Goal: Task Accomplishment & Management: Use online tool/utility

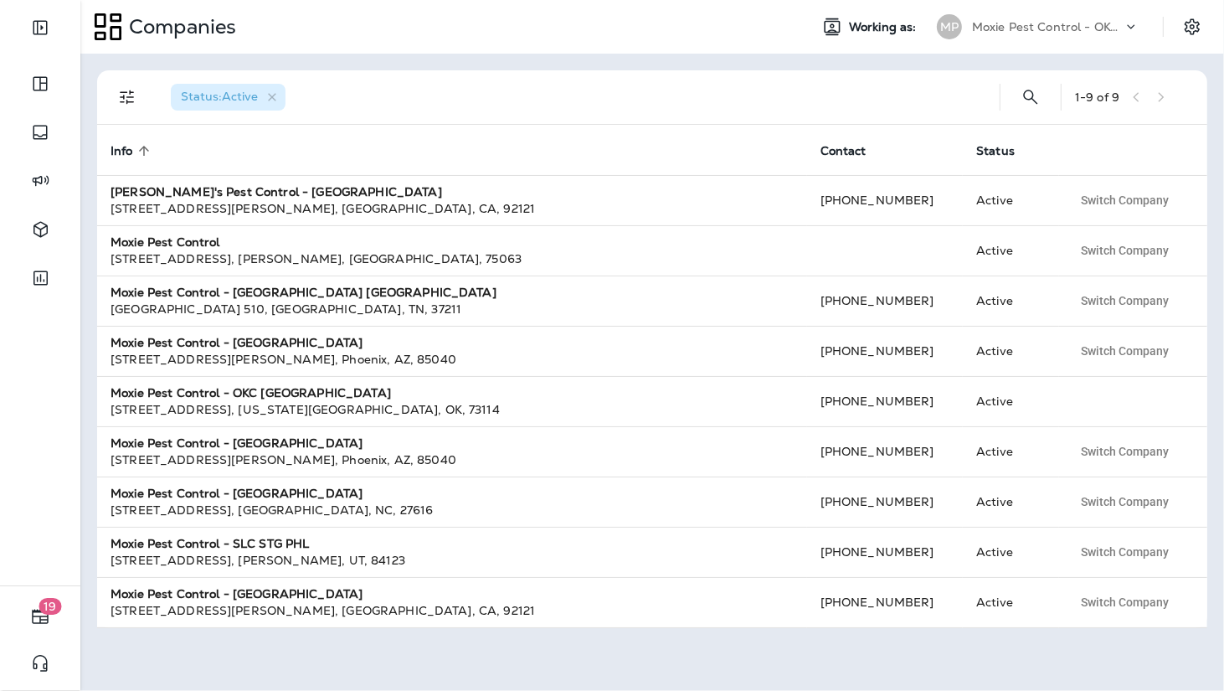
click at [1100, 31] on p "Moxie Pest Control - OKC [GEOGRAPHIC_DATA]" at bounding box center [1047, 26] width 151 height 13
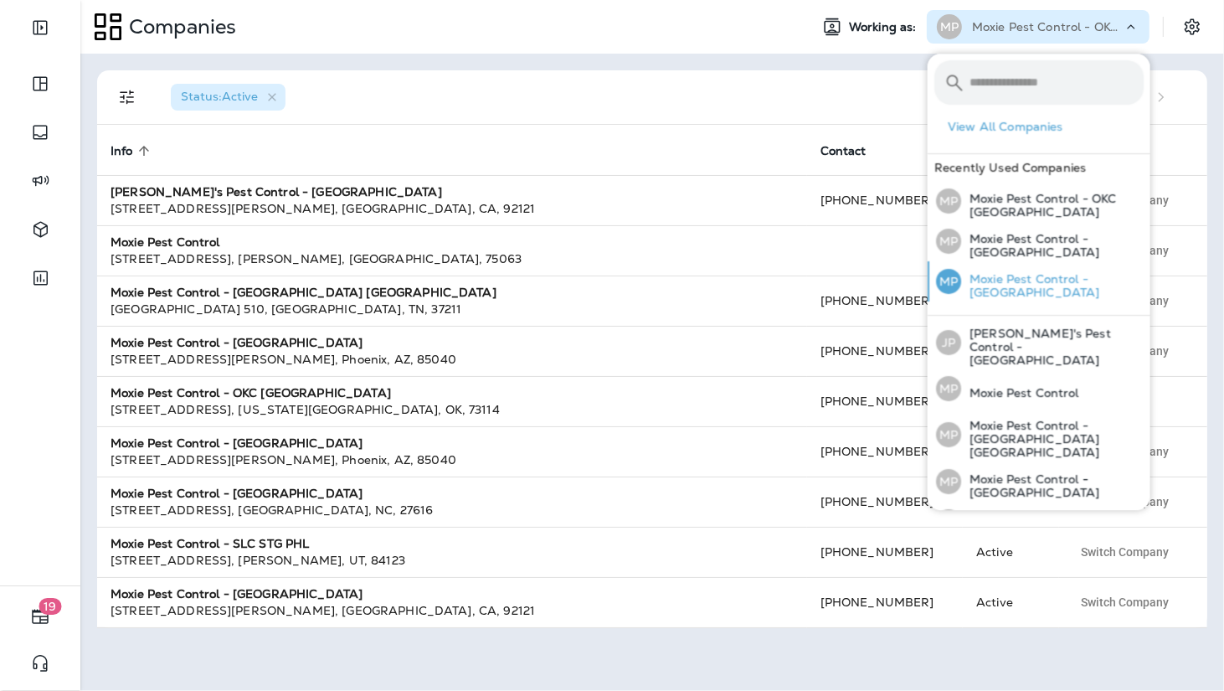
click at [1063, 271] on div "MP Moxie Pest Control - Tucson" at bounding box center [1039, 281] width 221 height 40
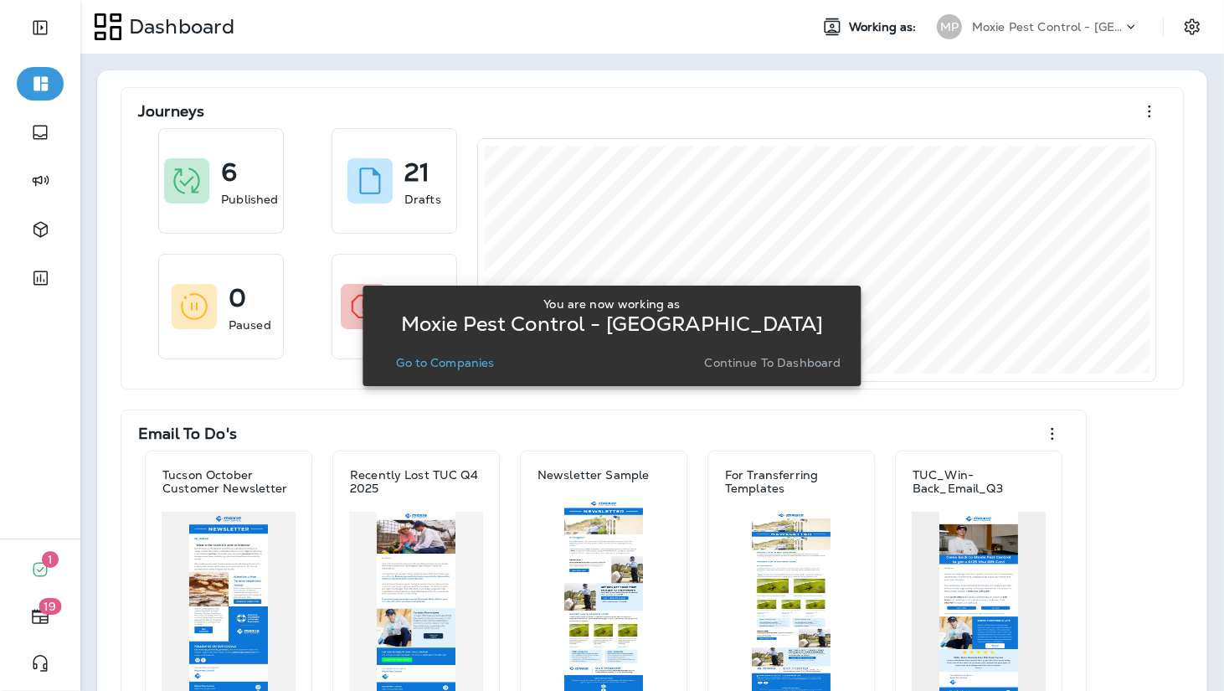
click at [453, 362] on p "Go to Companies" at bounding box center [445, 362] width 98 height 13
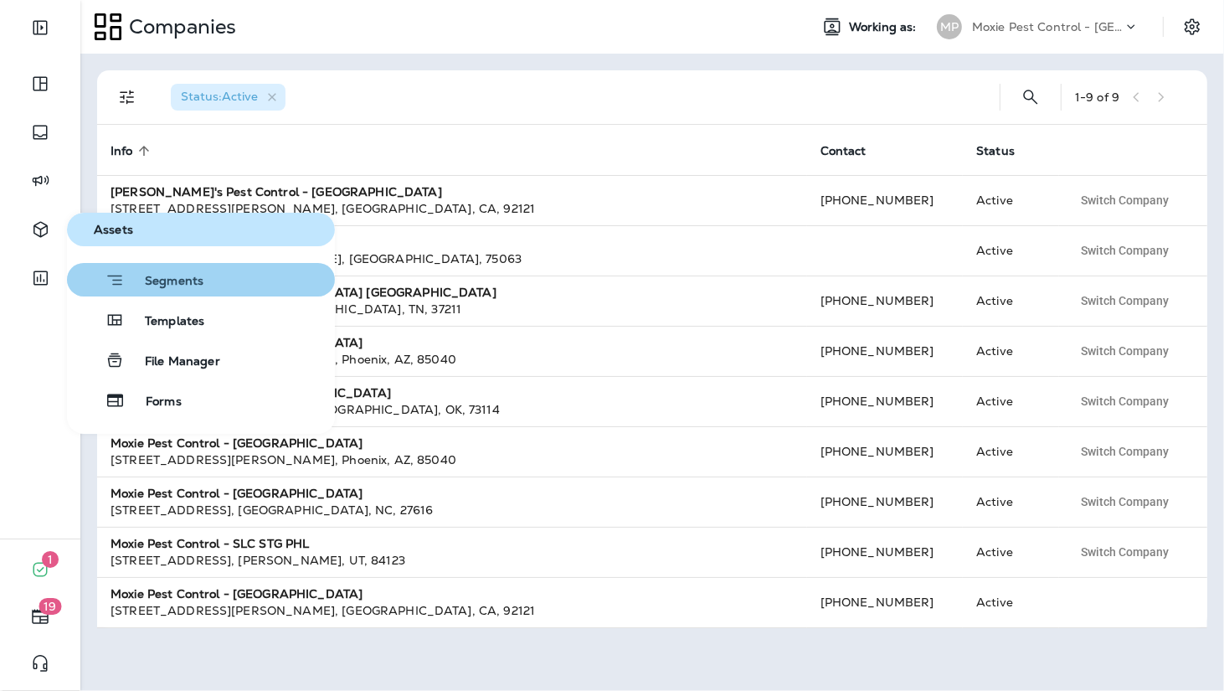
click at [167, 282] on span "Segments" at bounding box center [164, 282] width 79 height 17
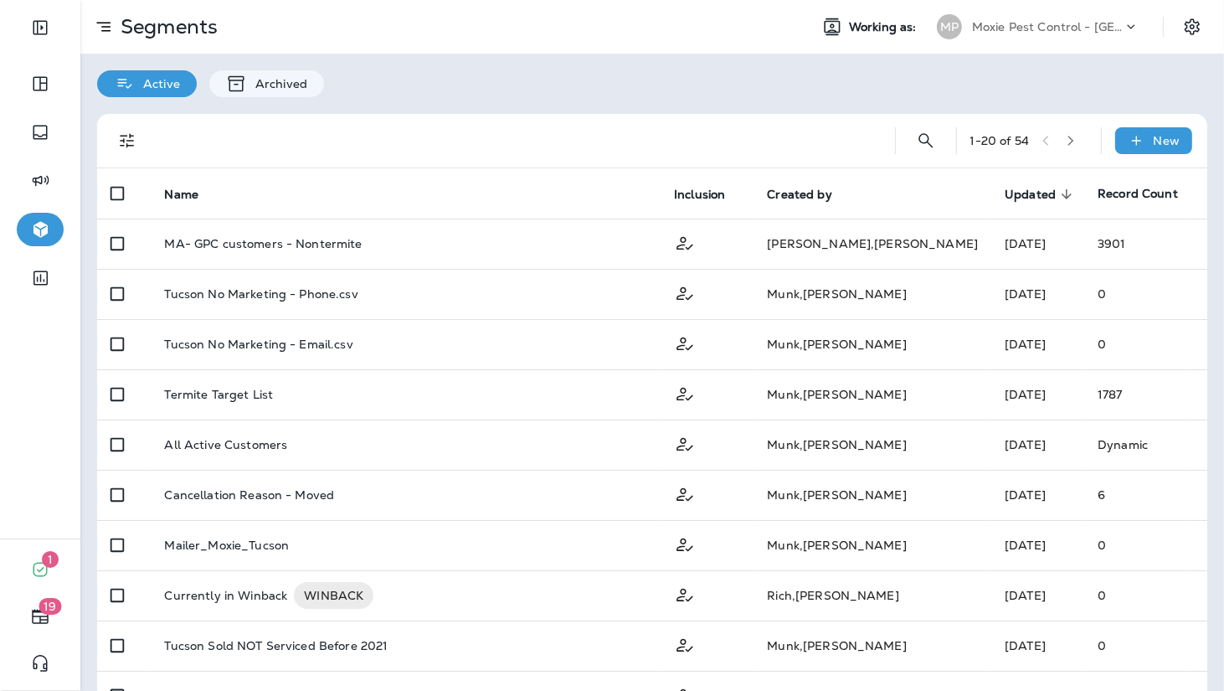
click at [1068, 24] on p "Moxie Pest Control - [GEOGRAPHIC_DATA]" at bounding box center [1047, 26] width 151 height 13
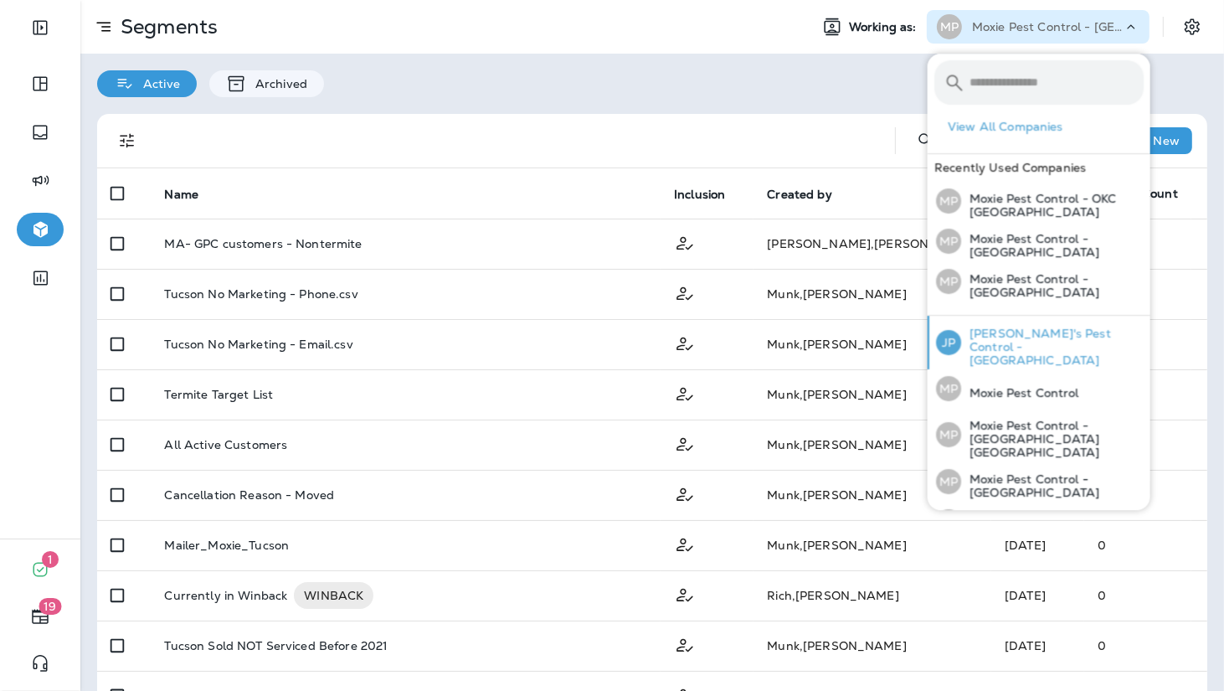
scroll to position [11, 0]
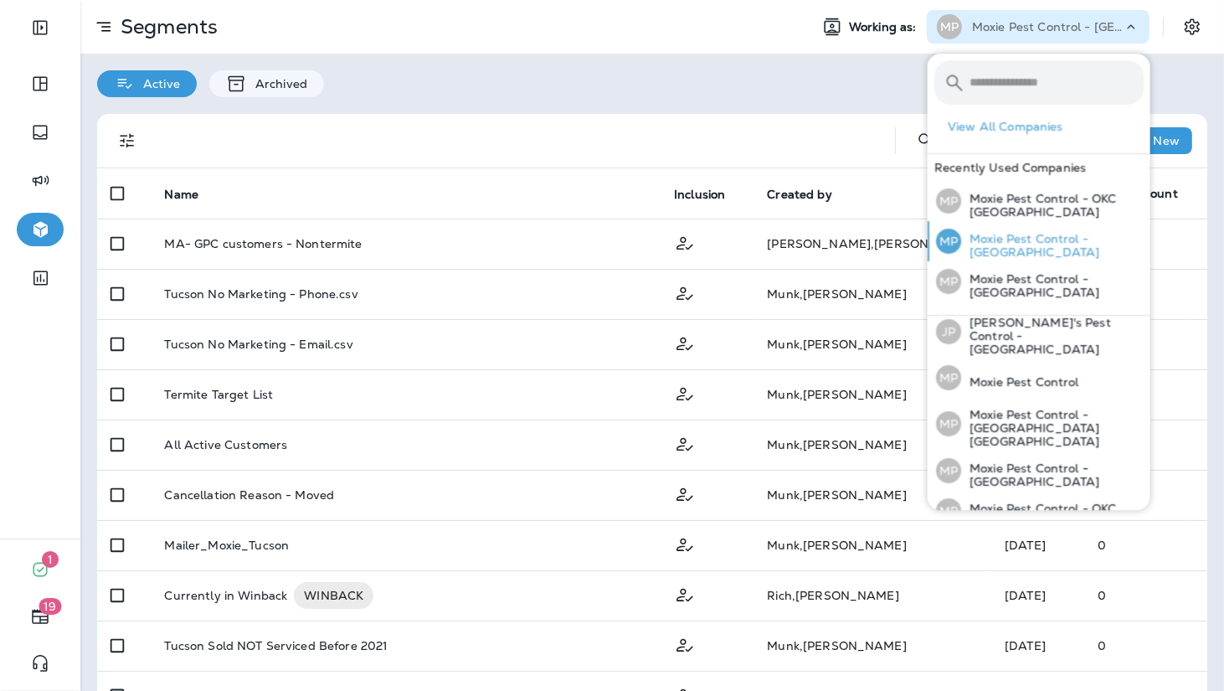
click at [1013, 246] on p "Moxie Pest Control - [GEOGRAPHIC_DATA]" at bounding box center [1052, 245] width 183 height 27
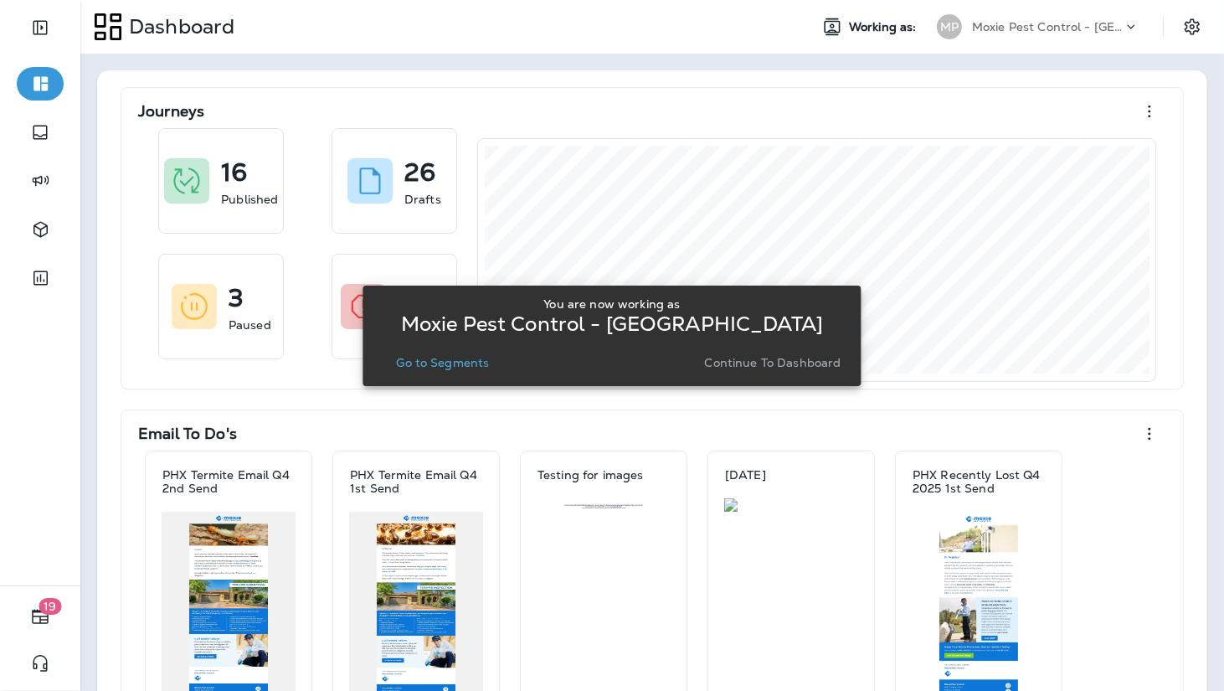
click at [419, 360] on p "Go to Segments" at bounding box center [442, 362] width 93 height 13
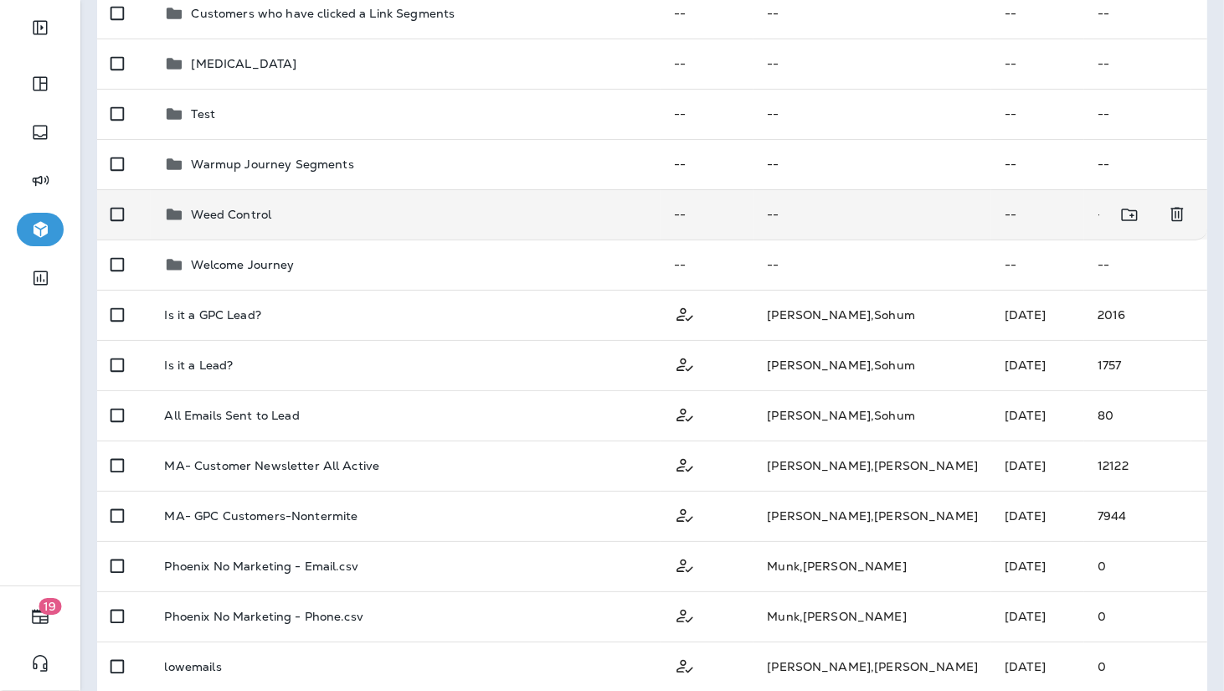
scroll to position [228, 0]
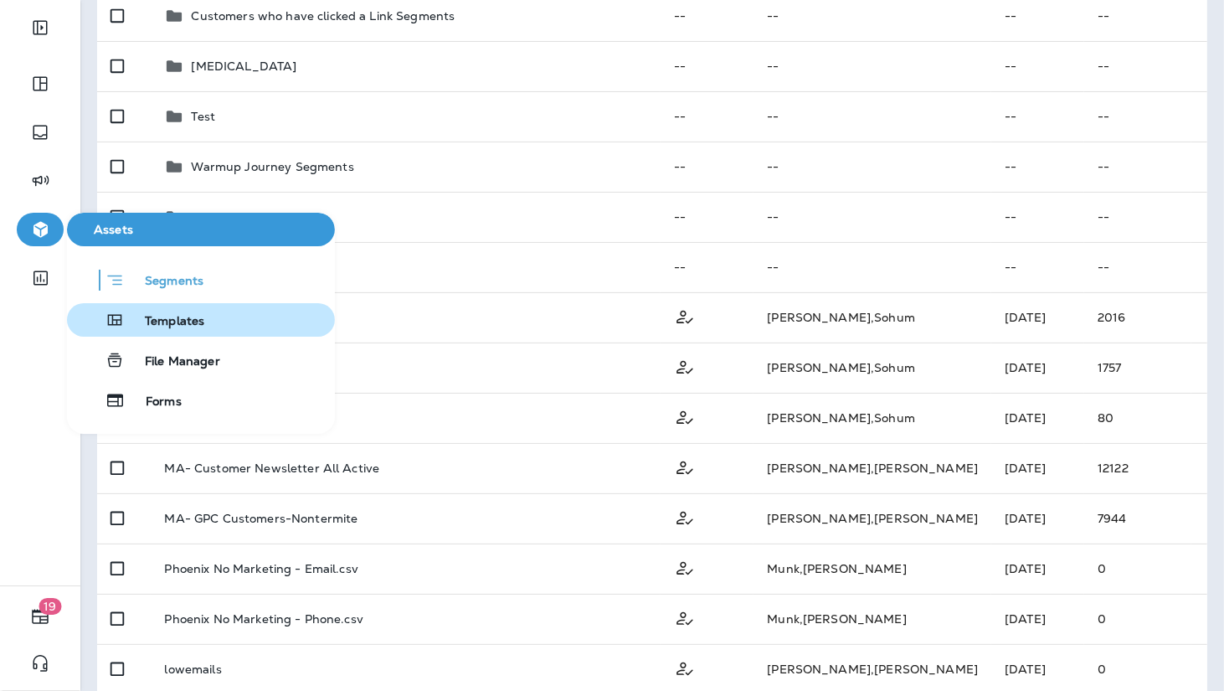
click at [183, 314] on span "Templates" at bounding box center [165, 322] width 80 height 16
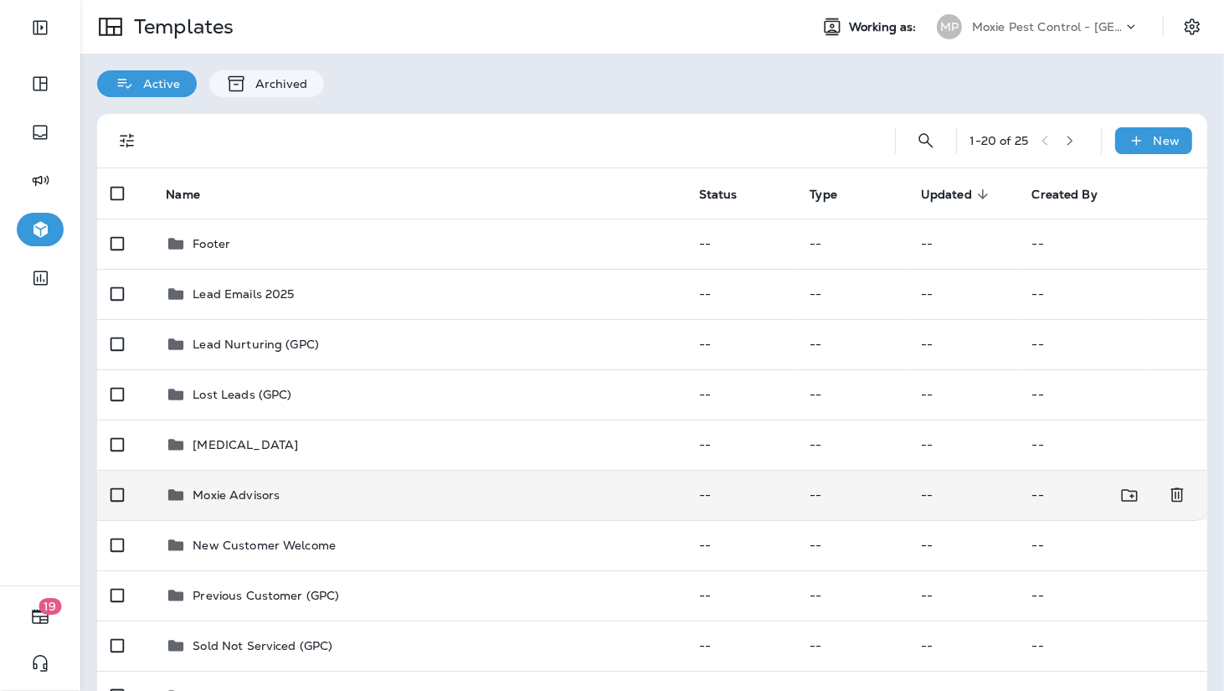
click at [249, 493] on p "Moxie Advisors" at bounding box center [236, 494] width 87 height 13
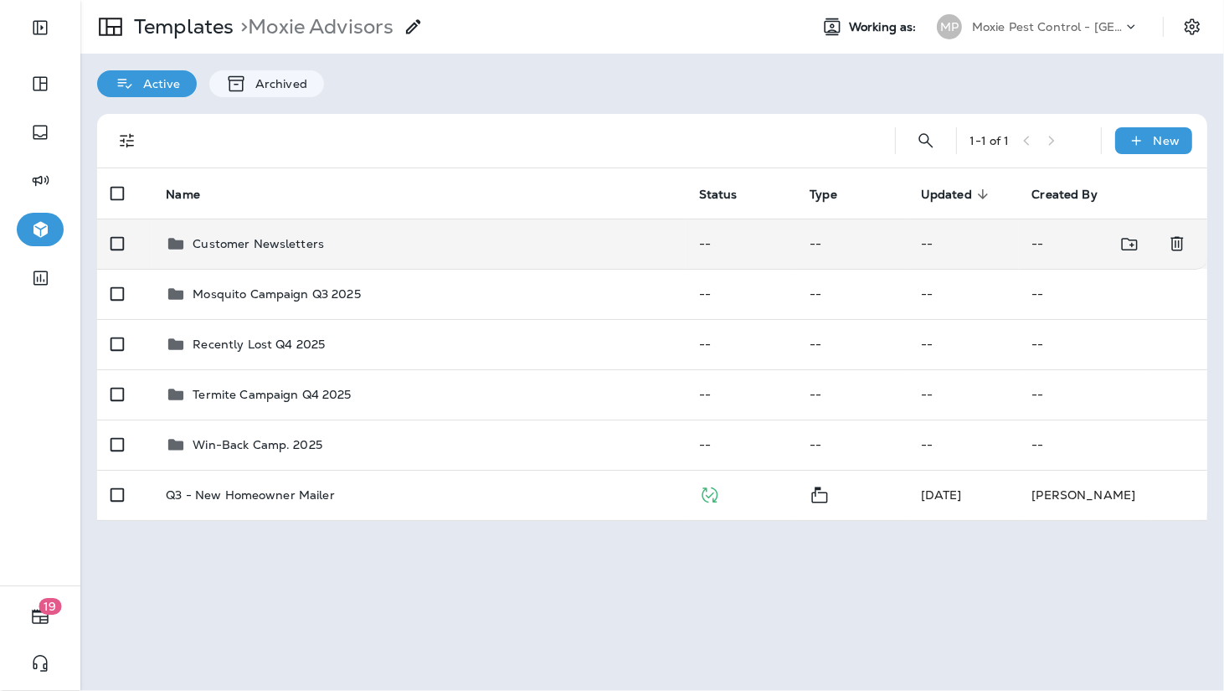
click at [280, 250] on div "Customer Newsletters" at bounding box center [258, 244] width 131 height 20
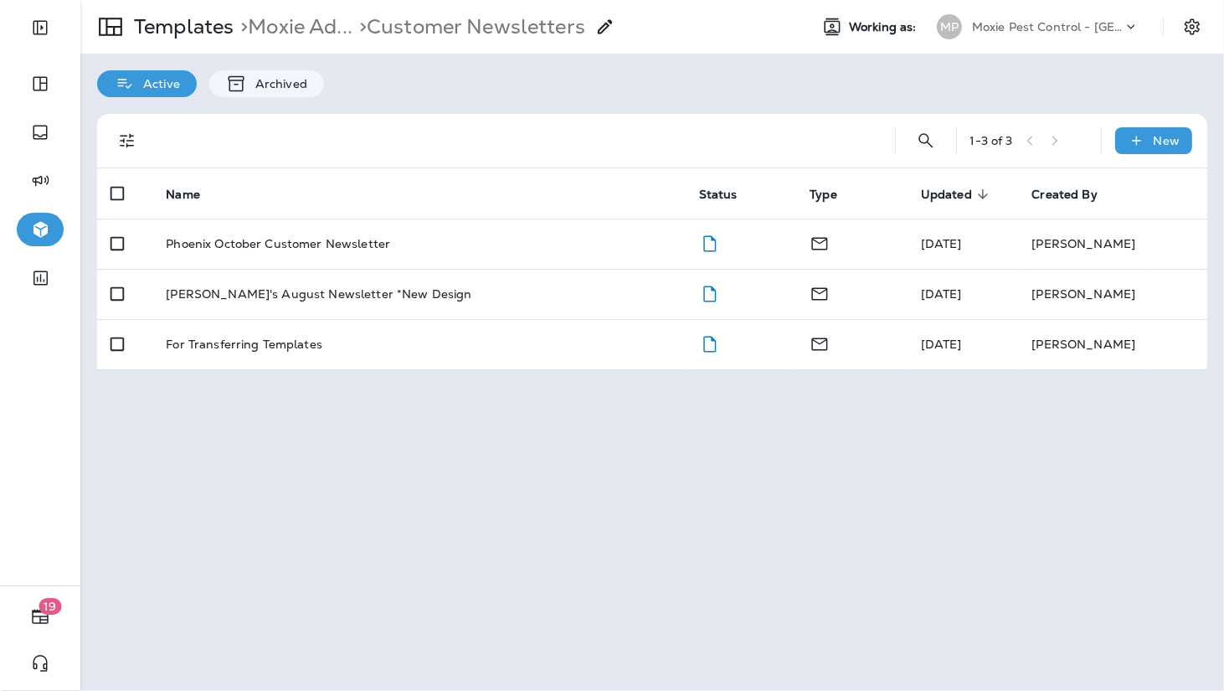
click at [280, 250] on td "Phoenix October Customer Newsletter" at bounding box center [418, 244] width 532 height 50
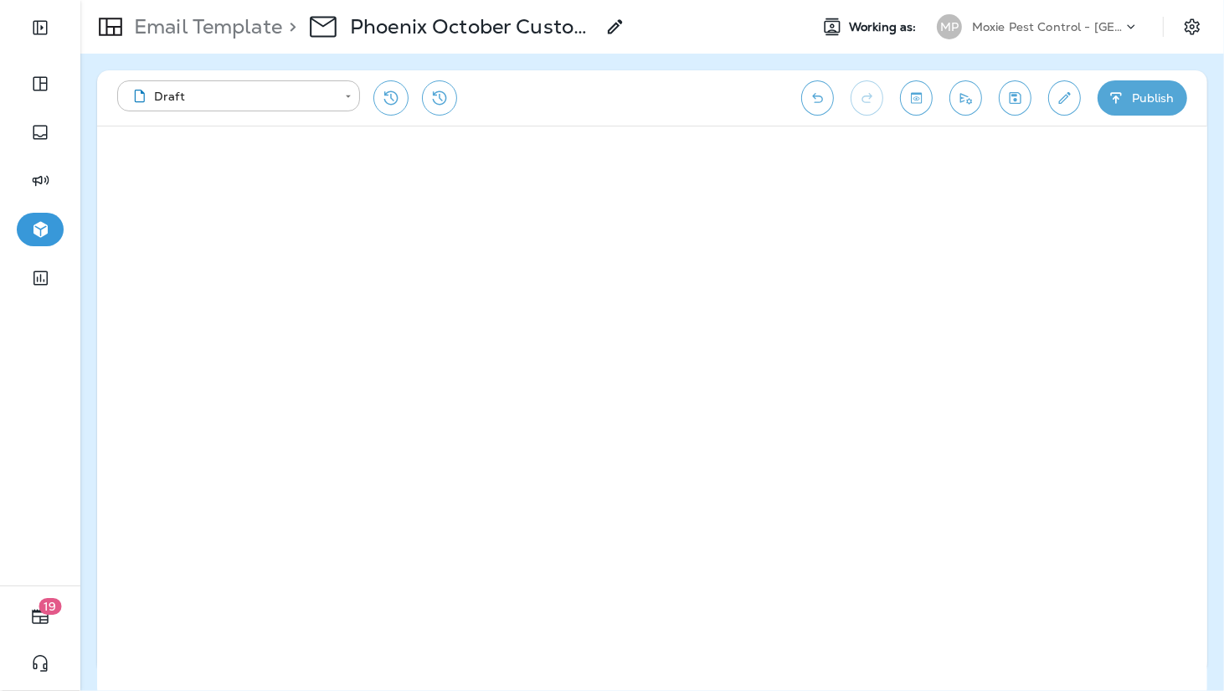
click at [1009, 105] on icon "Save" at bounding box center [1015, 98] width 18 height 17
click at [1156, 106] on button "Publish" at bounding box center [1143, 97] width 90 height 35
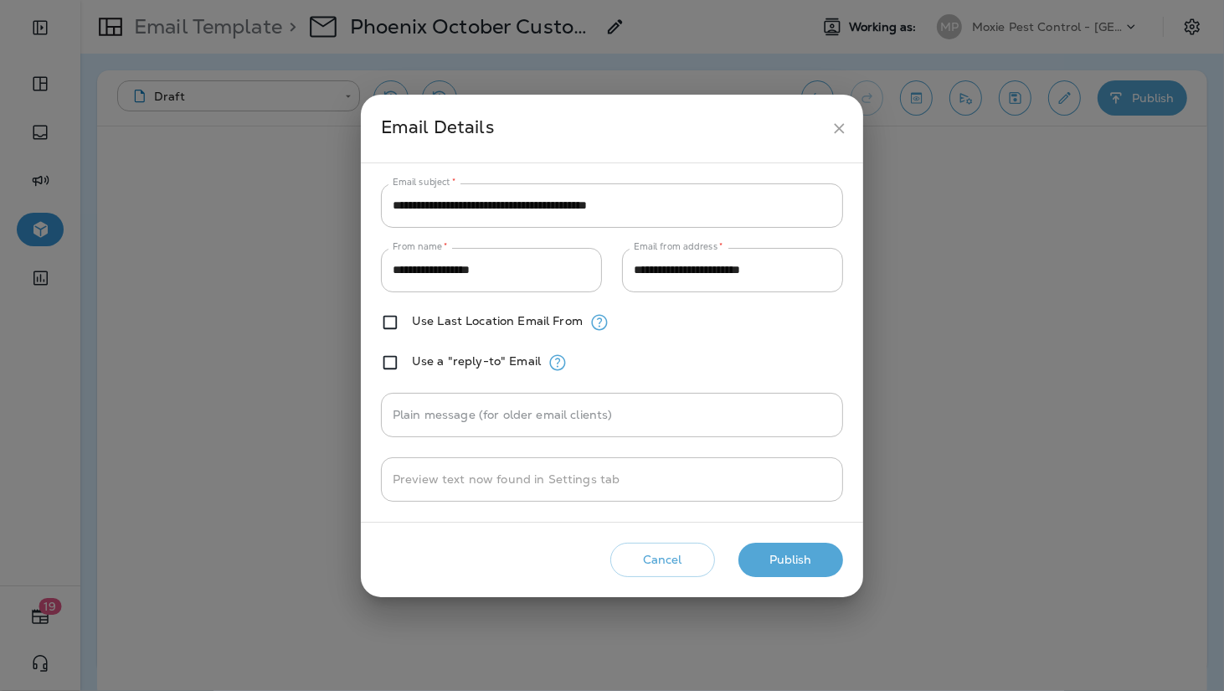
click at [789, 568] on button "Publish" at bounding box center [790, 559] width 105 height 34
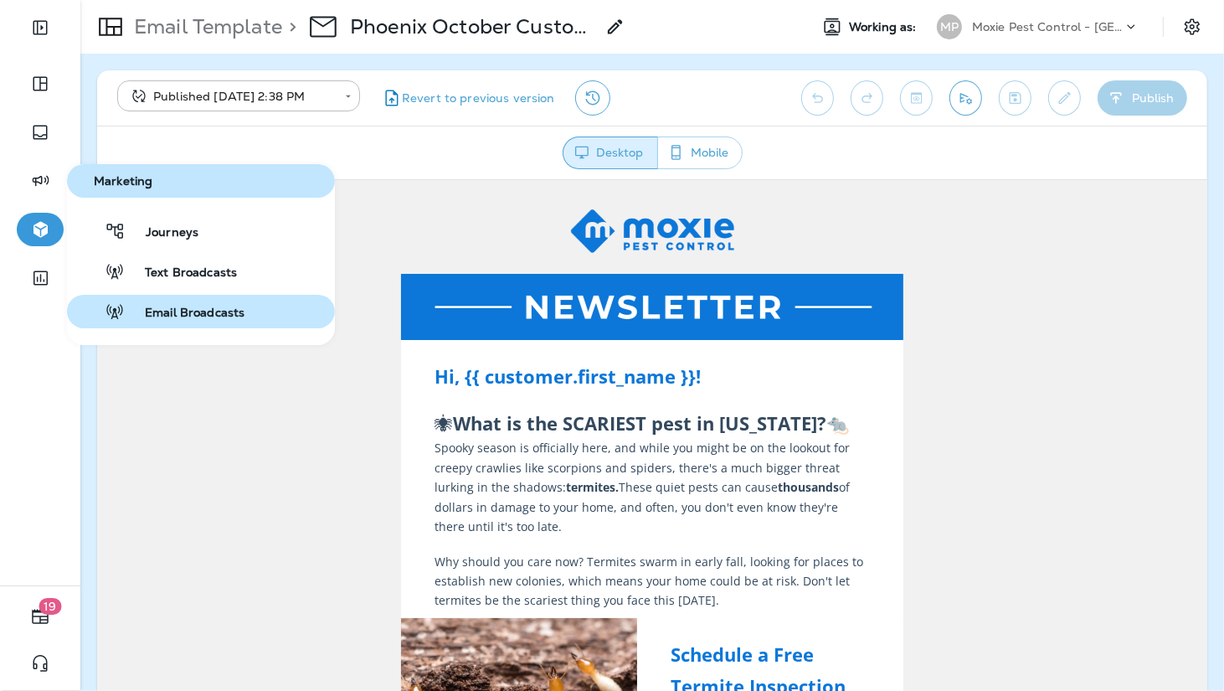
click at [181, 320] on span "Email Broadcasts" at bounding box center [185, 314] width 120 height 16
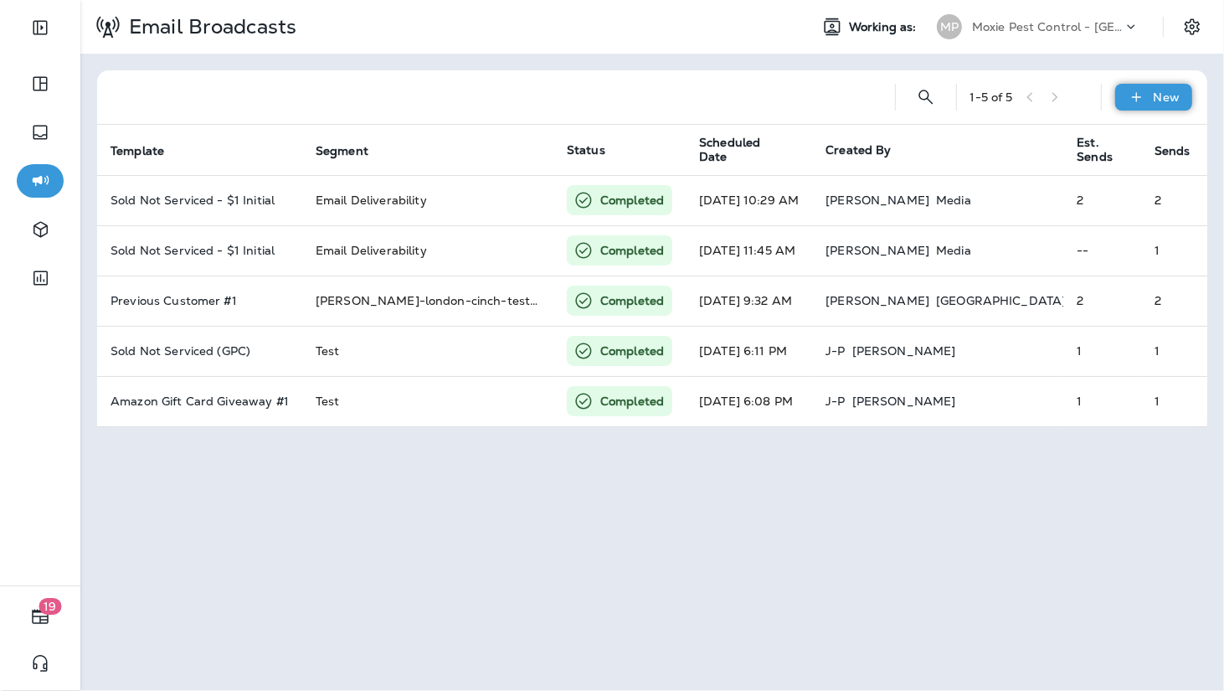
click at [1139, 102] on icon at bounding box center [1137, 97] width 18 height 17
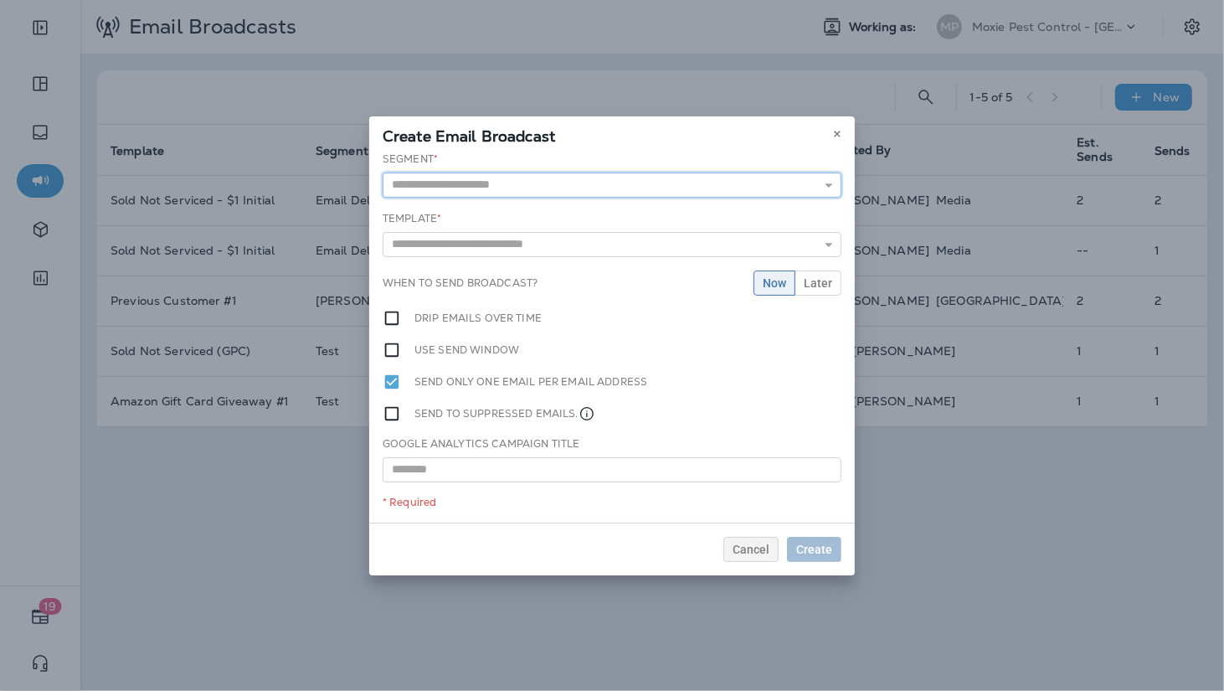
click at [531, 194] on input "text" at bounding box center [612, 184] width 459 height 25
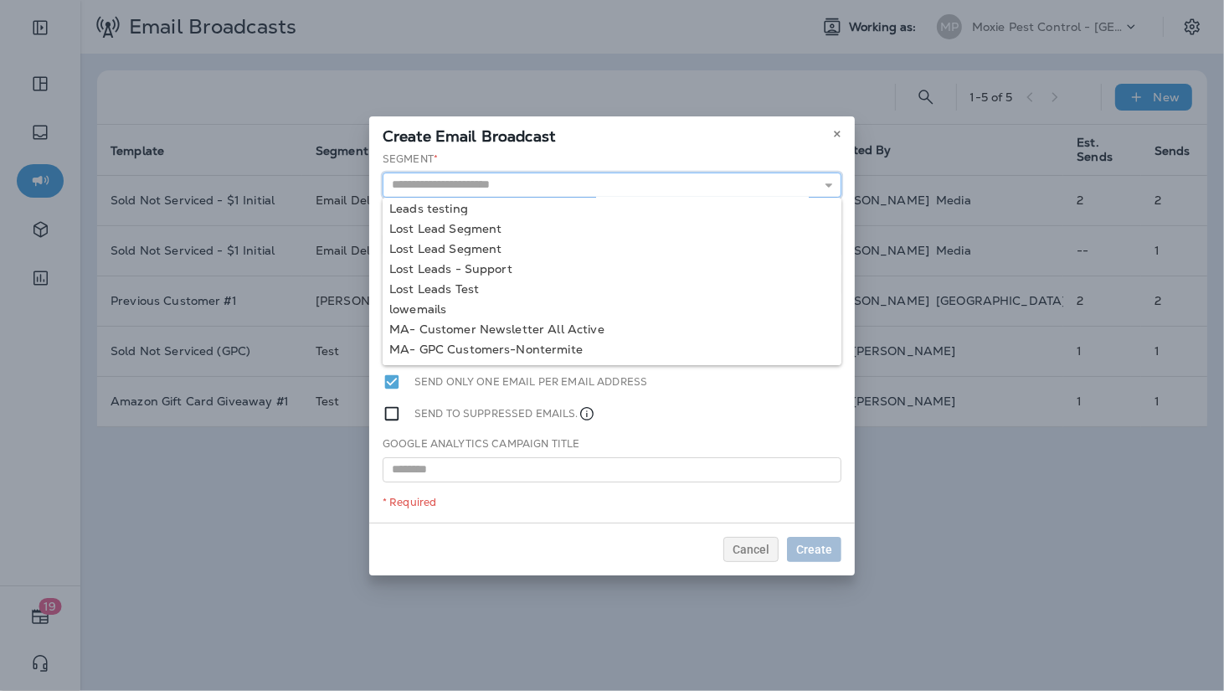
scroll to position [644, 0]
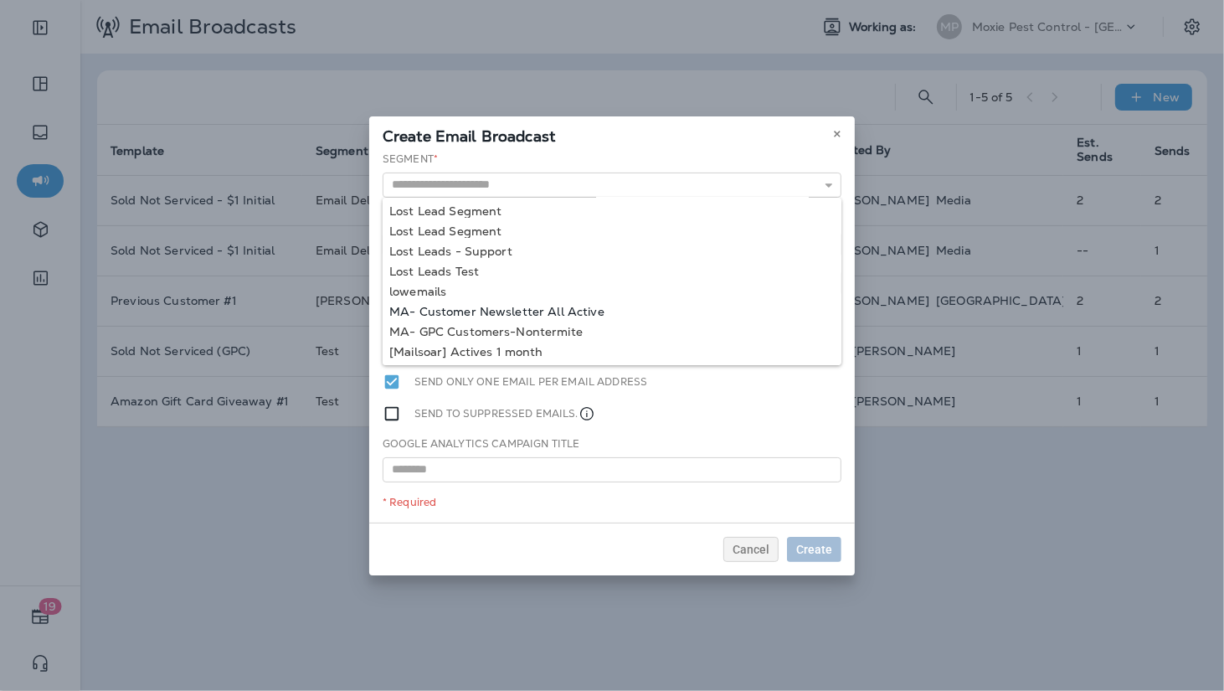
type input "**********"
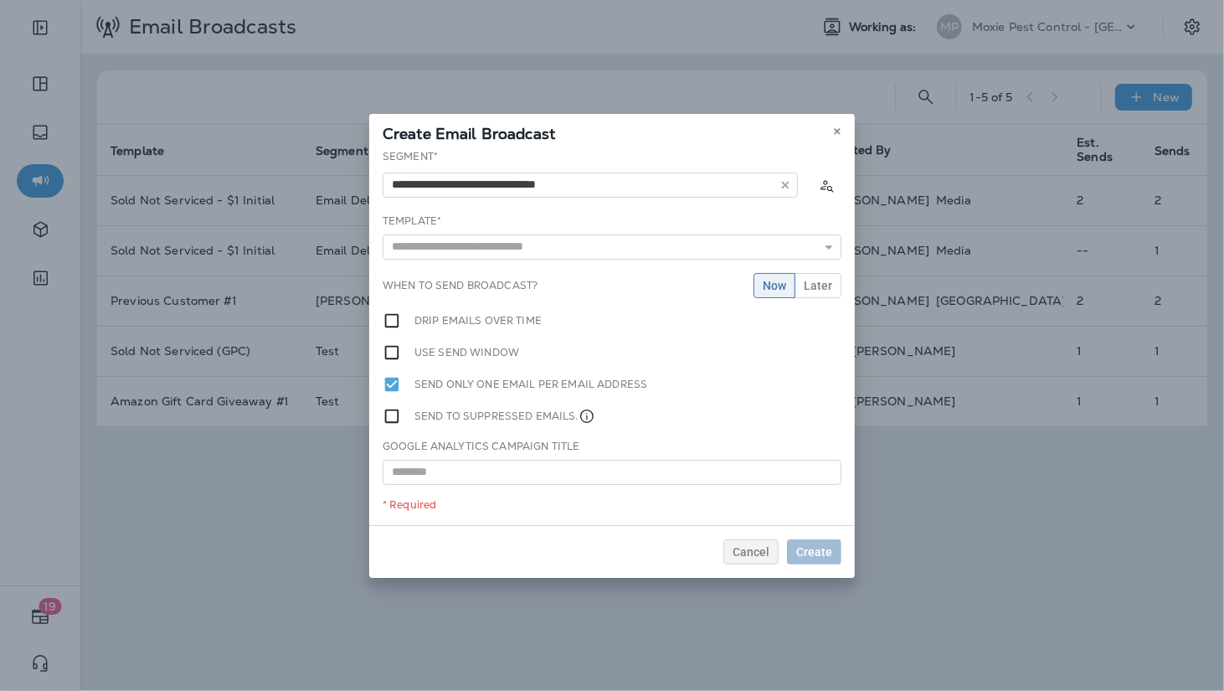
click at [542, 311] on div "**********" at bounding box center [612, 337] width 486 height 376
click at [533, 256] on input "text" at bounding box center [612, 246] width 459 height 25
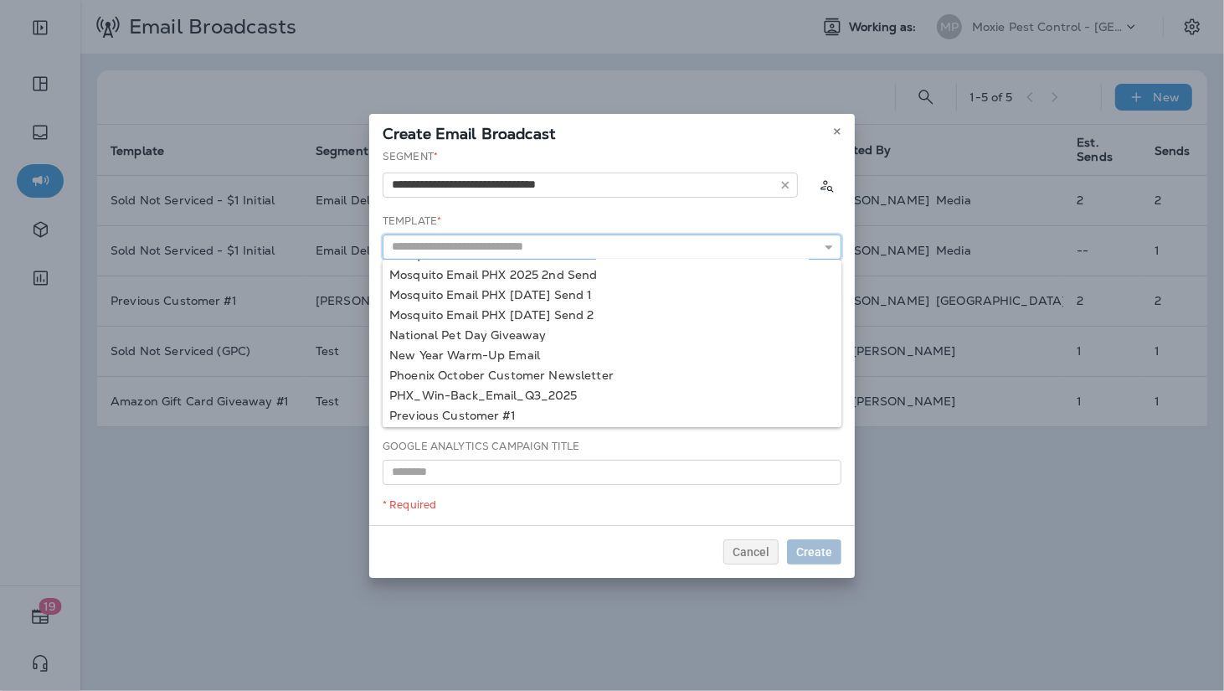
scroll to position [369, 0]
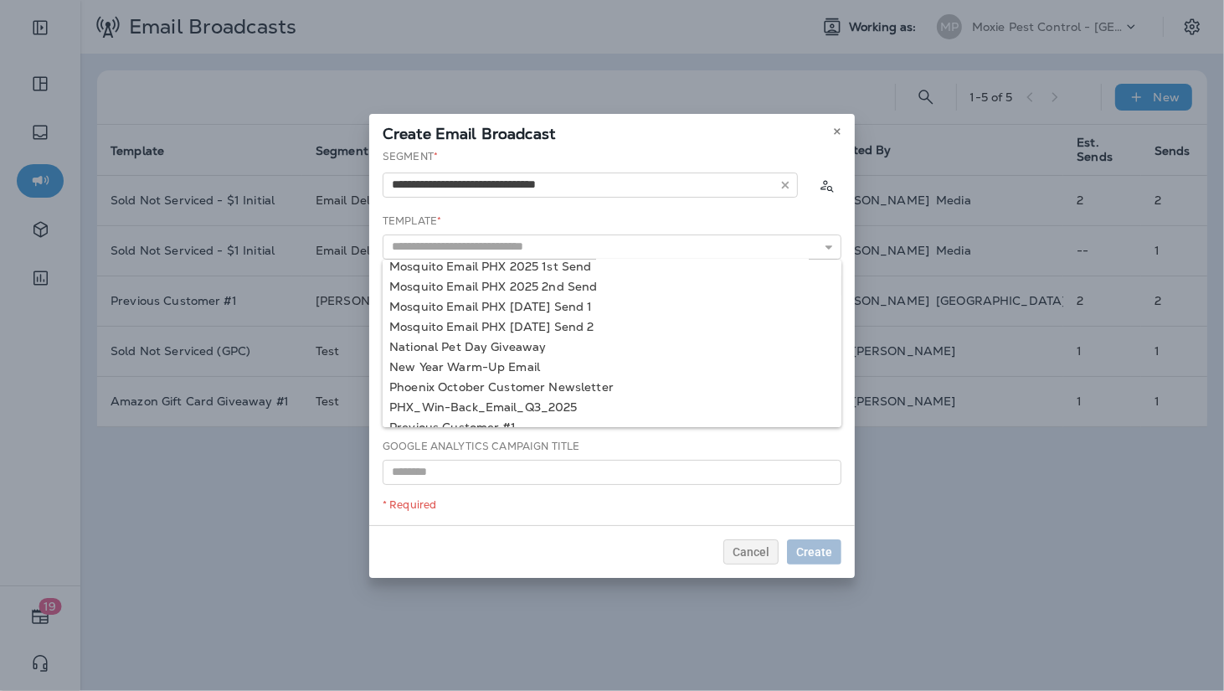
type input "**********"
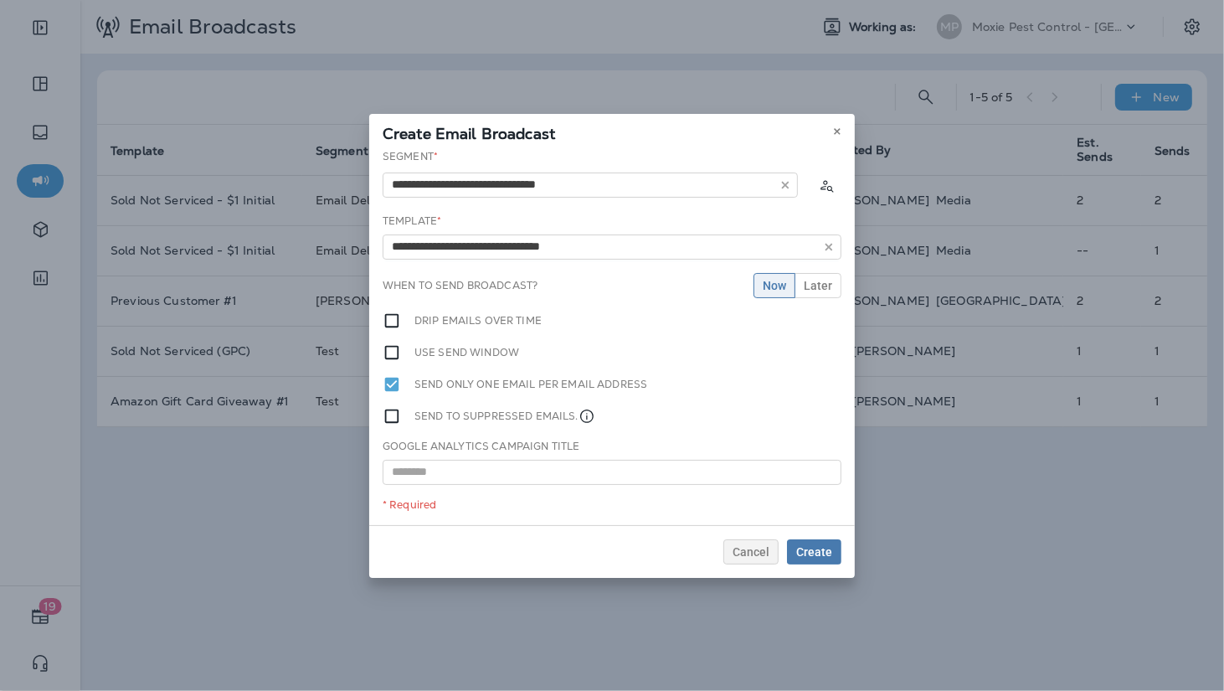
click at [584, 384] on div "**********" at bounding box center [612, 337] width 486 height 376
click at [527, 470] on input "text" at bounding box center [612, 472] width 459 height 25
click at [455, 474] on input "text" at bounding box center [612, 472] width 459 height 25
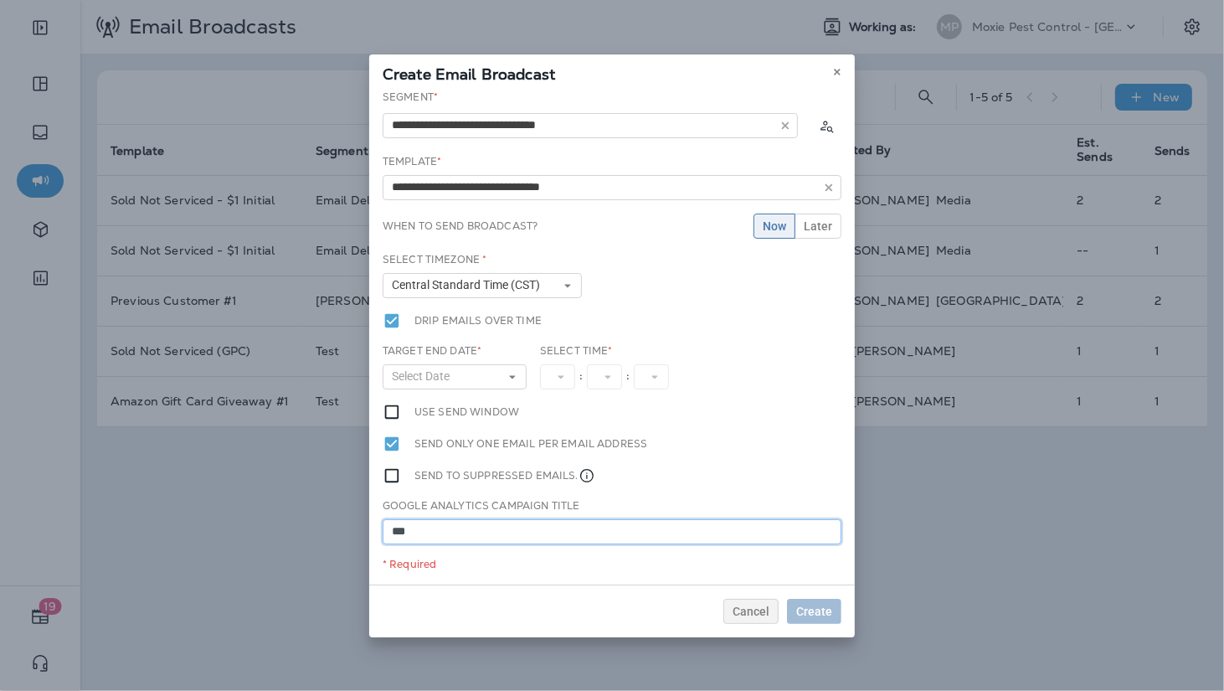
paste input "**********"
click at [453, 531] on input "**********" at bounding box center [612, 531] width 459 height 25
type input "**********"
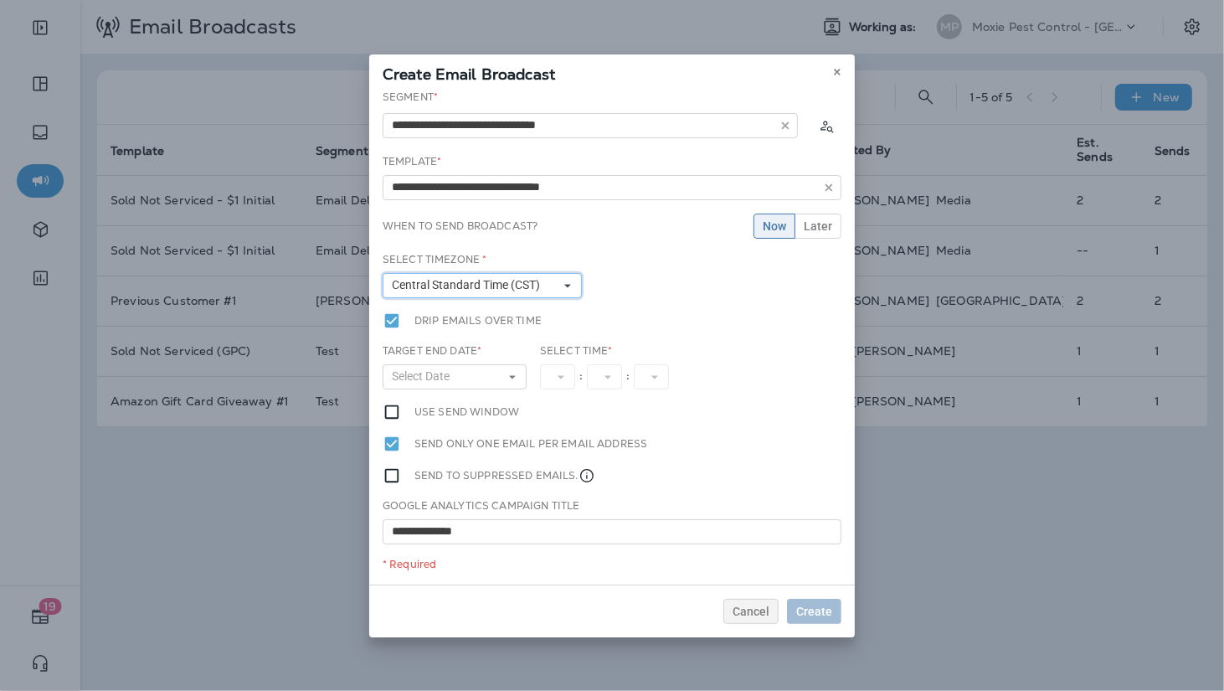
click at [454, 286] on span "Central Standard Time (CST)" at bounding box center [469, 285] width 155 height 14
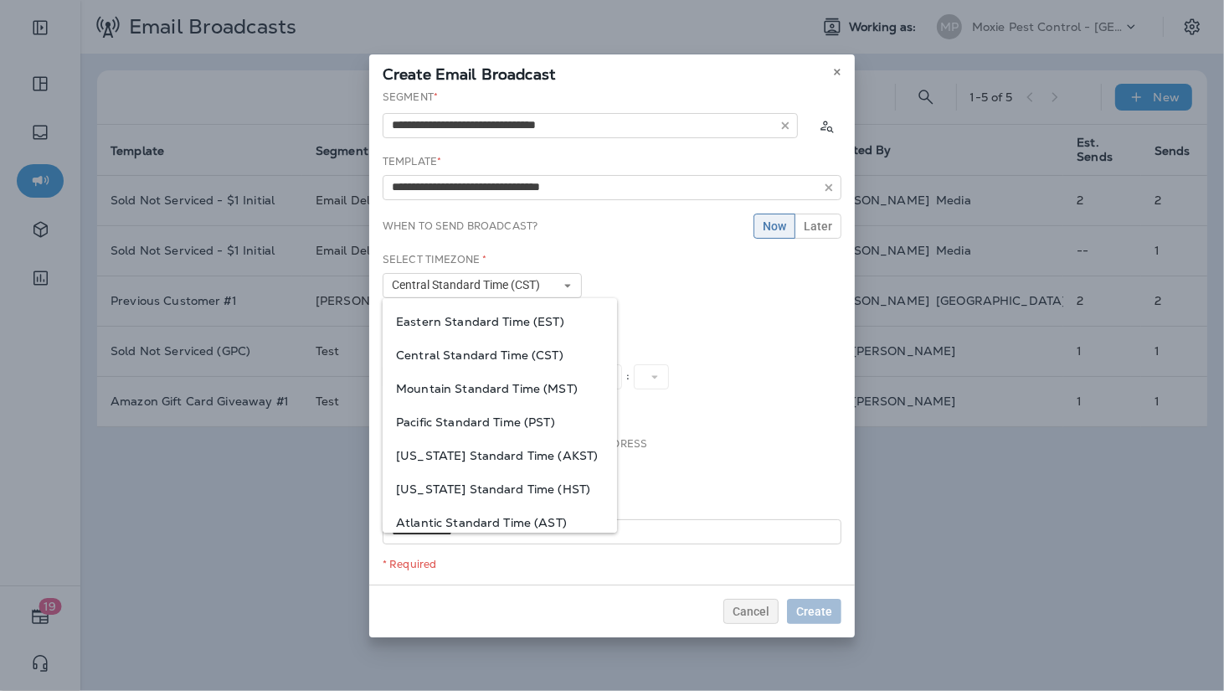
click at [423, 386] on span "Mountain Standard Time (MST)" at bounding box center [500, 388] width 208 height 13
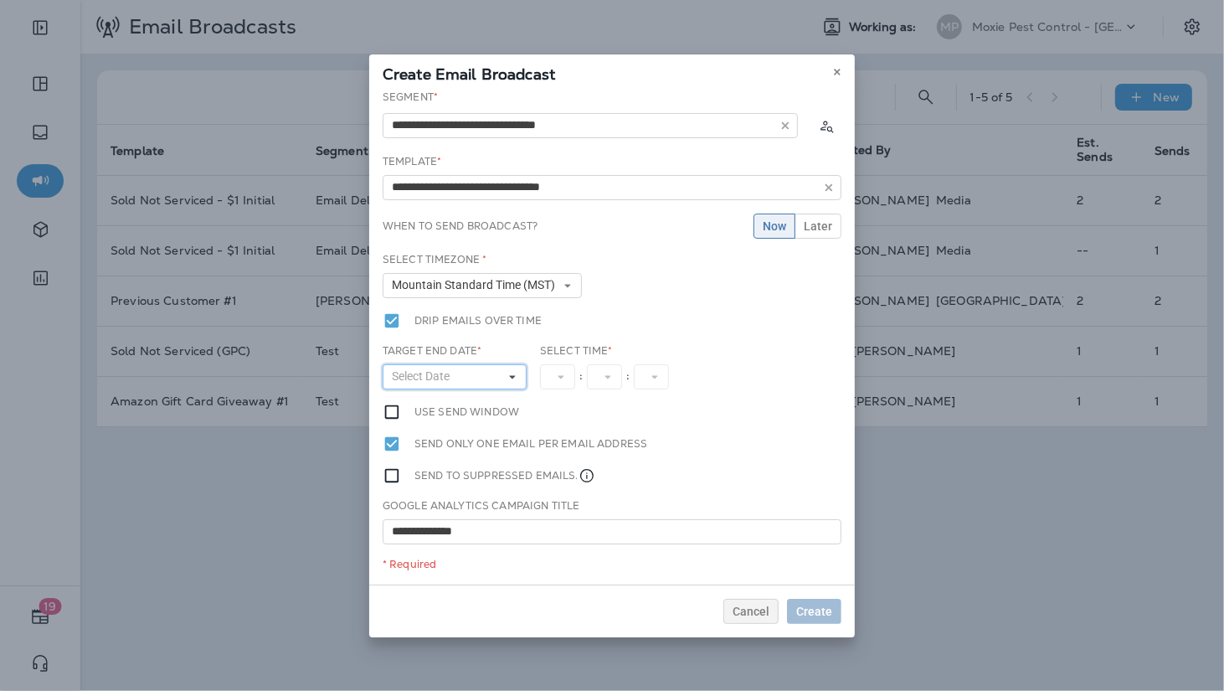
click at [419, 383] on button "Select Date" at bounding box center [455, 376] width 144 height 25
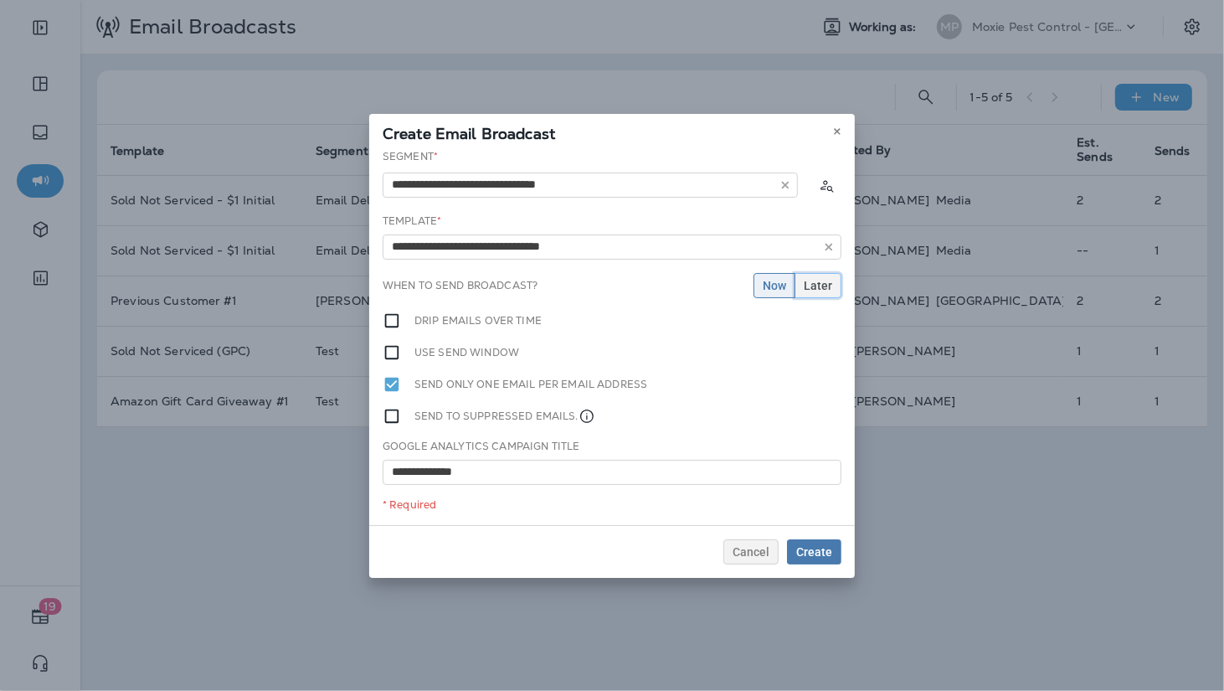
click at [828, 283] on span "Later" at bounding box center [818, 286] width 28 height 12
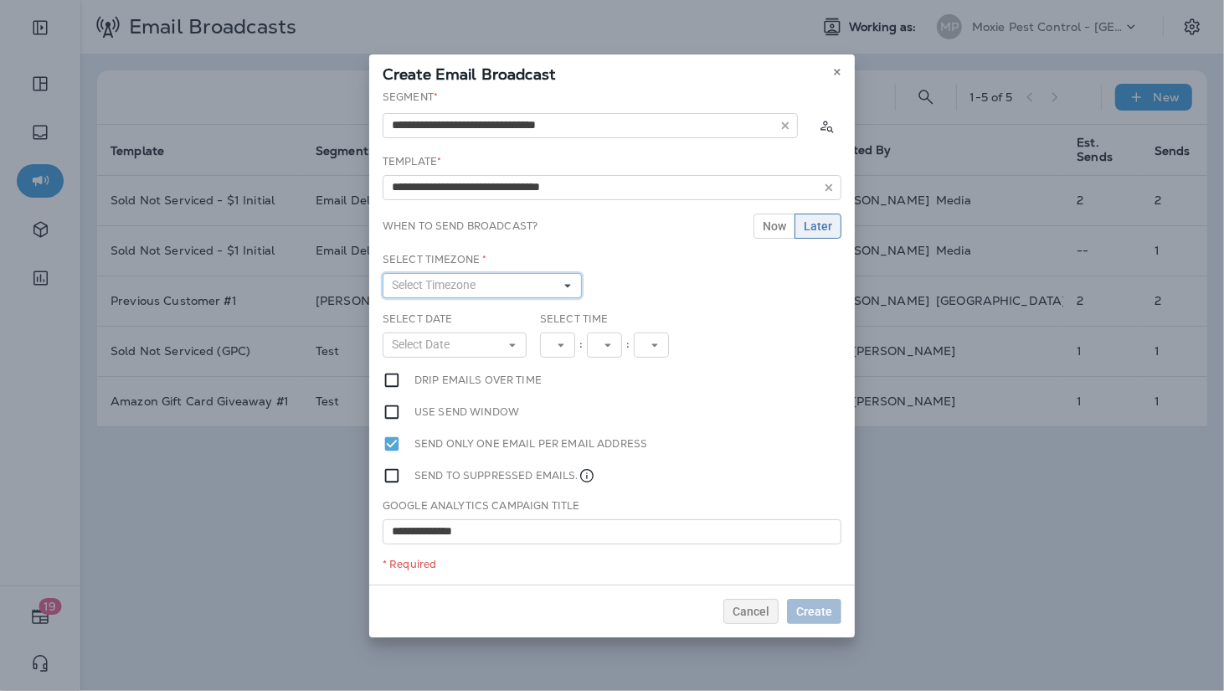
click at [475, 278] on span "Select Timezone" at bounding box center [437, 285] width 90 height 14
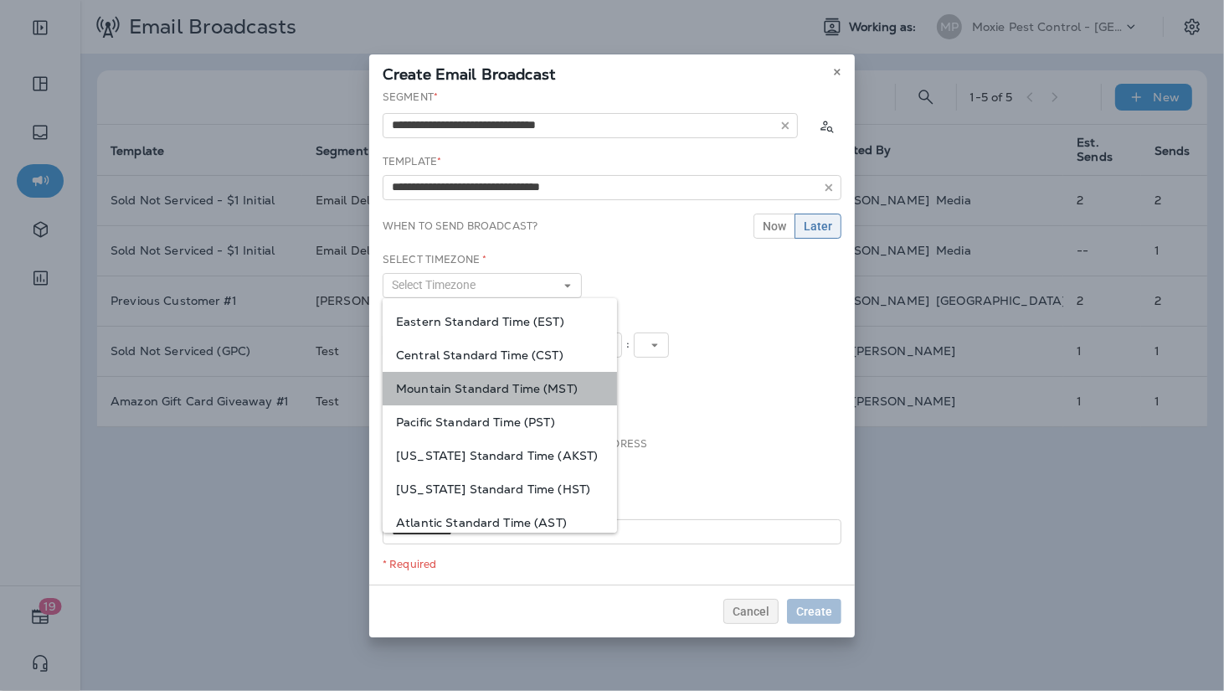
click at [428, 394] on span "Mountain Standard Time (MST)" at bounding box center [500, 388] width 208 height 13
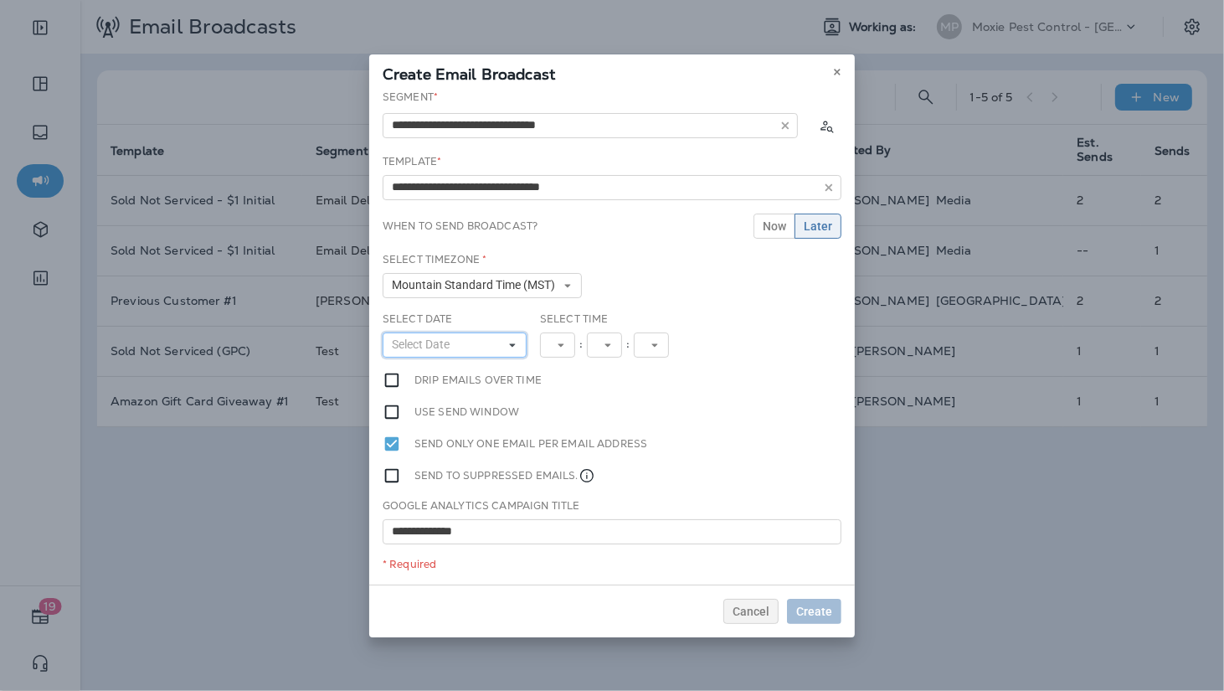
click at [417, 350] on span "Select Date" at bounding box center [424, 344] width 64 height 14
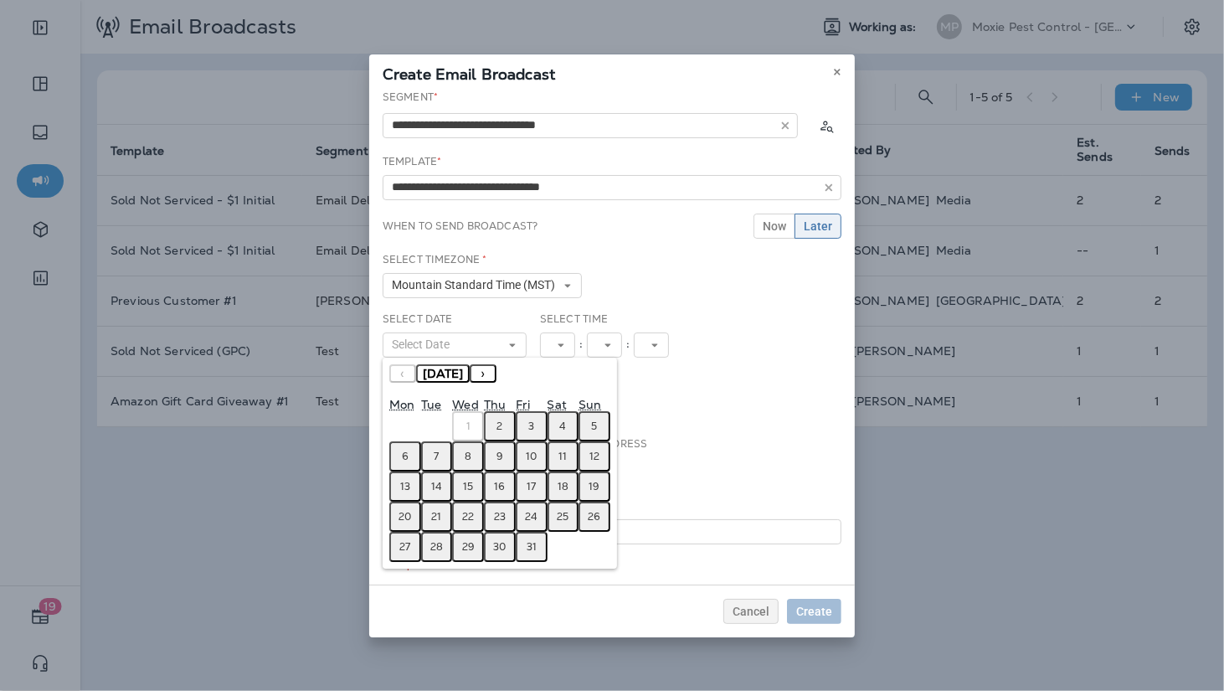
click at [497, 426] on abbr "2" at bounding box center [499, 425] width 6 height 13
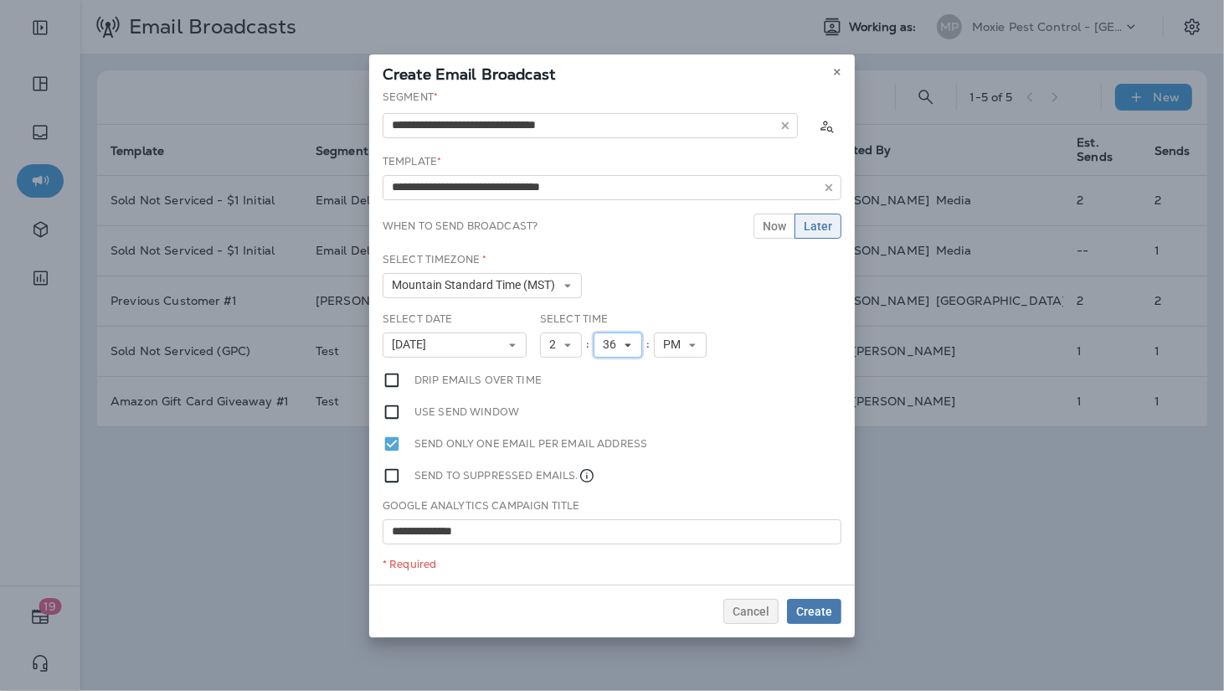
click at [618, 347] on span "36" at bounding box center [613, 344] width 20 height 14
click at [616, 371] on link "00" at bounding box center [618, 372] width 49 height 20
click at [805, 600] on button "Create" at bounding box center [814, 611] width 54 height 25
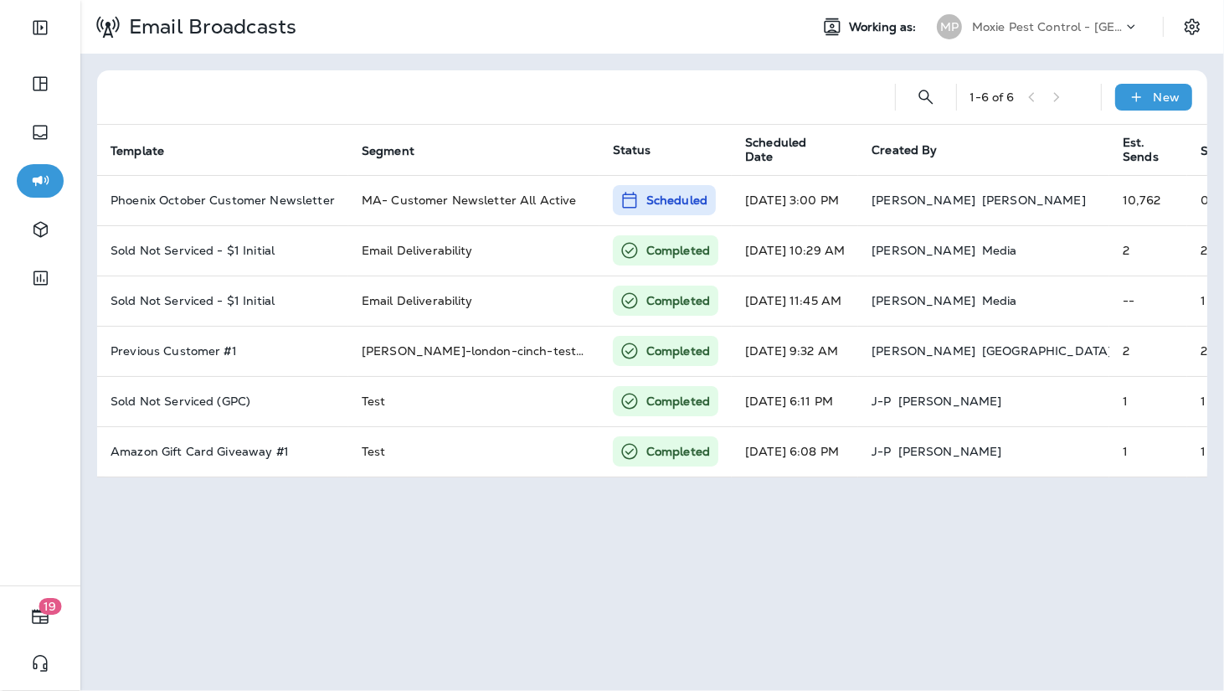
click at [1144, 28] on div at bounding box center [1139, 30] width 32 height 25
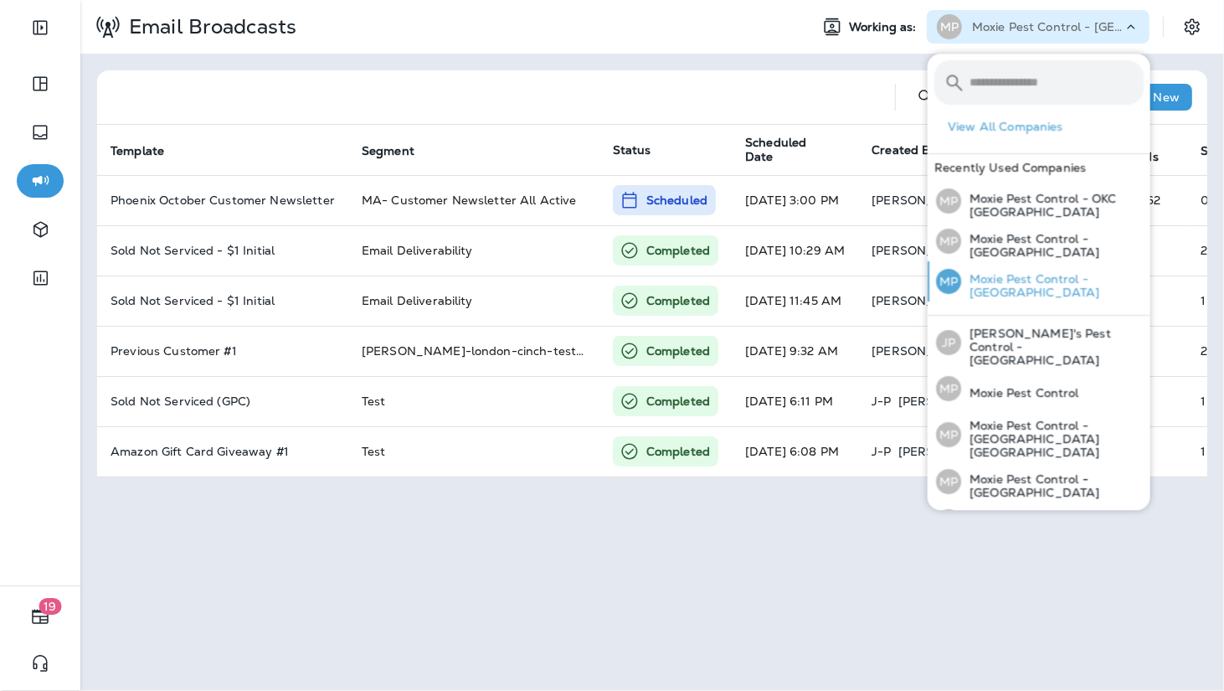
click at [1053, 284] on p "Moxie Pest Control - [GEOGRAPHIC_DATA]" at bounding box center [1052, 285] width 183 height 27
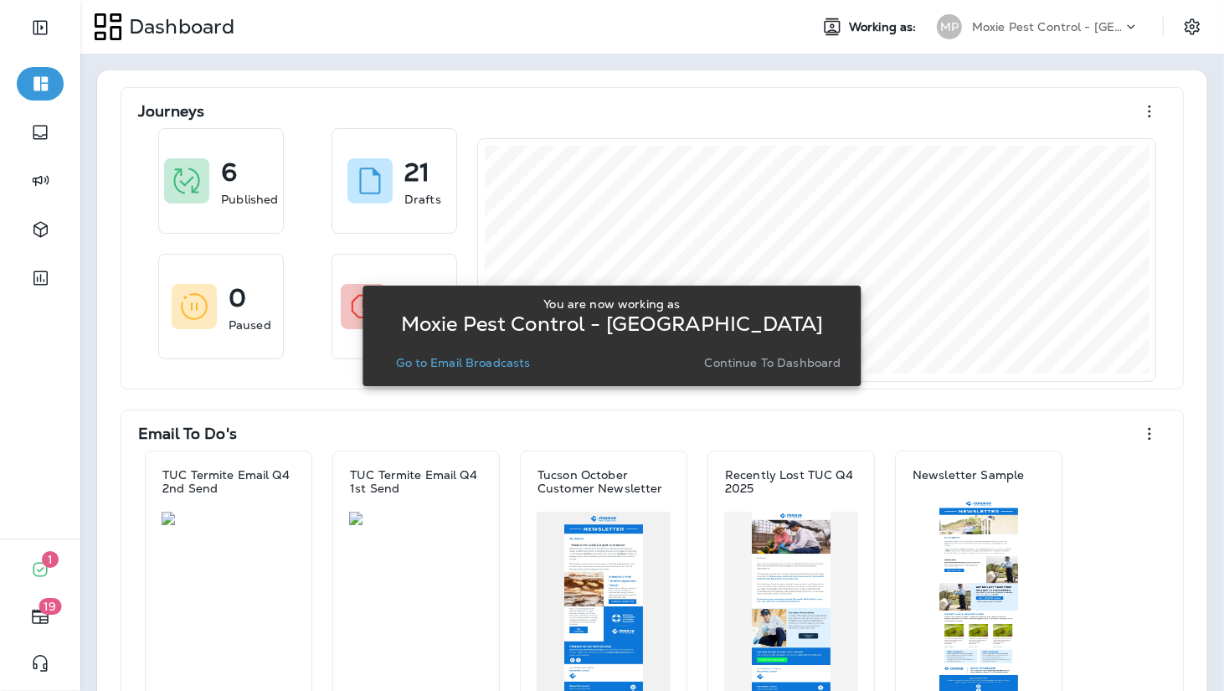
click at [445, 361] on p "Go to Email Broadcasts" at bounding box center [463, 362] width 134 height 13
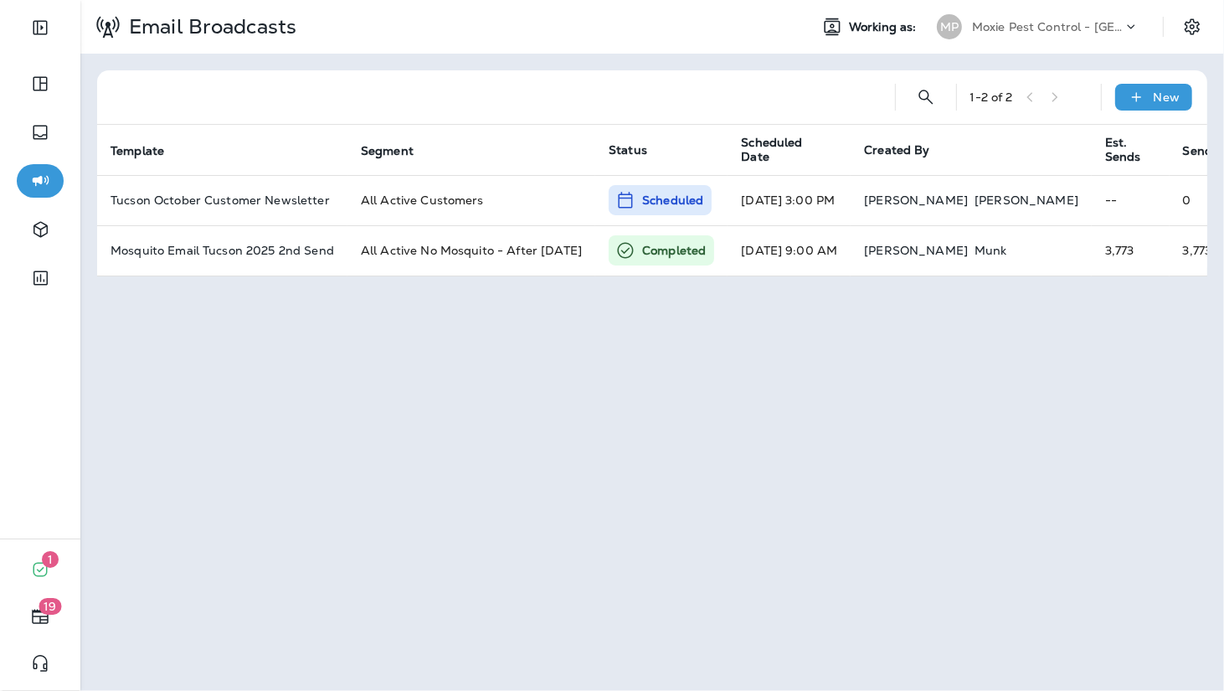
click at [85, 38] on span "Segments" at bounding box center [56, 30] width 58 height 15
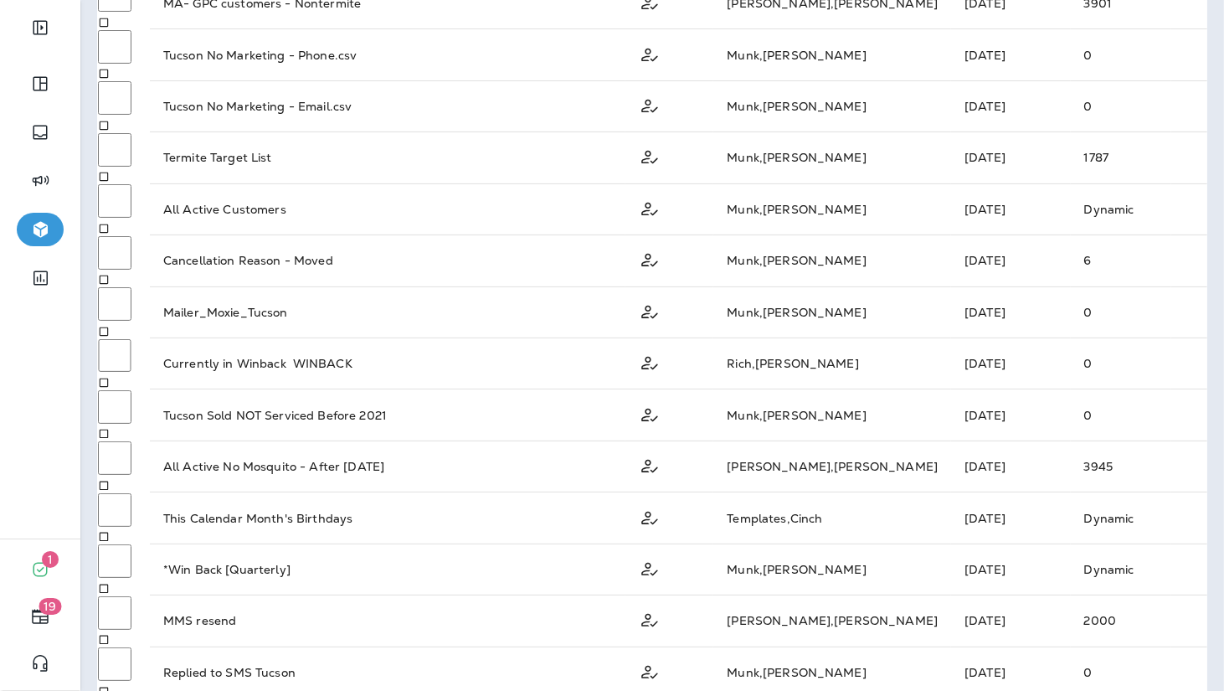
scroll to position [251, 0]
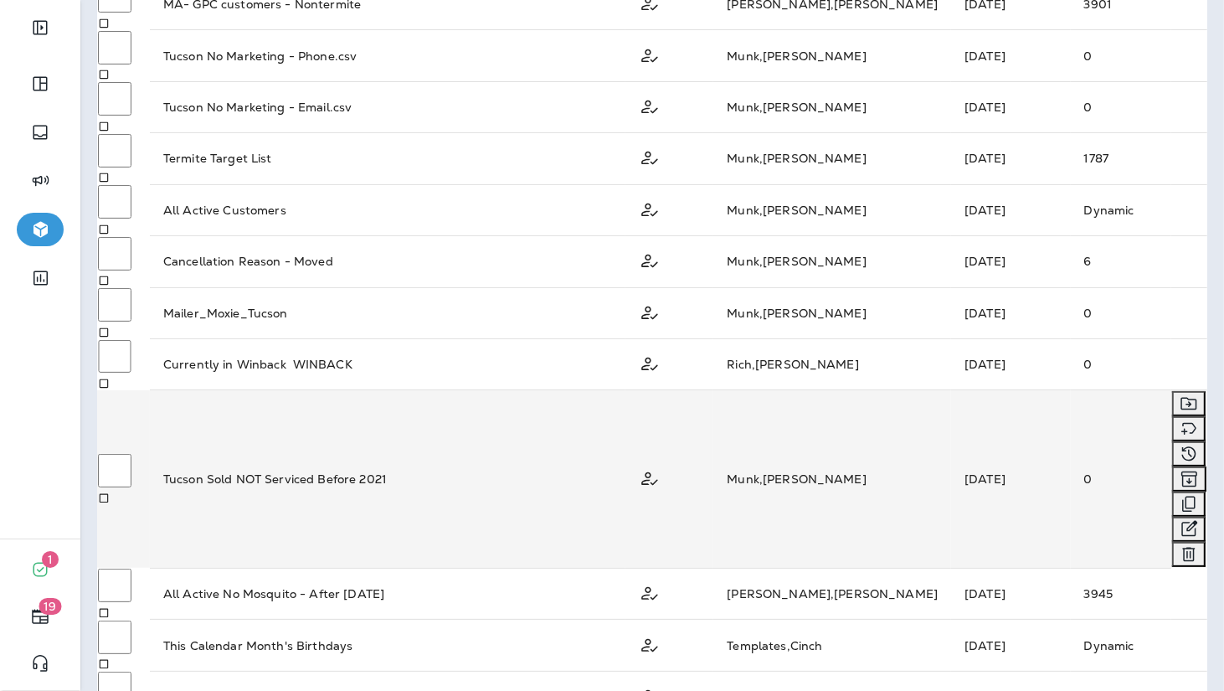
click at [539, 401] on td "Tucson Sold NOT Serviced Before 2021" at bounding box center [388, 479] width 476 height 178
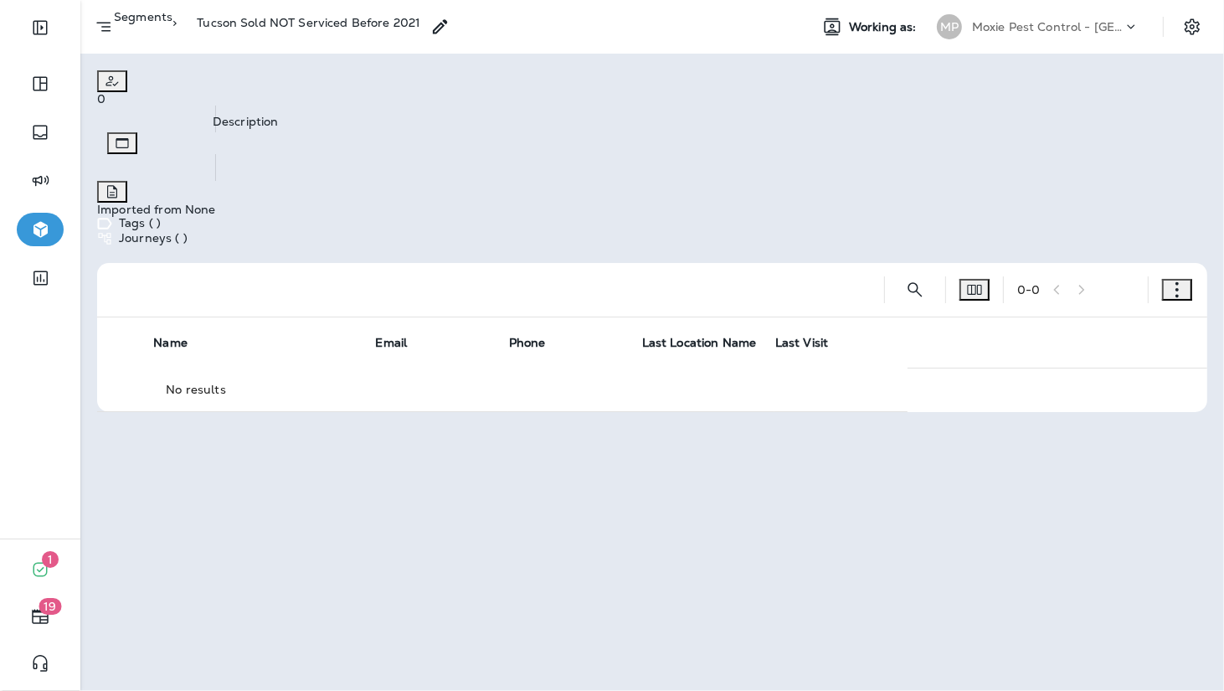
click at [121, 183] on icon "Description" at bounding box center [112, 191] width 17 height 17
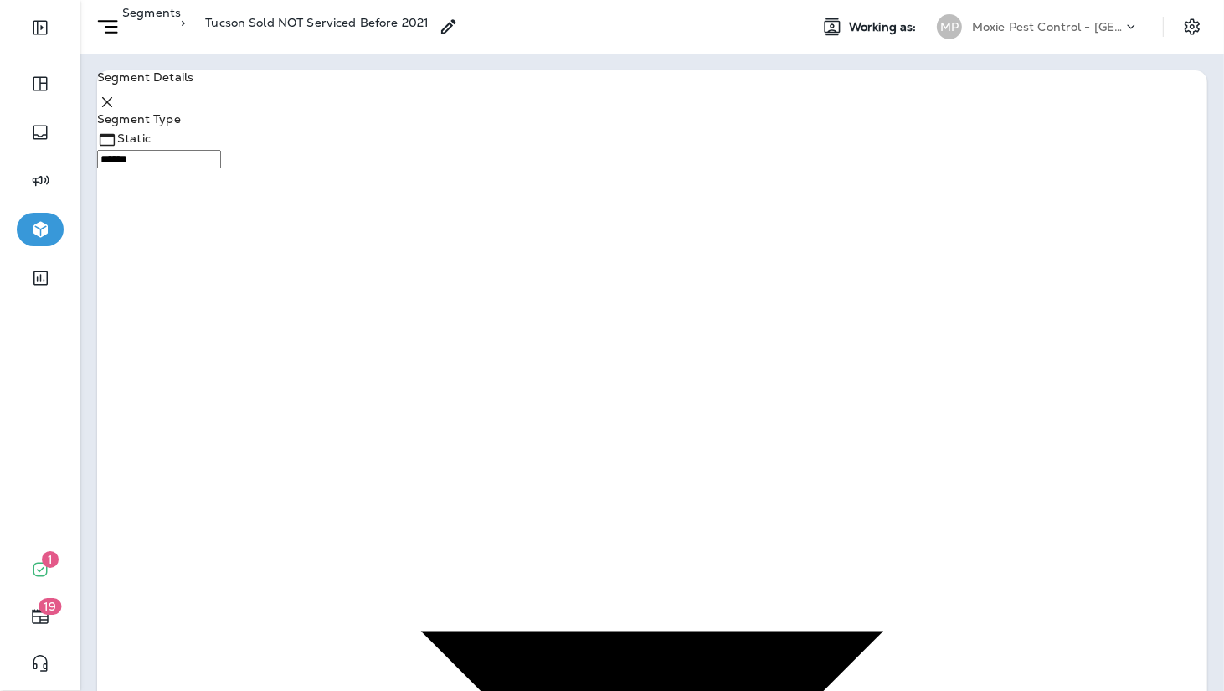
scroll to position [158, 0]
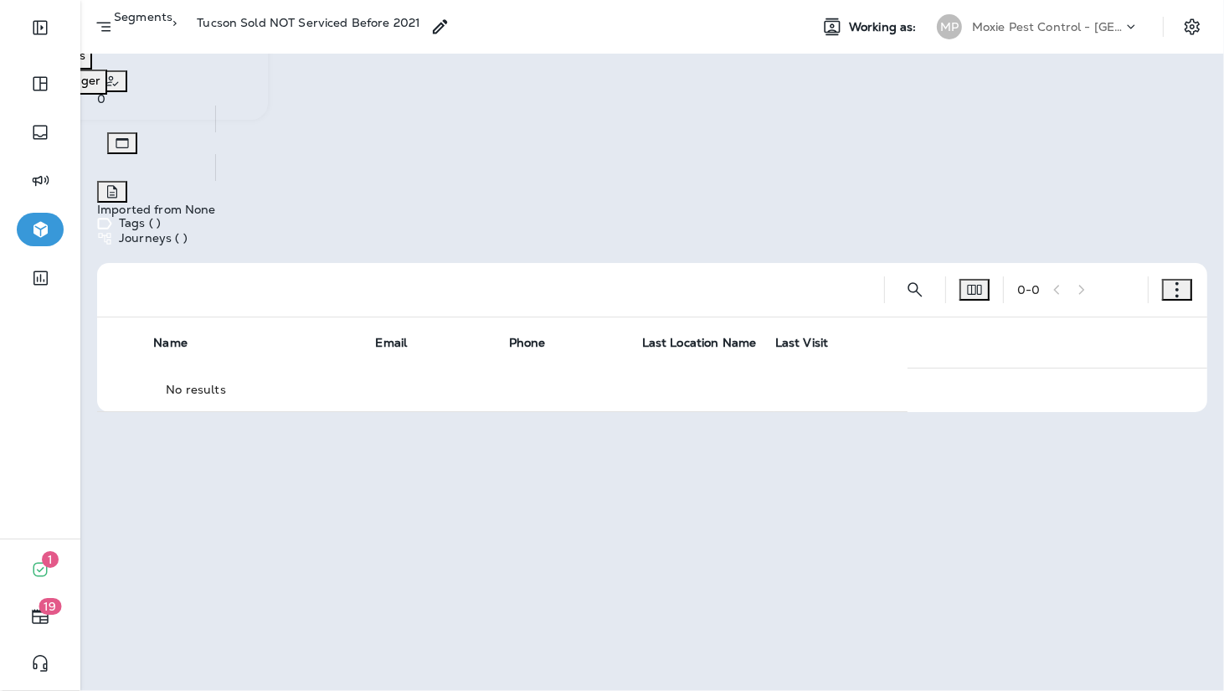
click at [28, 230] on button "button" at bounding box center [40, 229] width 47 height 33
click at [172, 35] on p "Segments" at bounding box center [143, 22] width 59 height 25
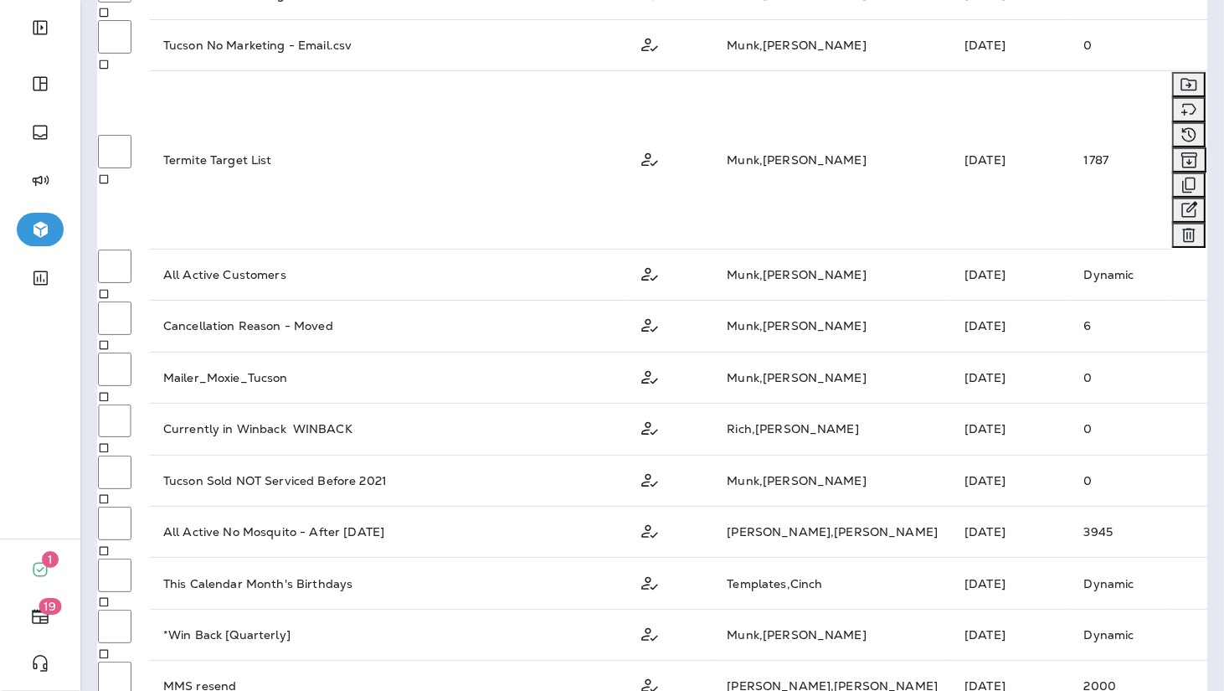
scroll to position [318, 0]
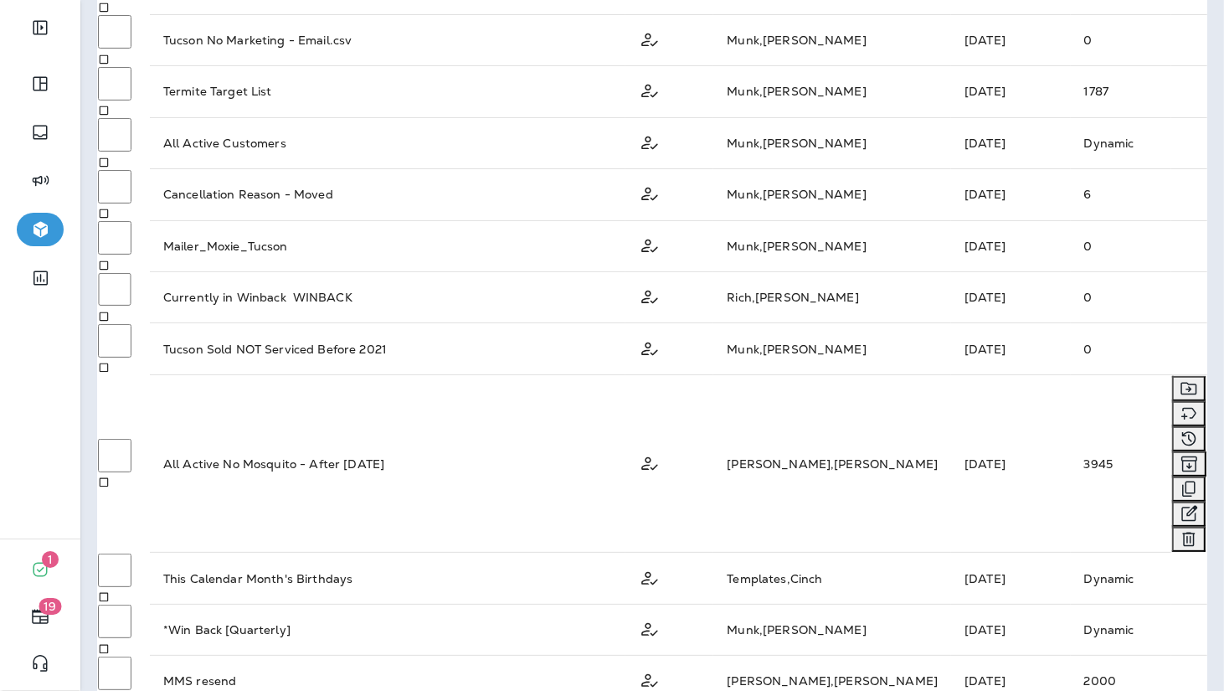
click at [398, 455] on div "All Active No Mosquito - After [DATE]" at bounding box center [387, 463] width 449 height 17
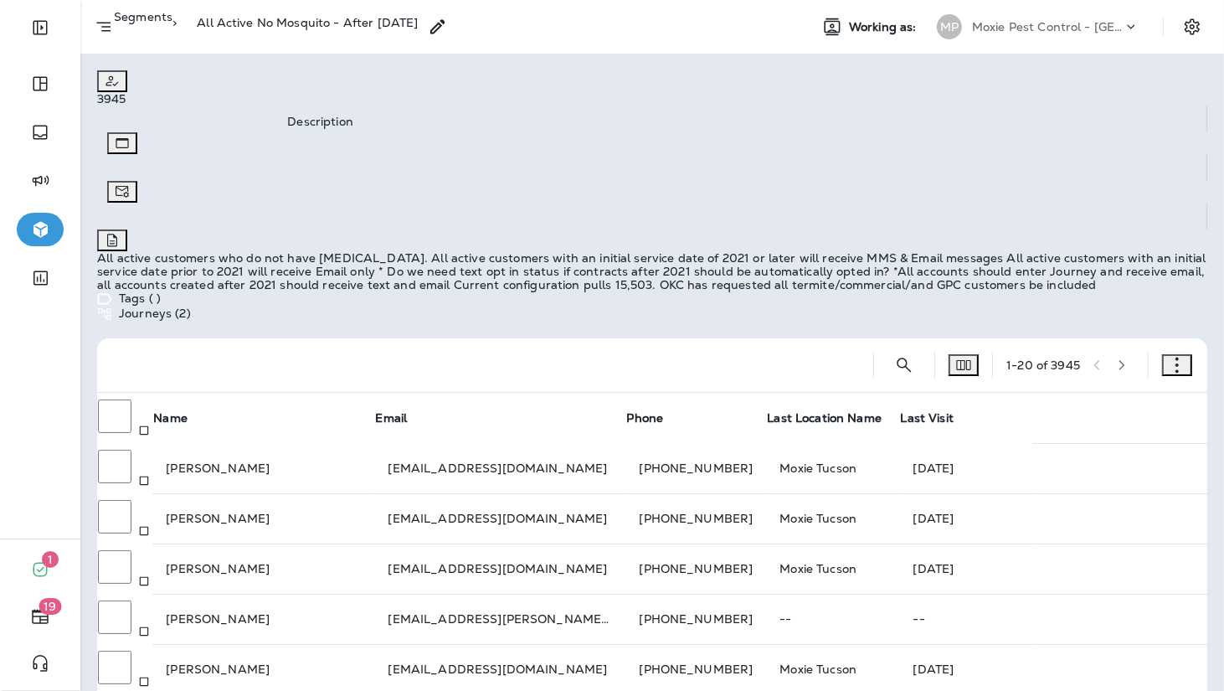
click at [127, 229] on button "Description" at bounding box center [112, 240] width 30 height 22
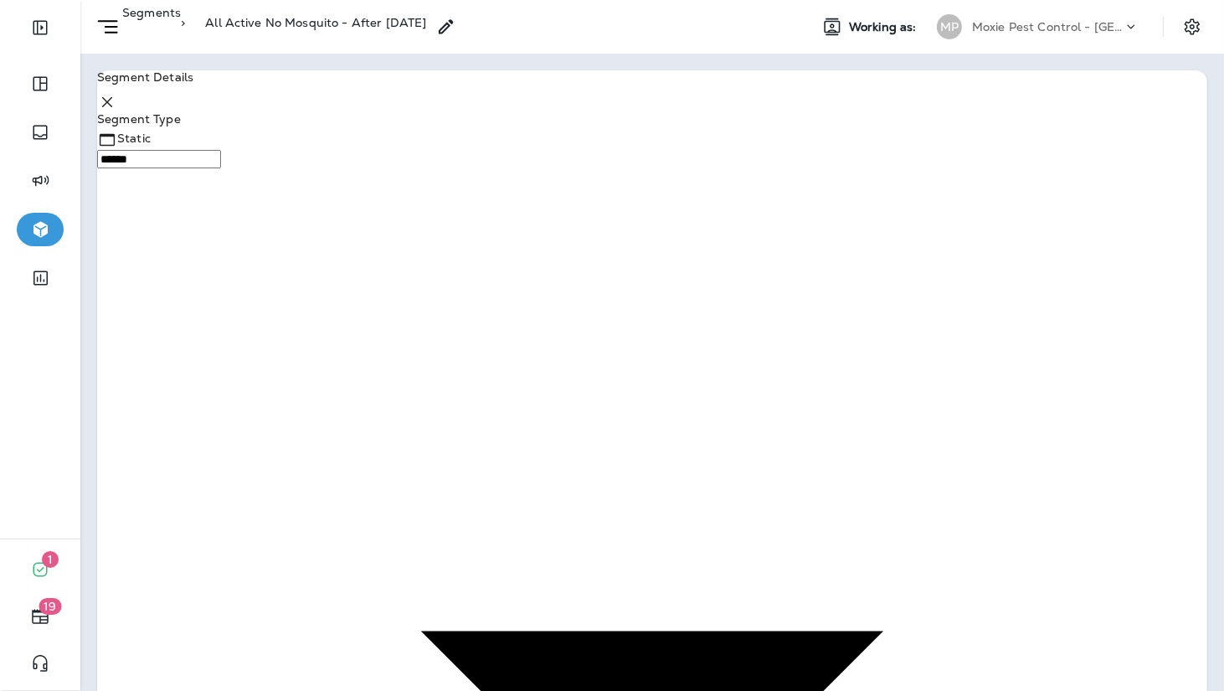
click at [456, 24] on icon at bounding box center [446, 27] width 20 height 20
click at [52, 83] on button "Cancel" at bounding box center [26, 73] width 52 height 18
click at [181, 27] on p "Segments" at bounding box center [151, 22] width 59 height 33
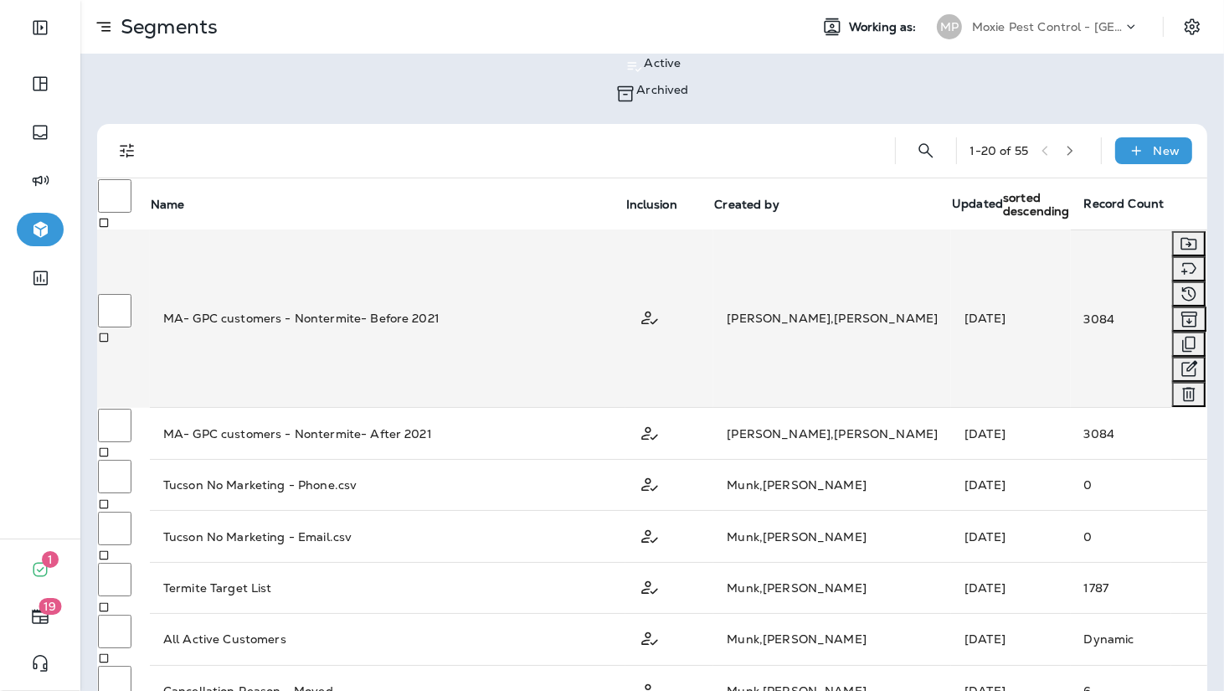
click at [368, 234] on td "MA- GPC customers - Nontermite- Before 2021" at bounding box center [388, 318] width 476 height 178
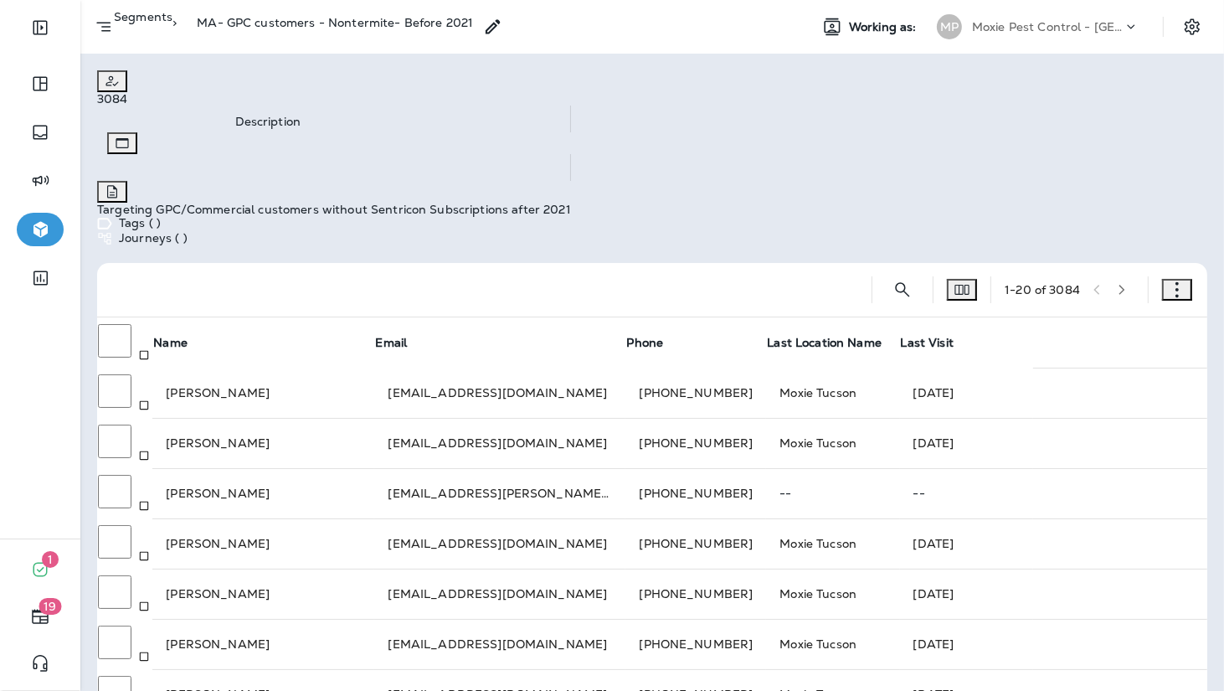
click at [121, 183] on icon "Description" at bounding box center [112, 191] width 17 height 17
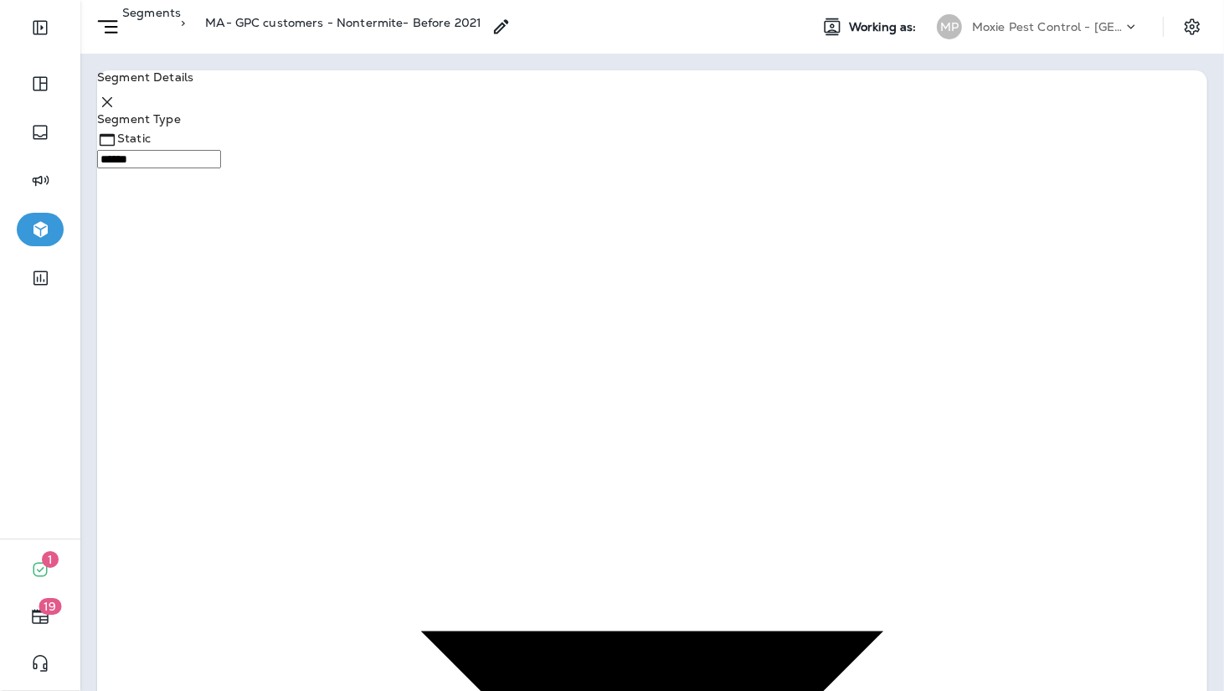
click at [168, 34] on p "Segments" at bounding box center [151, 22] width 59 height 33
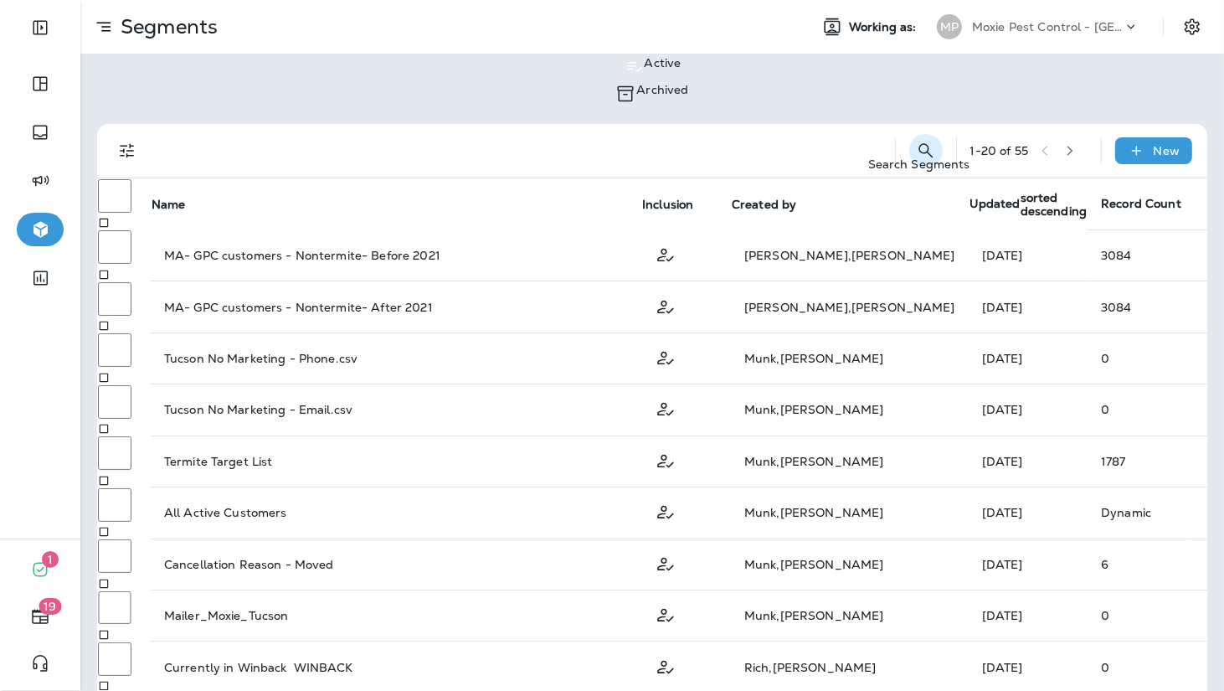
click at [933, 141] on icon "Search Segments" at bounding box center [926, 151] width 20 height 20
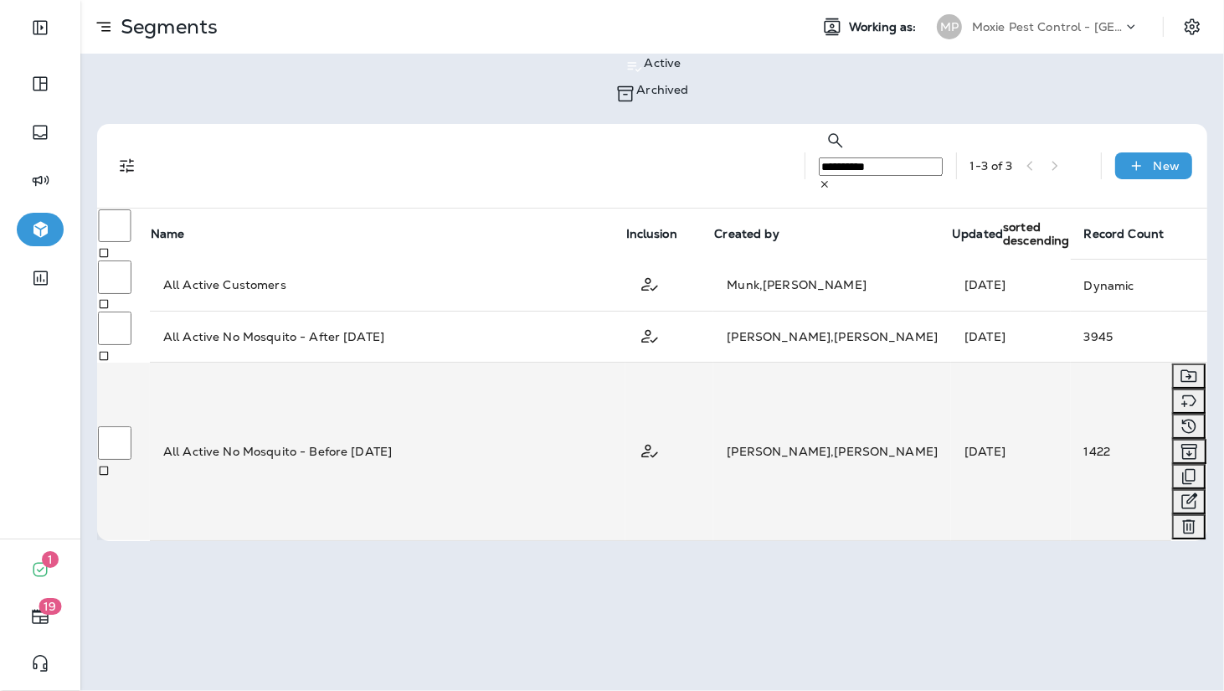
type input "**********"
click at [409, 362] on td "All Active No Mosquito - Before [DATE]" at bounding box center [388, 451] width 476 height 178
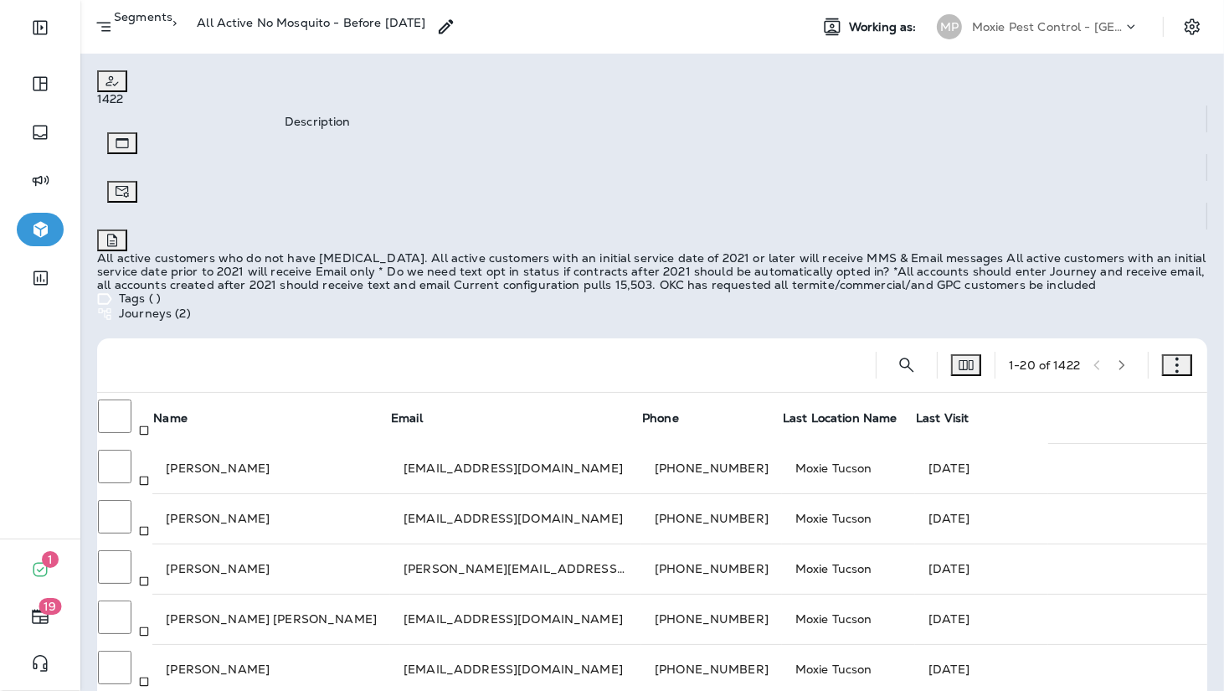
click at [117, 234] on use "Description" at bounding box center [112, 240] width 10 height 13
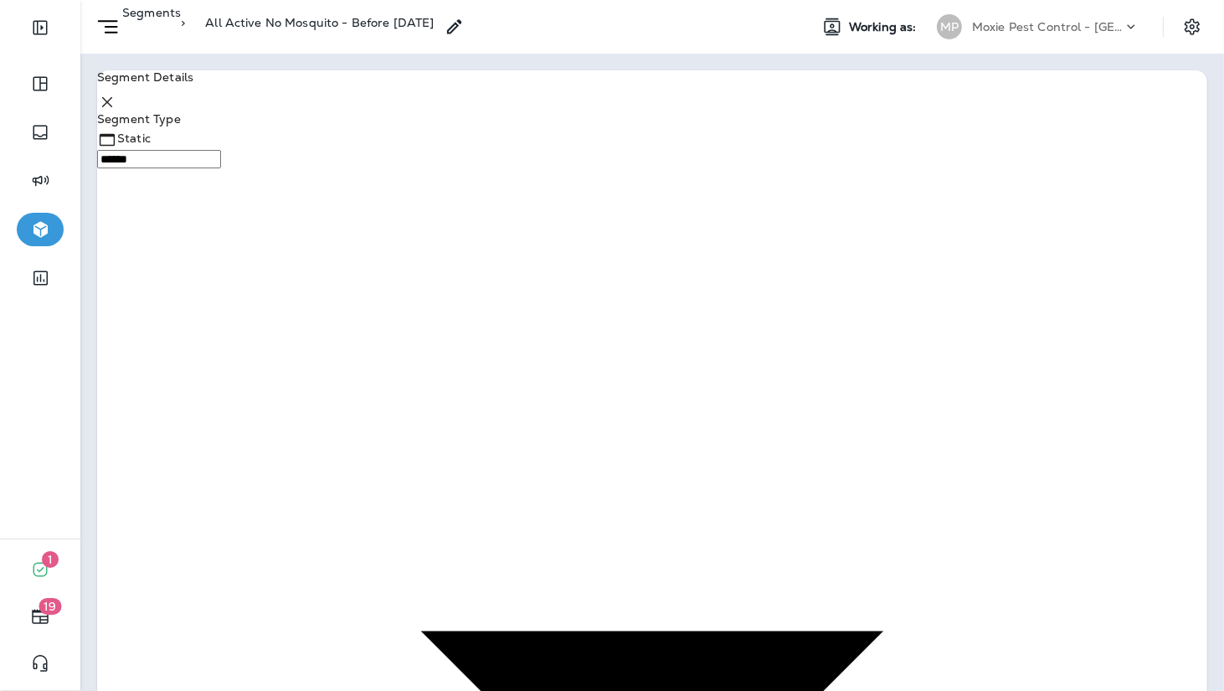
click at [172, 27] on p "Segments" at bounding box center [151, 22] width 59 height 33
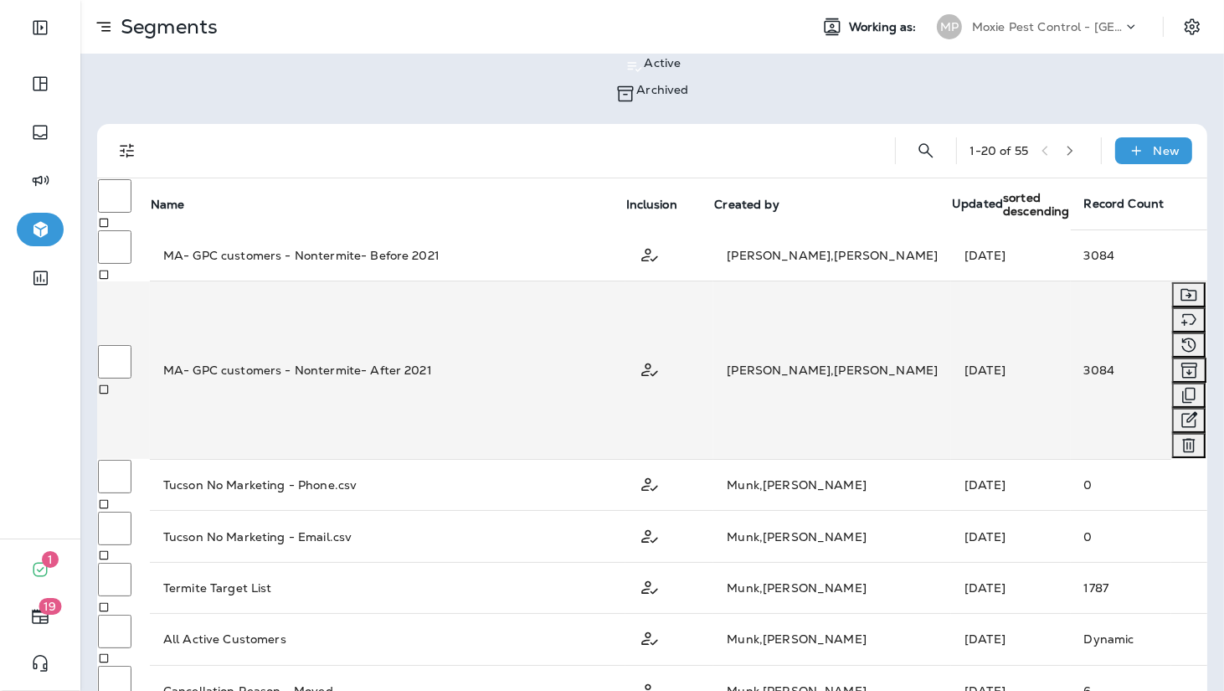
click at [326, 362] on p "MA- GPC customers - Nontermite- After 2021" at bounding box center [297, 370] width 269 height 17
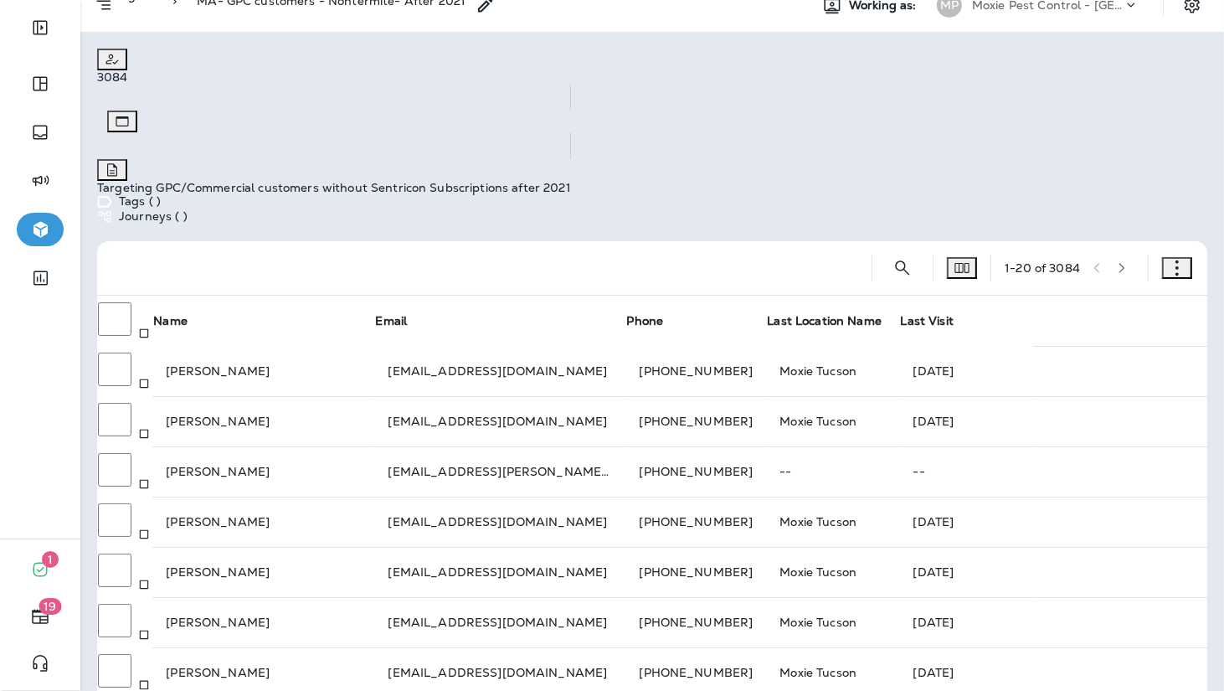
scroll to position [18, 0]
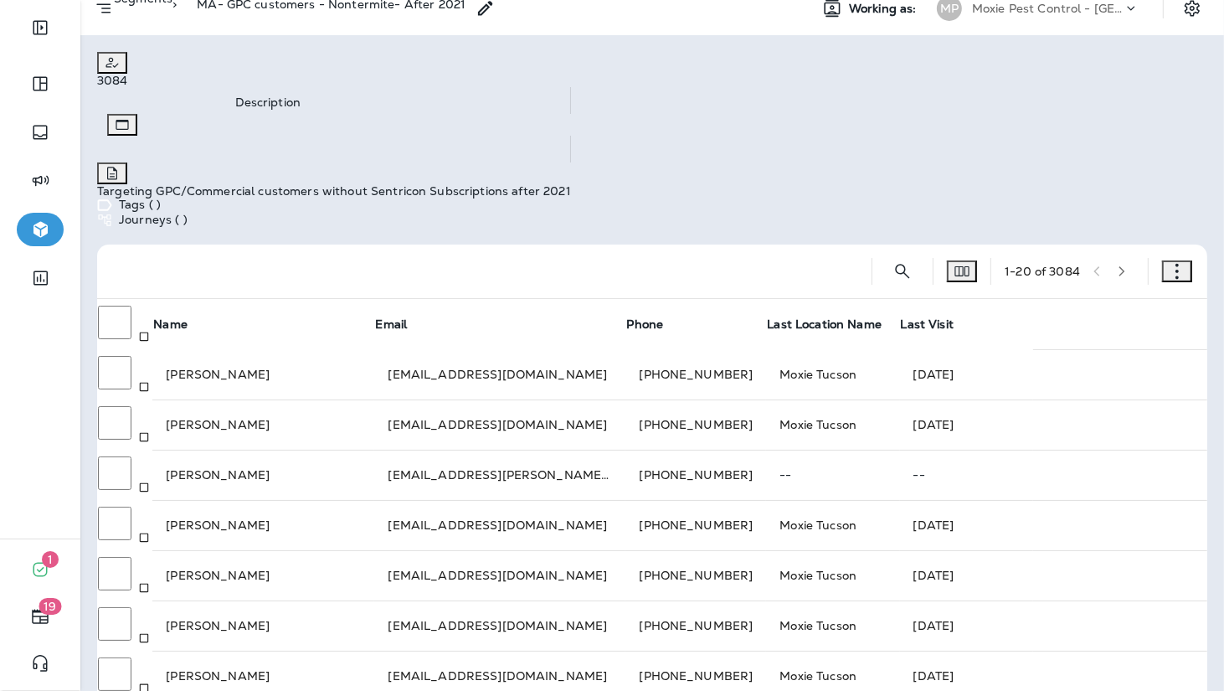
click at [117, 167] on use "Description" at bounding box center [112, 173] width 10 height 13
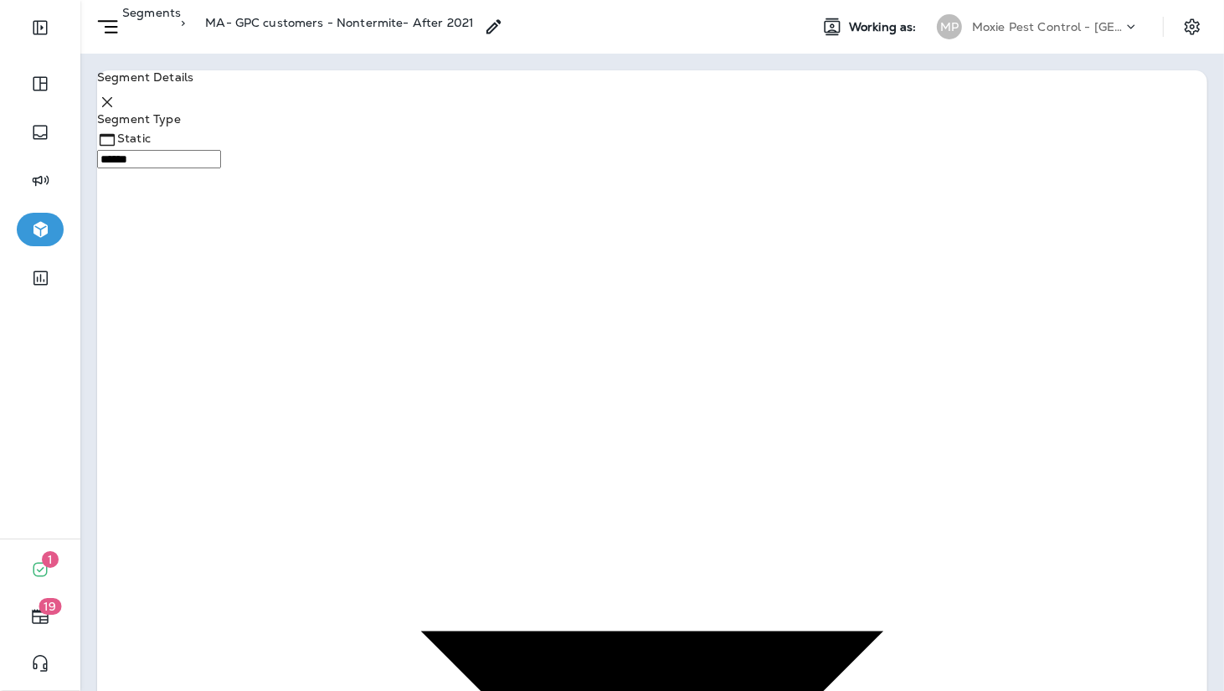
click at [501, 28] on use at bounding box center [493, 26] width 14 height 14
click at [52, 83] on button "Cancel" at bounding box center [26, 73] width 52 height 18
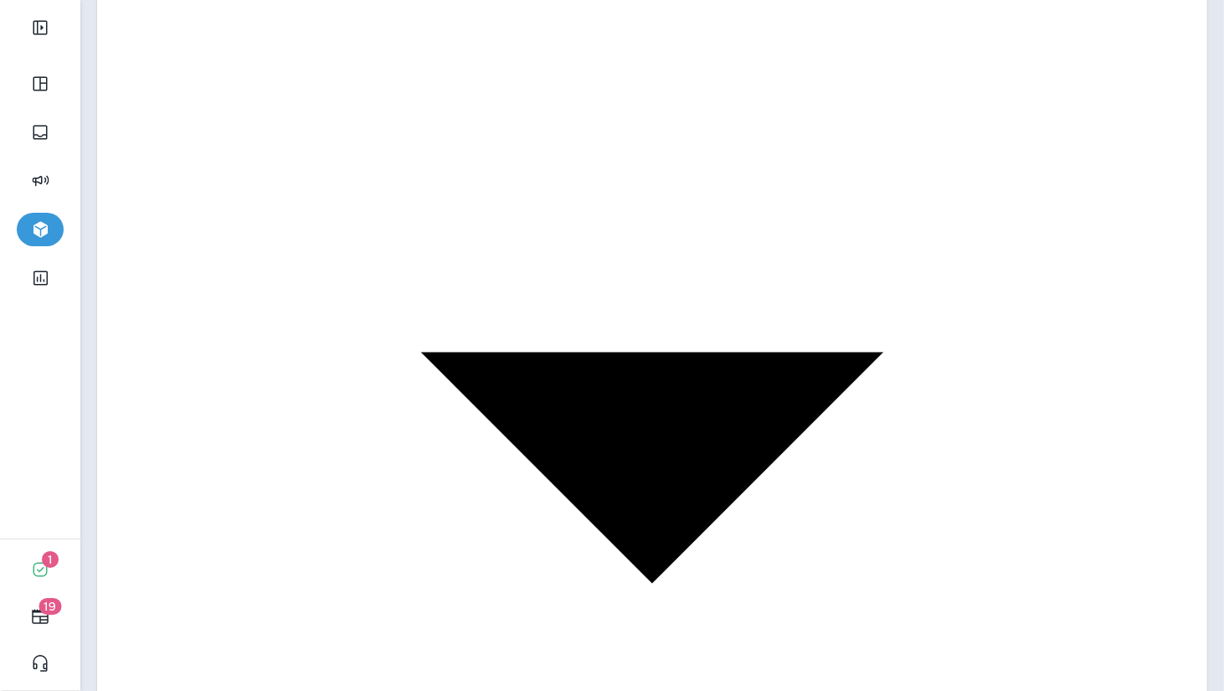
click at [119, 61] on button "Calculate" at bounding box center [85, 52] width 67 height 18
click at [93, 135] on button "Save" at bounding box center [72, 125] width 41 height 18
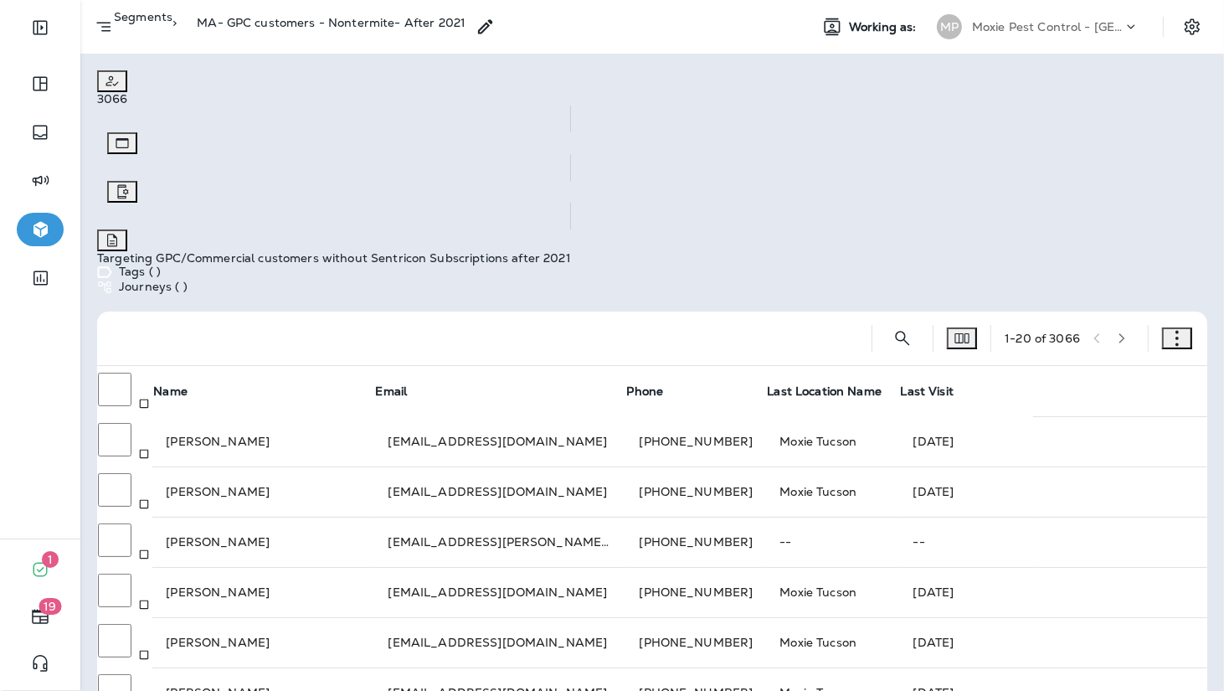
click at [1008, 20] on p "Moxie Pest Control - [GEOGRAPHIC_DATA]" at bounding box center [1047, 26] width 151 height 13
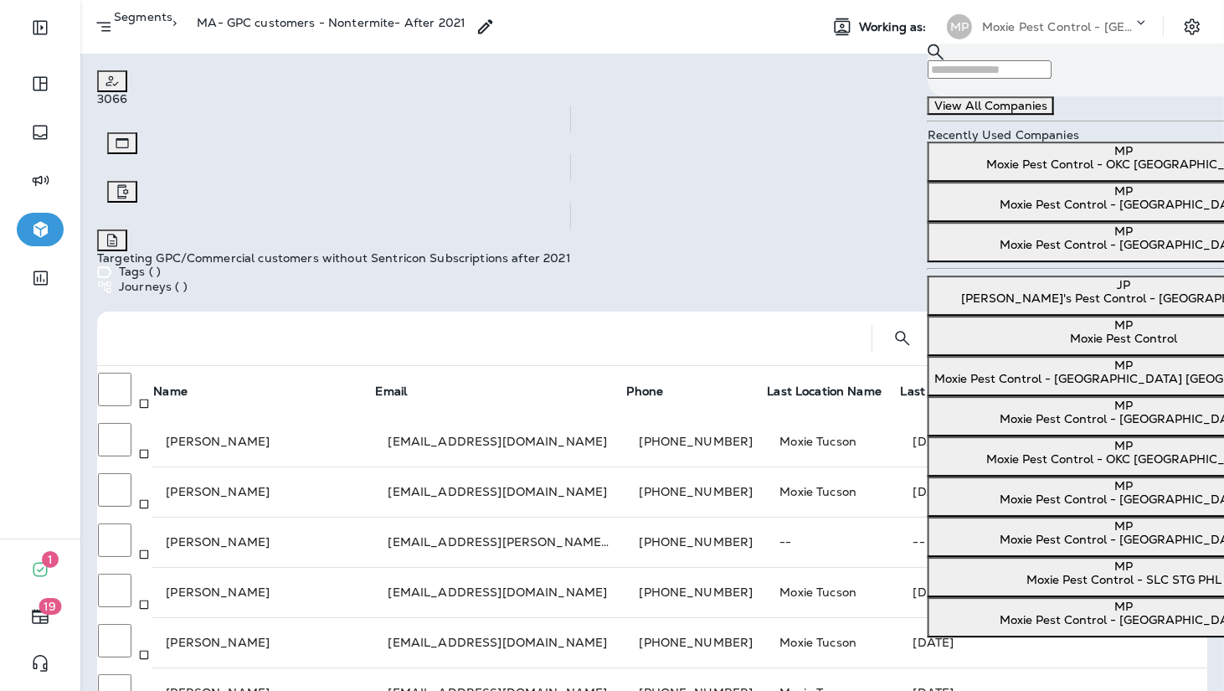
click at [985, 211] on p "Moxie Pest Control - [GEOGRAPHIC_DATA]" at bounding box center [1123, 204] width 379 height 13
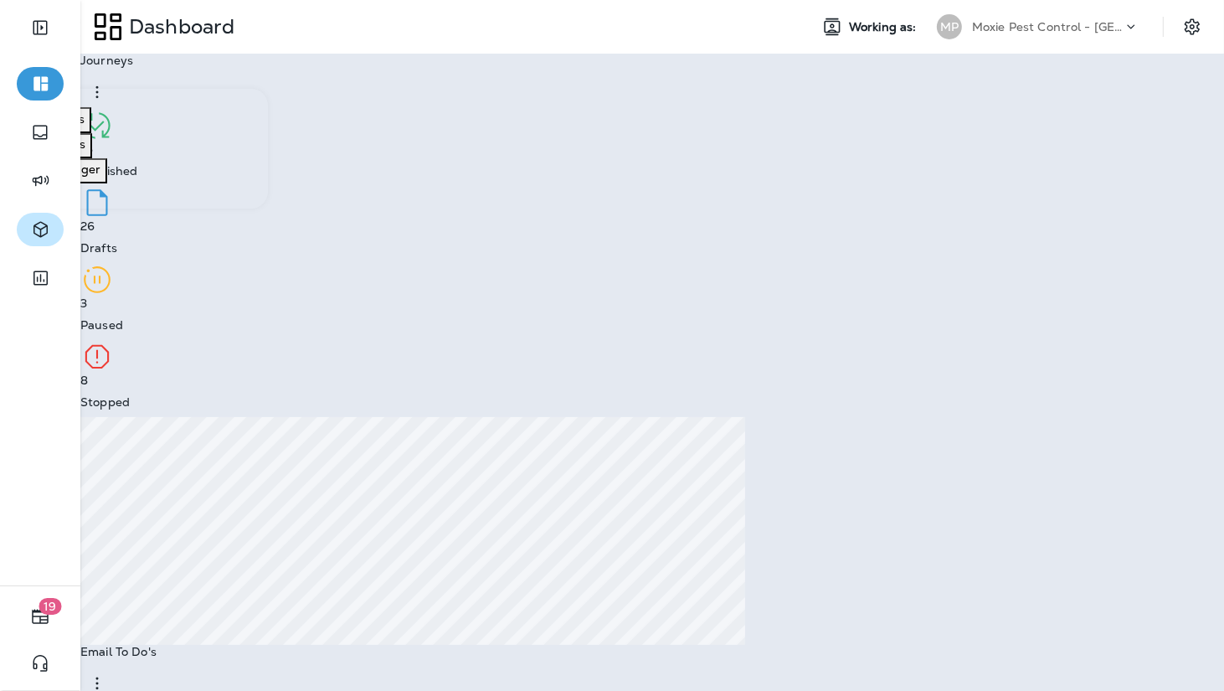
click at [40, 236] on icon "button" at bounding box center [40, 230] width 14 height 16
click at [86, 132] on button "Journeys" at bounding box center [43, 119] width 86 height 25
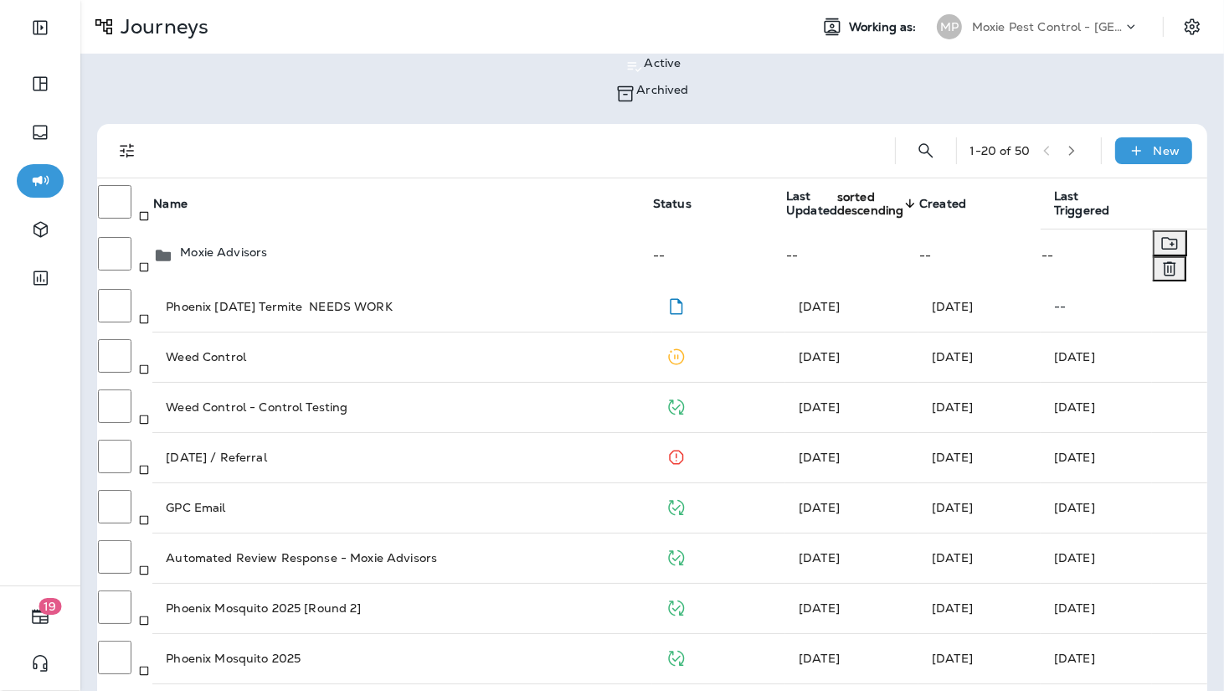
click at [311, 229] on td "Moxie Advisors" at bounding box center [402, 256] width 500 height 54
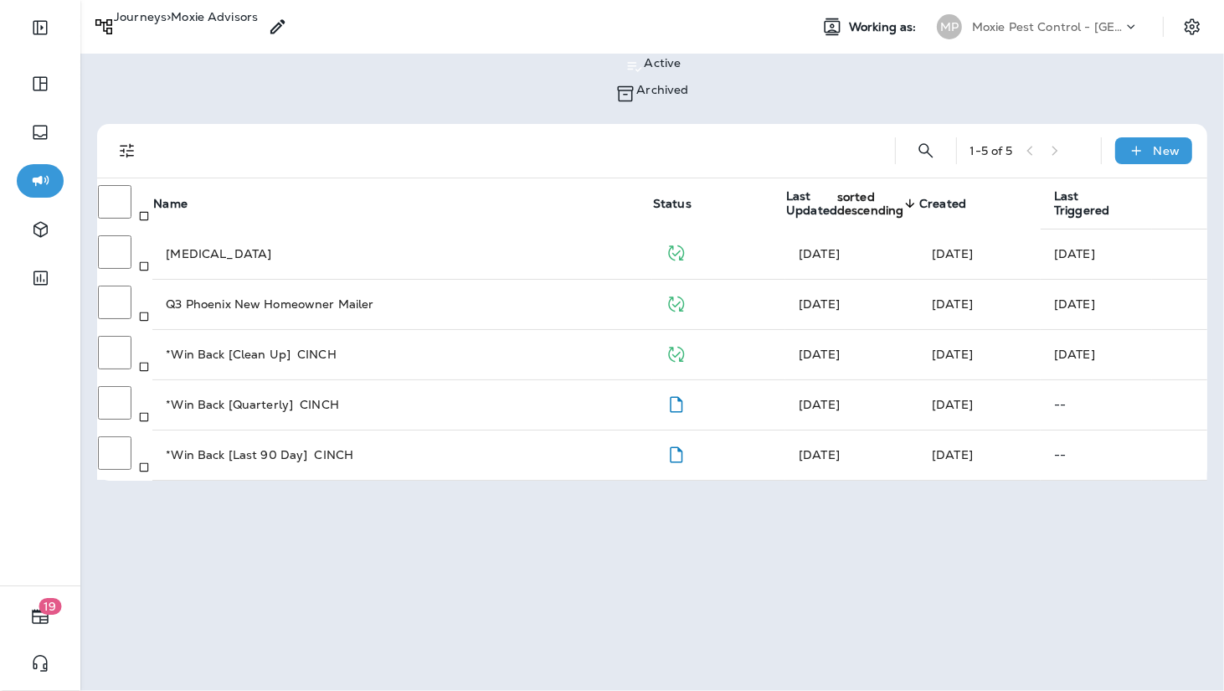
click at [163, 23] on p "Journeys" at bounding box center [140, 22] width 53 height 25
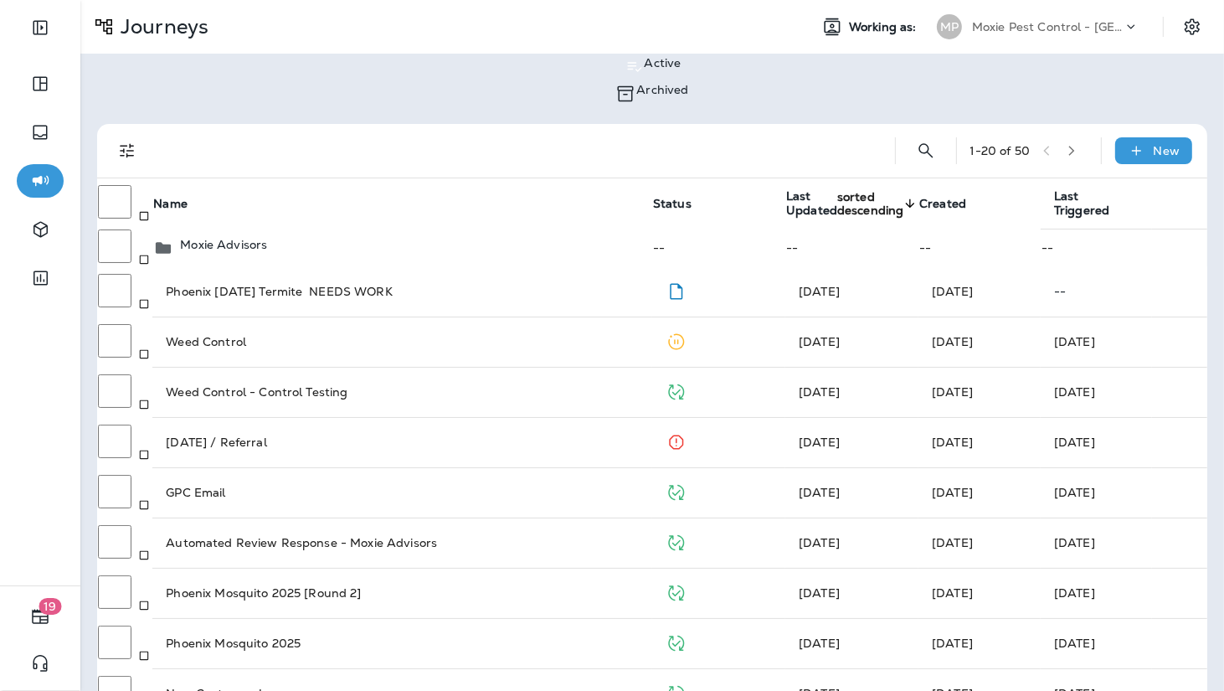
click at [98, 51] on p "Go to Segments" at bounding box center [52, 44] width 91 height 13
click at [1075, 146] on icon "button" at bounding box center [1072, 151] width 6 height 10
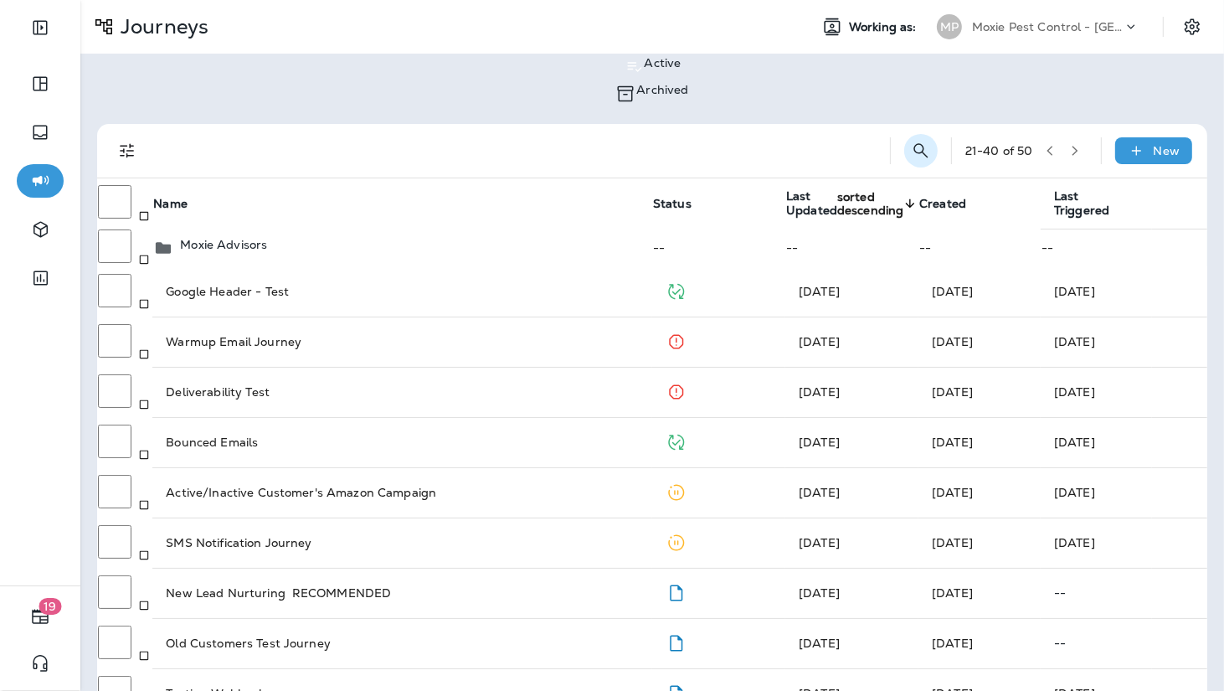
click at [920, 134] on button "Search Journeys" at bounding box center [920, 150] width 33 height 33
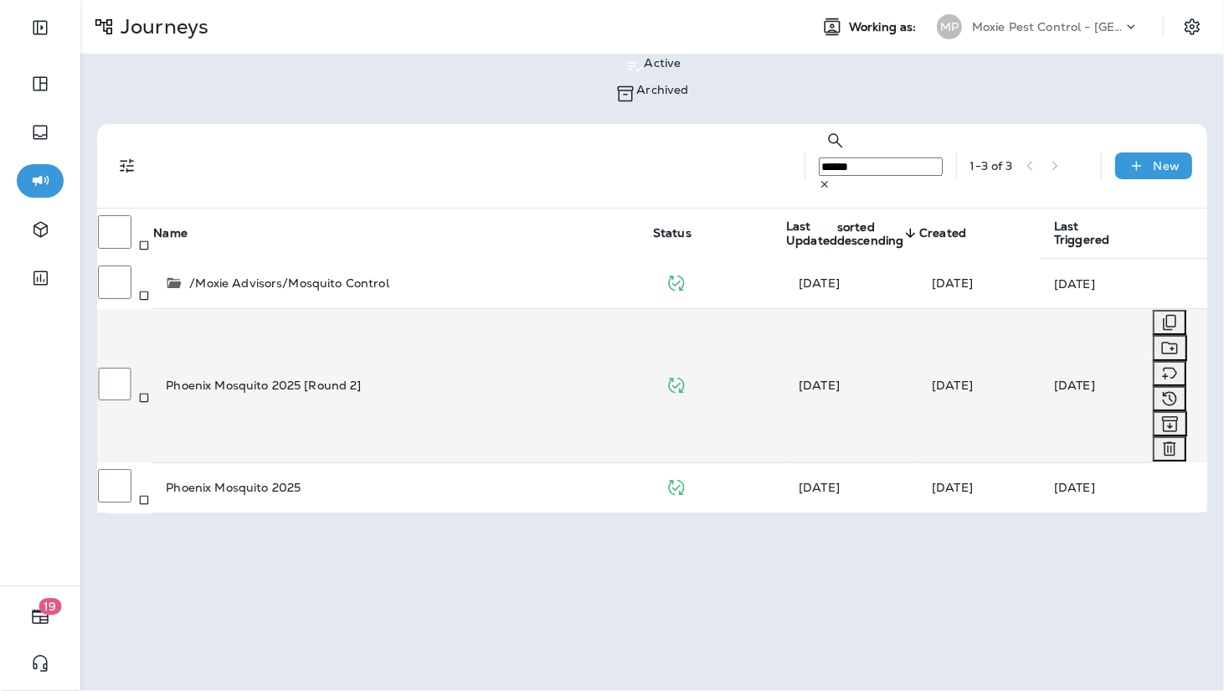
type input "******"
click at [553, 309] on td "Phoenix Mosquito 2025 [Round 2]" at bounding box center [402, 386] width 500 height 154
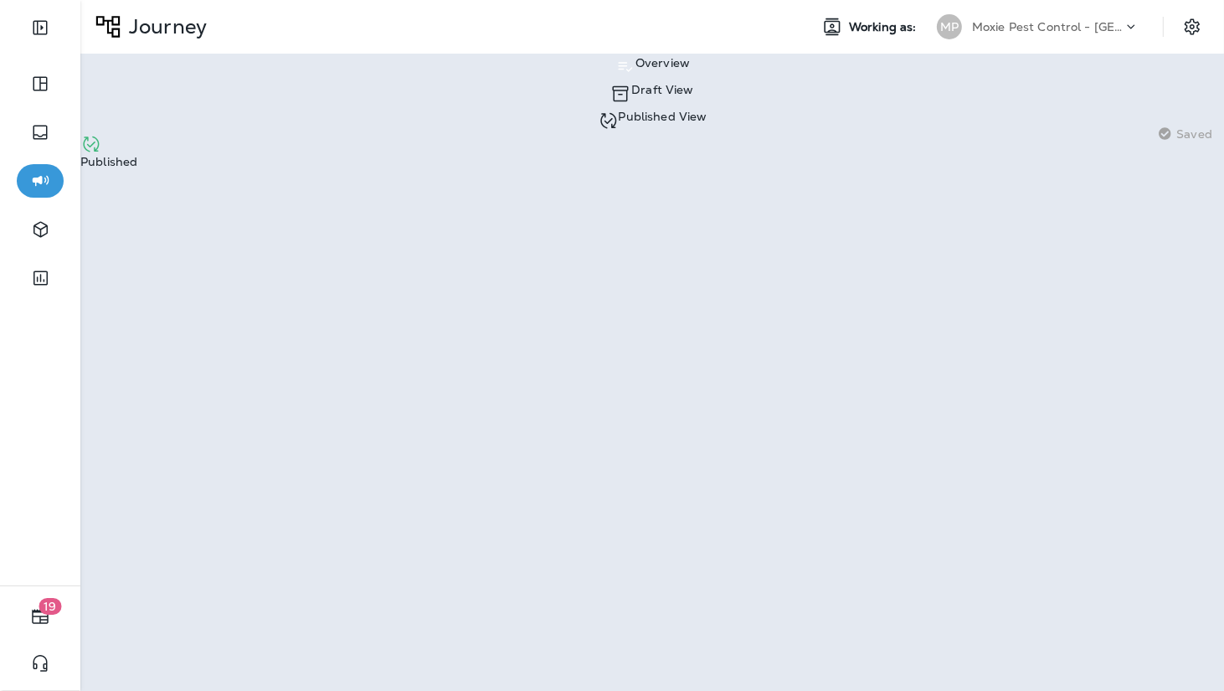
click at [631, 85] on p "Draft View" at bounding box center [662, 89] width 62 height 13
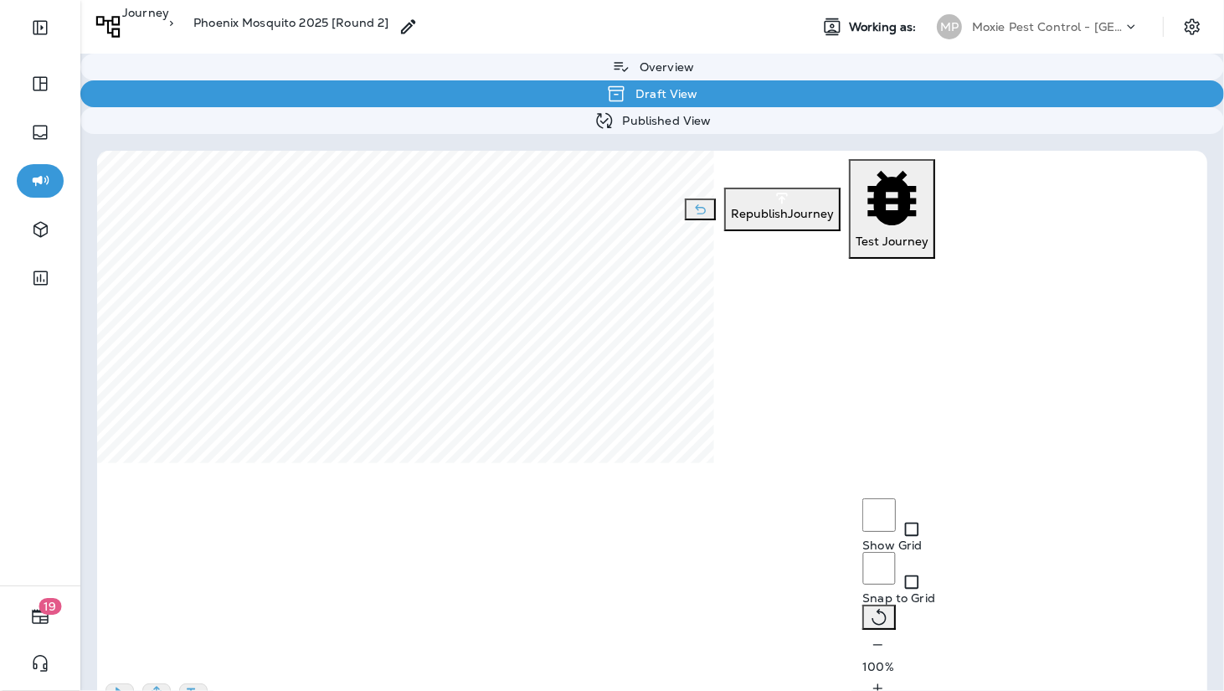
click at [869, 650] on icon "button" at bounding box center [878, 644] width 18 height 17
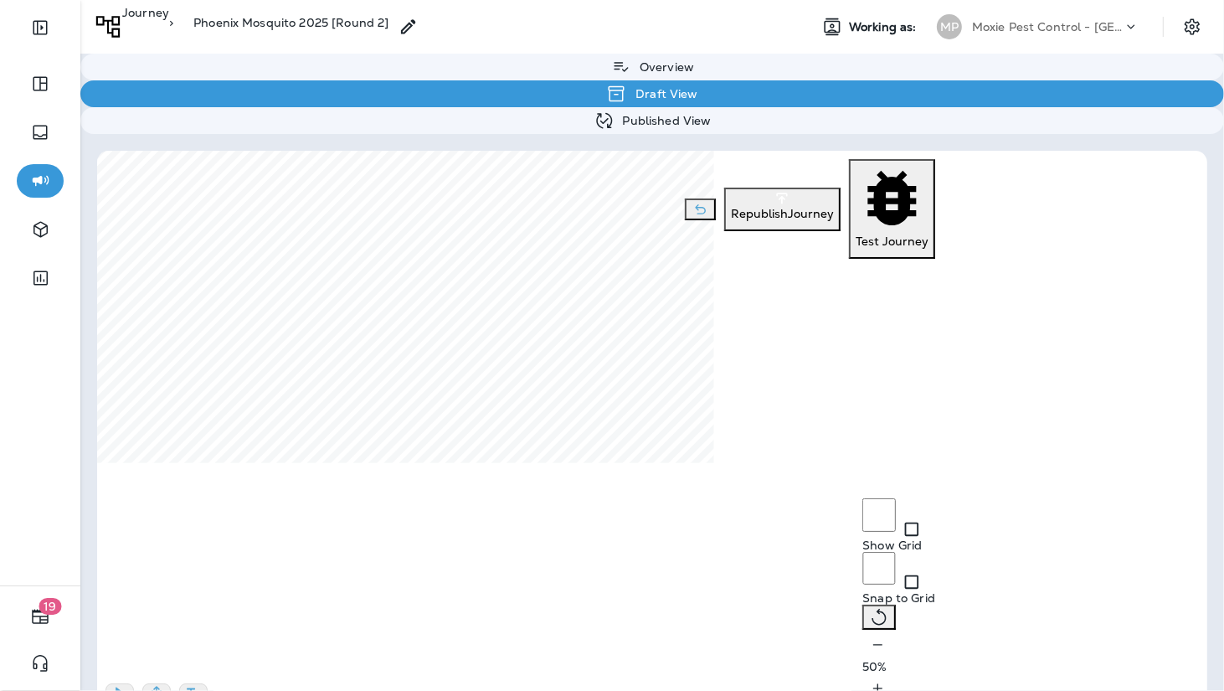
select select "*****"
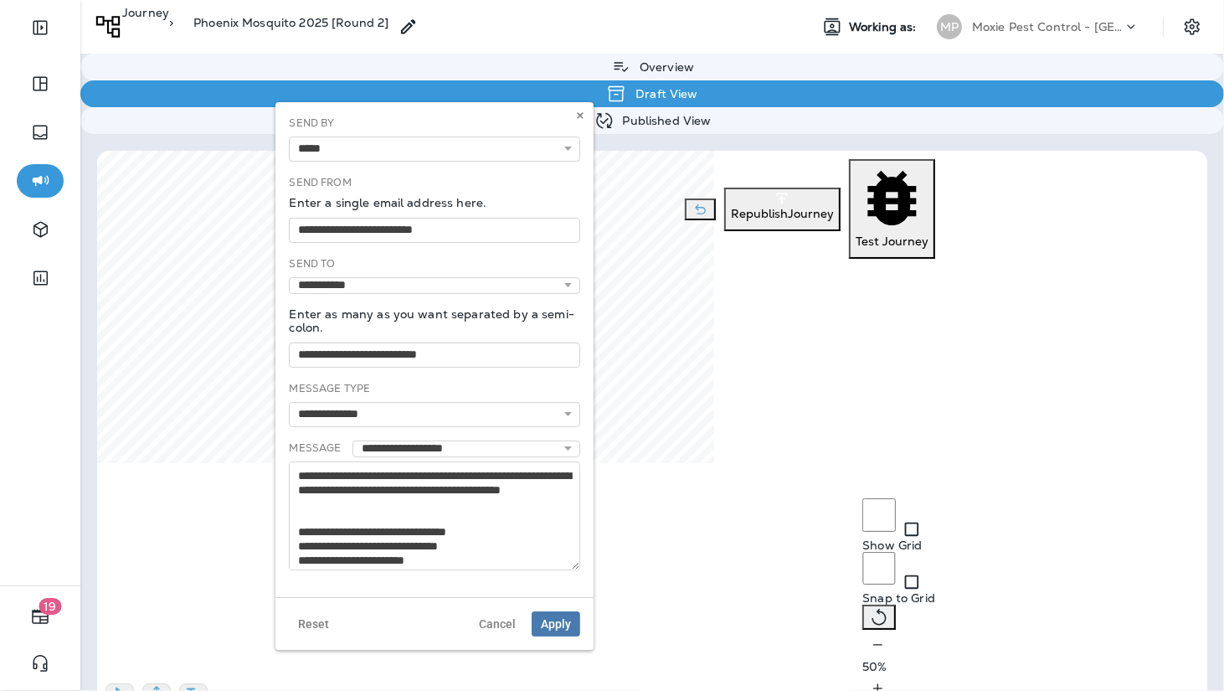
drag, startPoint x: 577, startPoint y: 493, endPoint x: 583, endPoint y: 559, distance: 66.4
click at [583, 560] on div "**********" at bounding box center [434, 349] width 318 height 495
drag, startPoint x: 574, startPoint y: 559, endPoint x: 590, endPoint y: 650, distance: 91.8
click at [590, 650] on div "**********" at bounding box center [434, 392] width 318 height 580
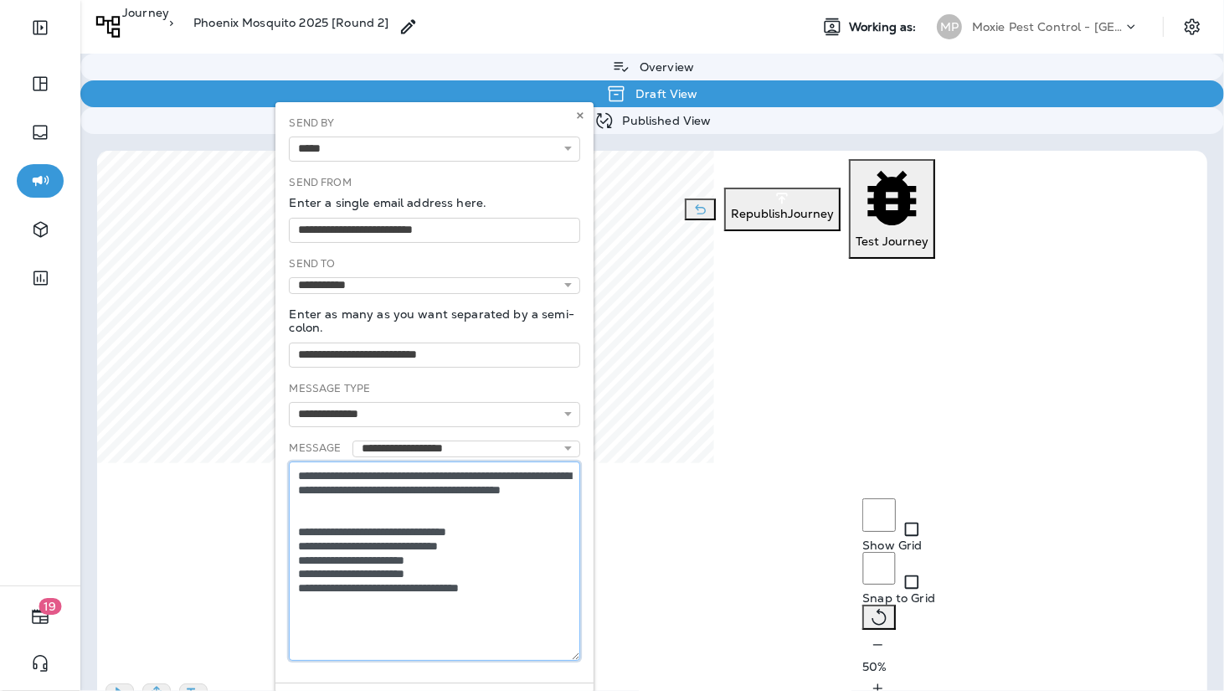
drag, startPoint x: 535, startPoint y: 596, endPoint x: 290, endPoint y: 469, distance: 275.6
click at [290, 469] on textarea "**********" at bounding box center [434, 560] width 291 height 199
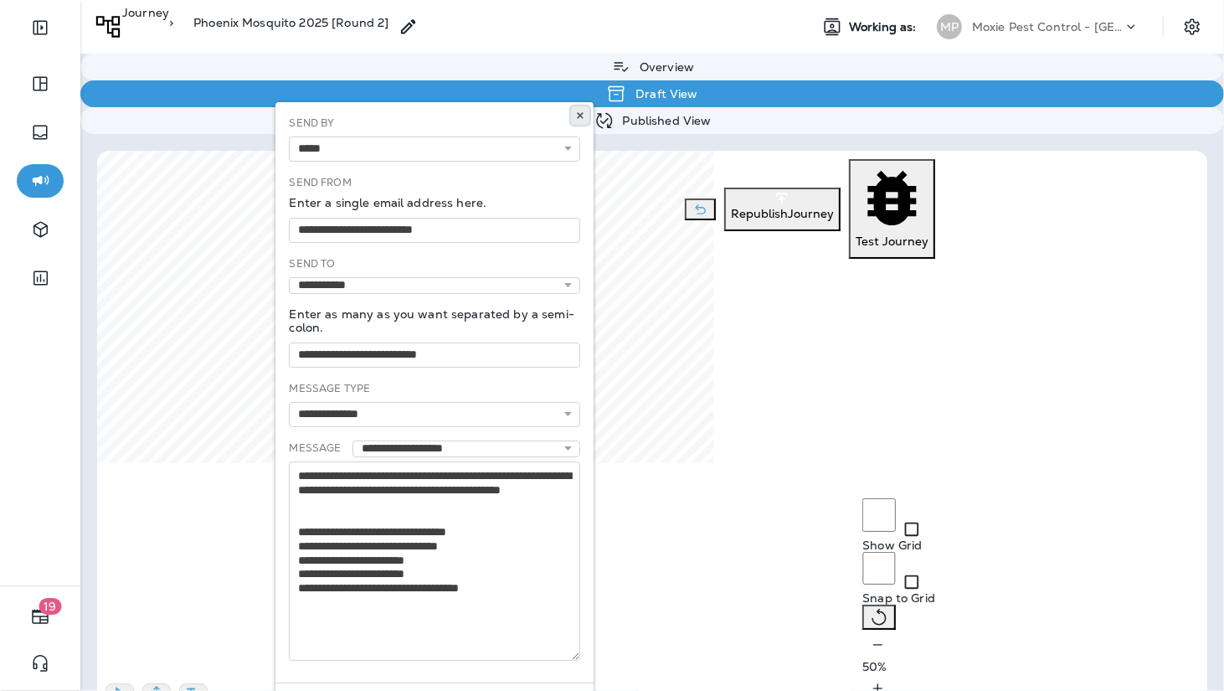
click at [579, 111] on icon at bounding box center [580, 116] width 10 height 10
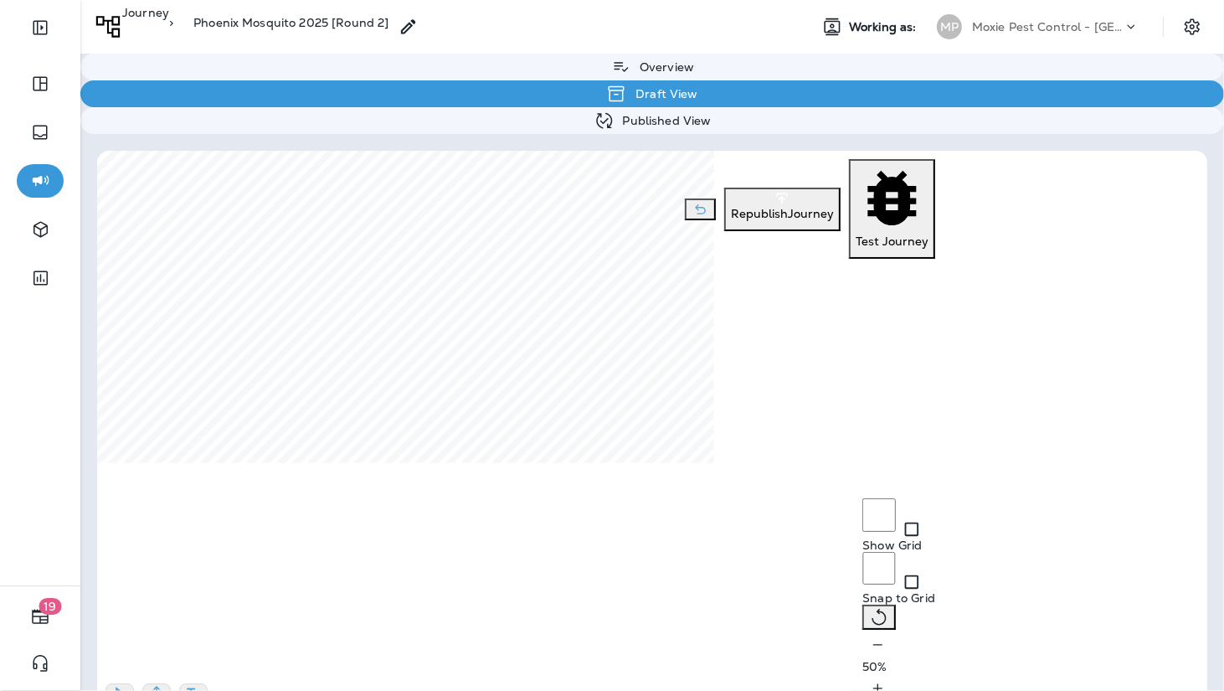
select select "*****"
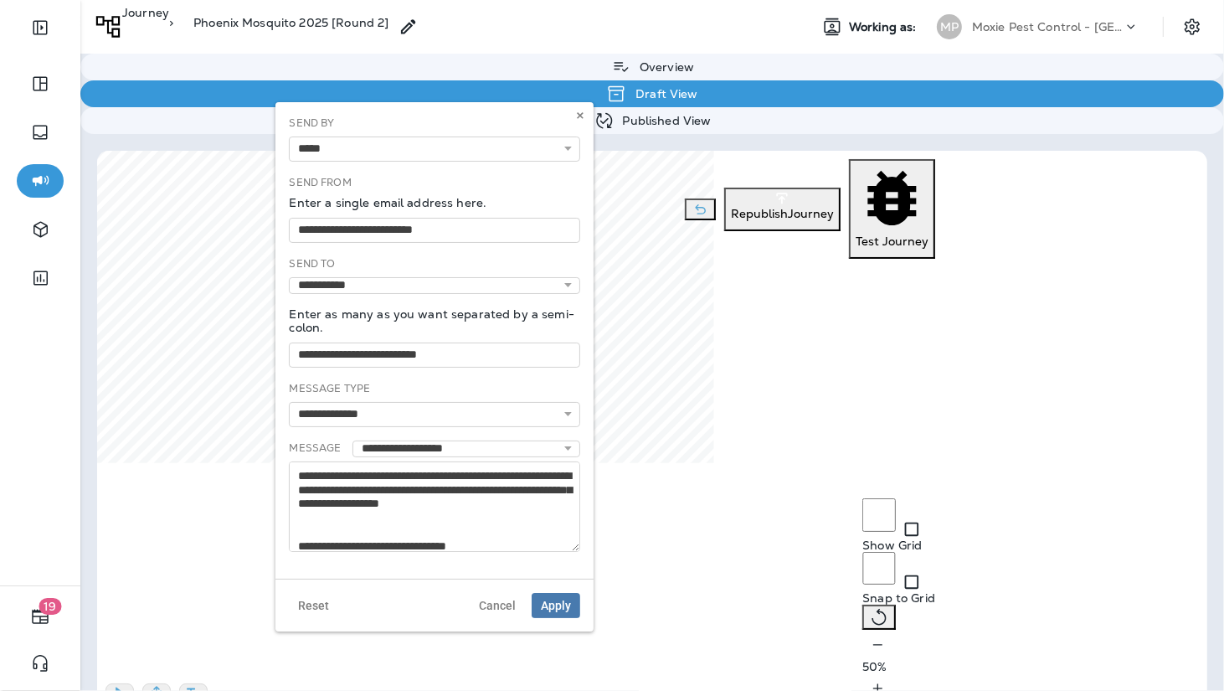
drag, startPoint x: 574, startPoint y: 494, endPoint x: 578, endPoint y: 542, distance: 47.9
click at [578, 542] on textarea "**********" at bounding box center [434, 506] width 291 height 90
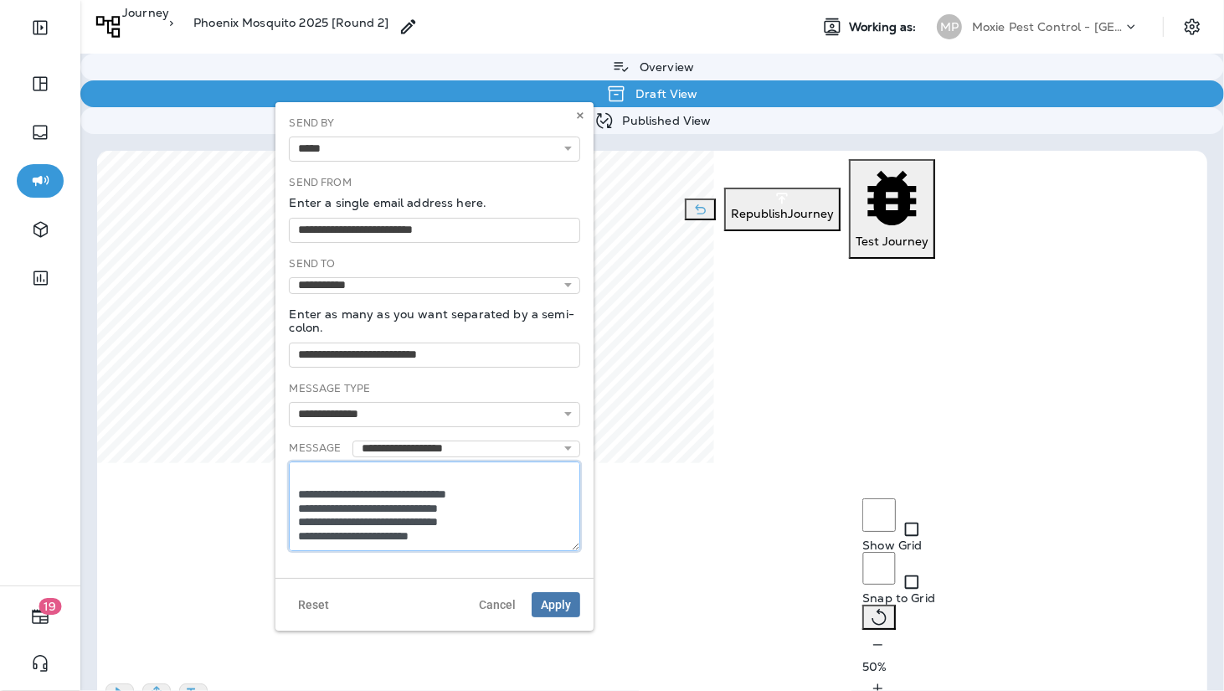
drag, startPoint x: 298, startPoint y: 470, endPoint x: 468, endPoint y: 584, distance: 205.0
click at [468, 586] on div "**********" at bounding box center [434, 366] width 318 height 528
click at [586, 112] on button at bounding box center [580, 115] width 18 height 18
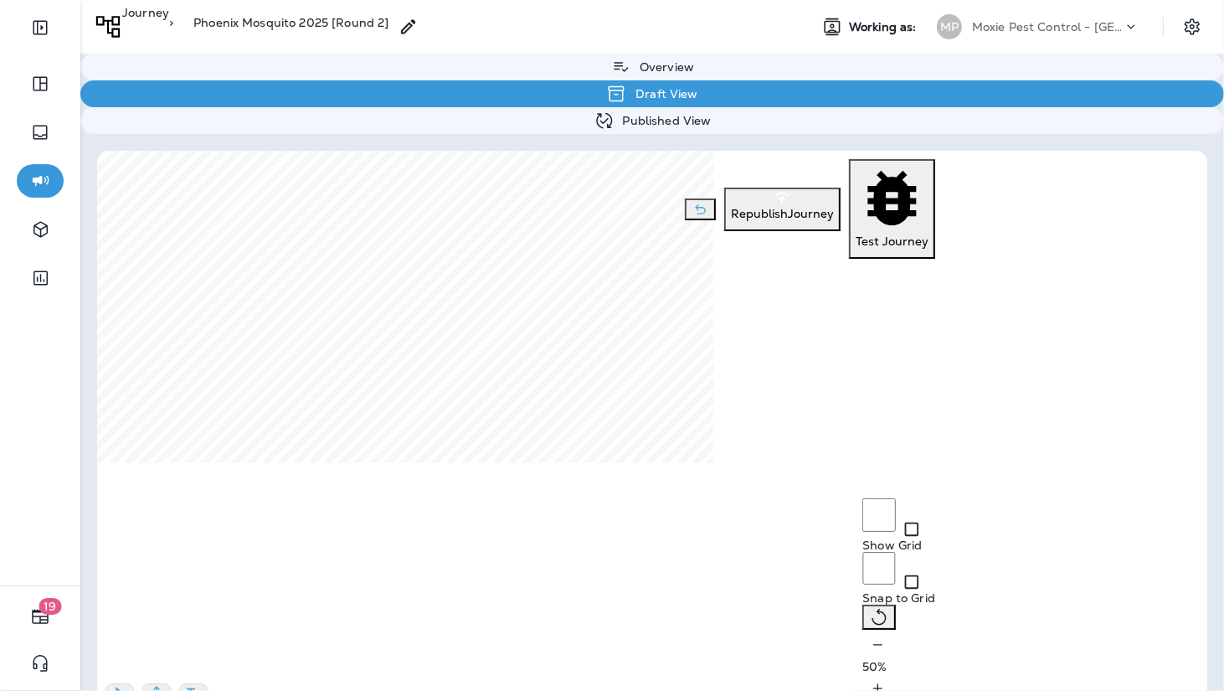
click at [152, 27] on p "Journey" at bounding box center [145, 22] width 47 height 33
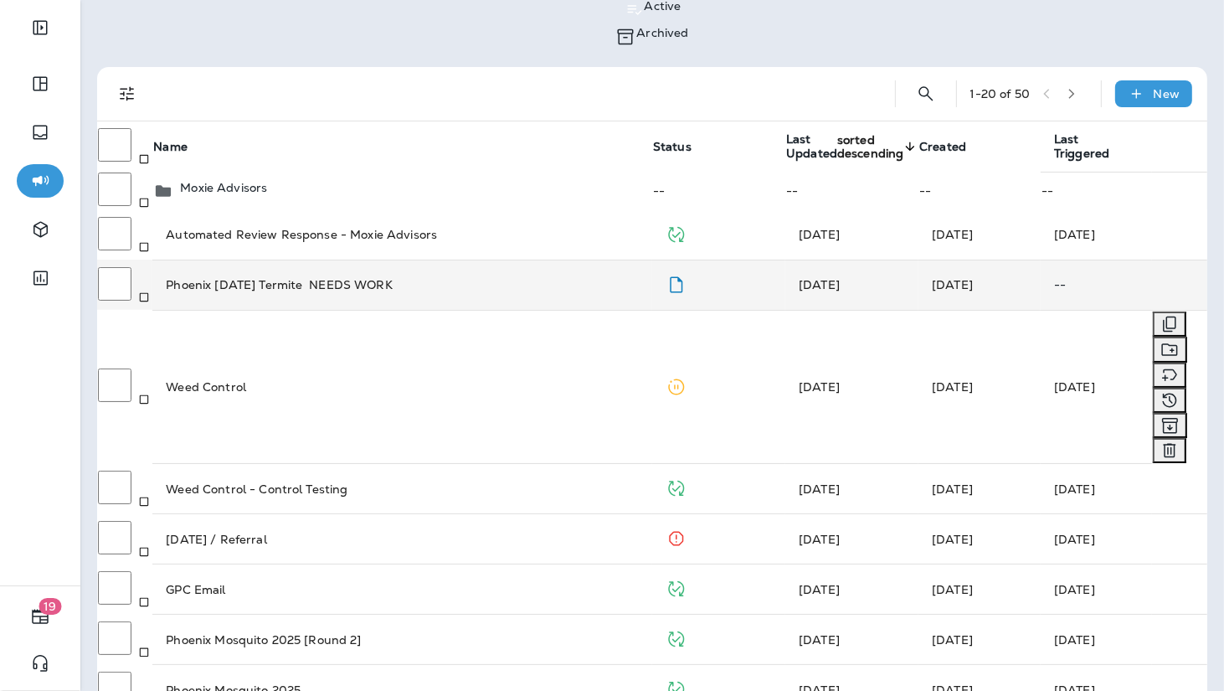
scroll to position [73, 0]
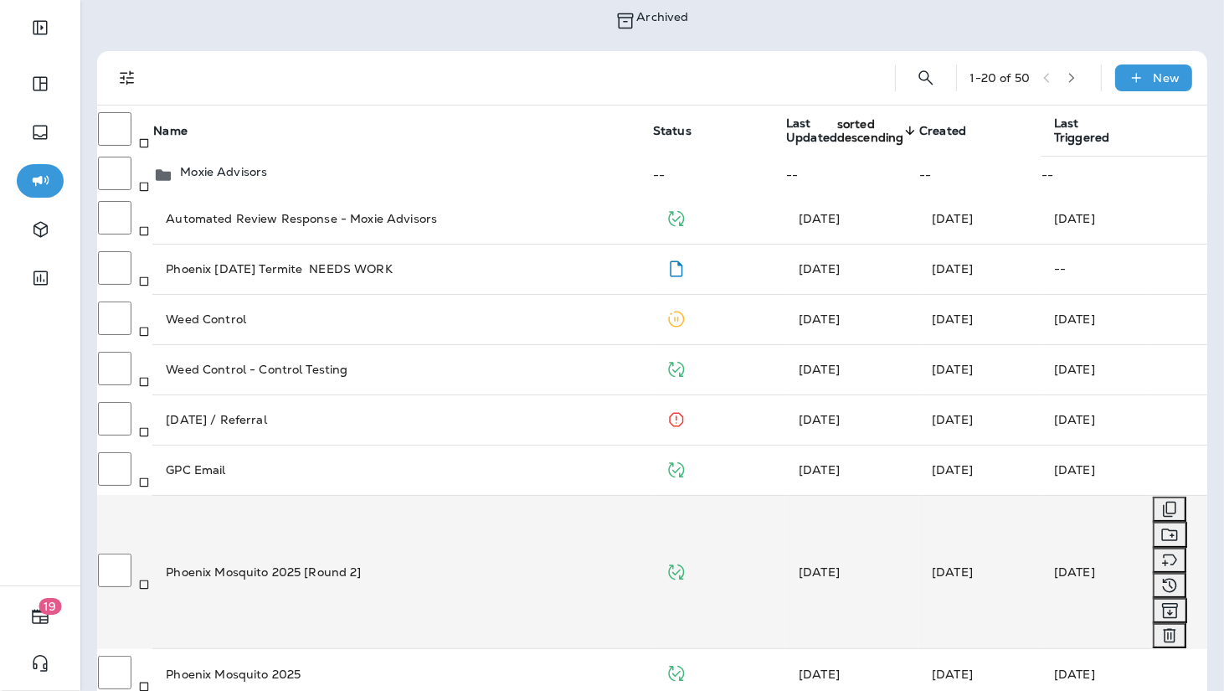
click at [491, 503] on td "Phoenix Mosquito 2025 [Round 2]" at bounding box center [402, 572] width 500 height 154
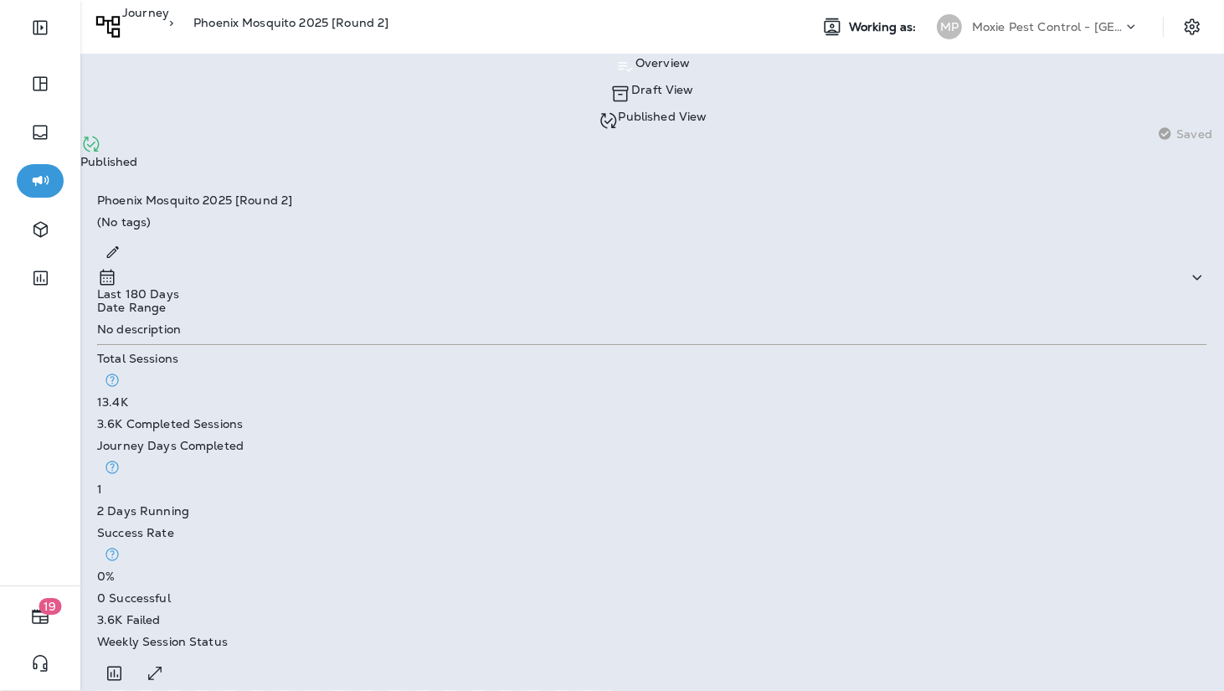
click at [619, 110] on p "Published View" at bounding box center [663, 116] width 89 height 13
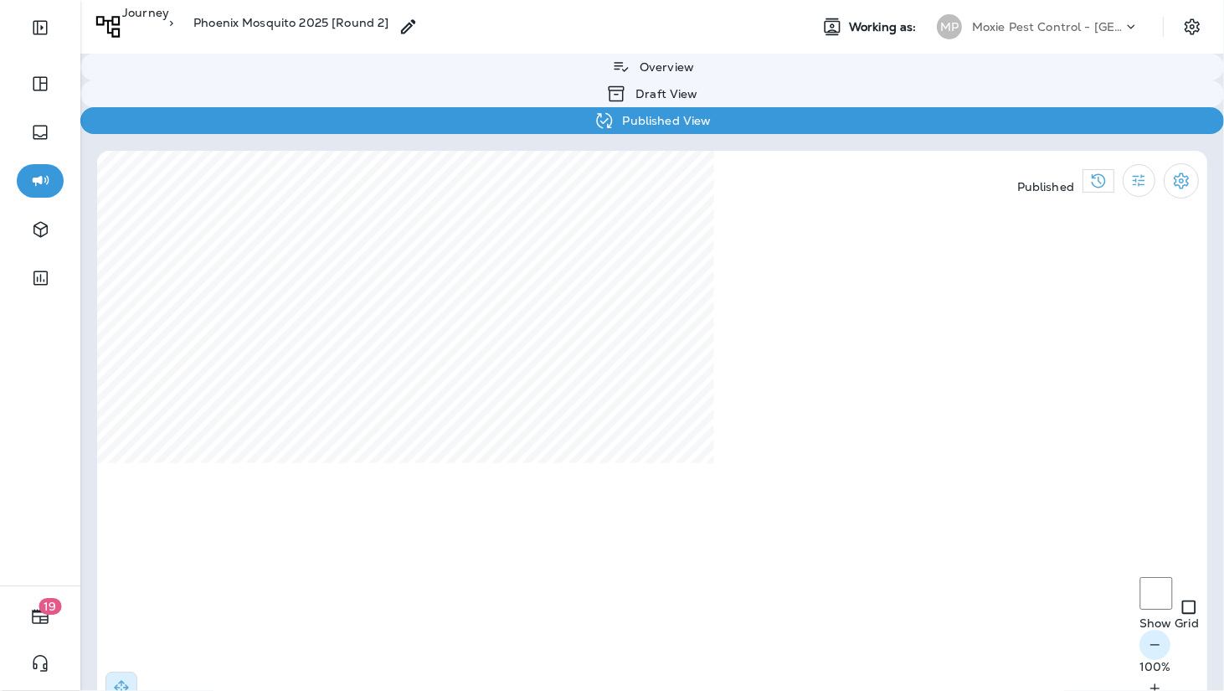
click at [1146, 653] on icon "button" at bounding box center [1155, 644] width 18 height 17
click at [1139, 657] on button "button" at bounding box center [1154, 645] width 31 height 30
click at [1101, 171] on icon "View Changelog" at bounding box center [1098, 181] width 20 height 20
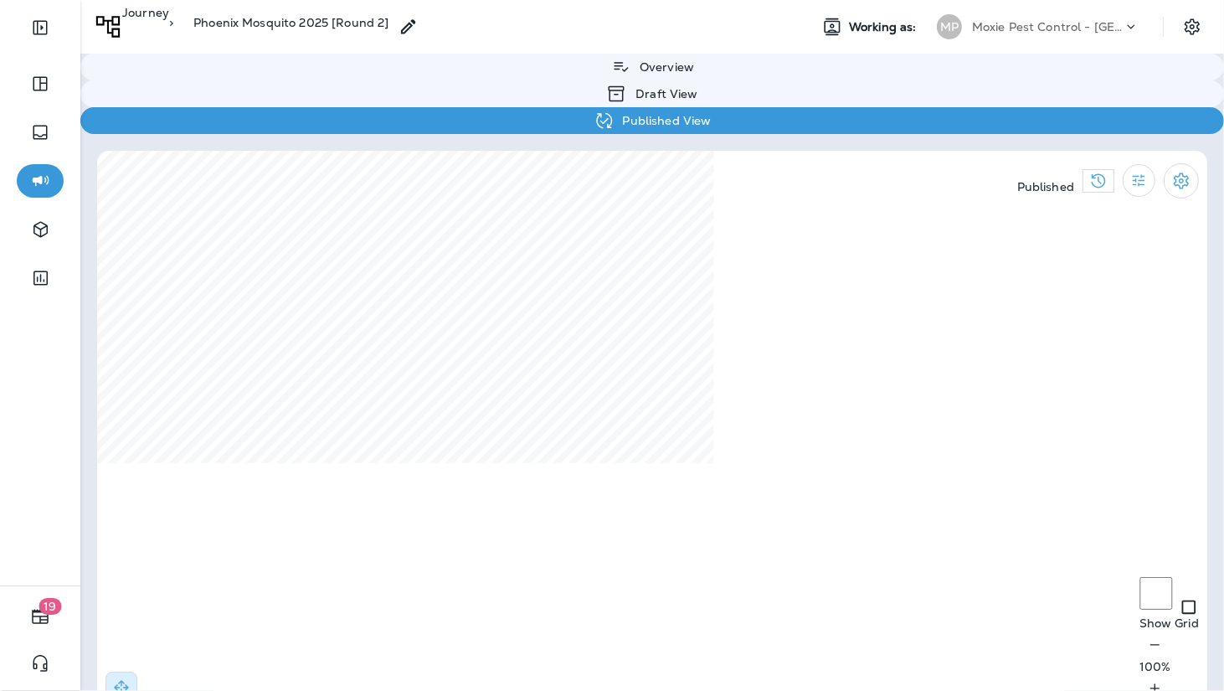
click at [1156, 151] on div "Published" at bounding box center [1108, 180] width 198 height 59
click at [1138, 172] on icon "Filter Statistics" at bounding box center [1139, 181] width 18 height 18
click at [1042, 305] on p "Date Range" at bounding box center [1070, 297] width 69 height 13
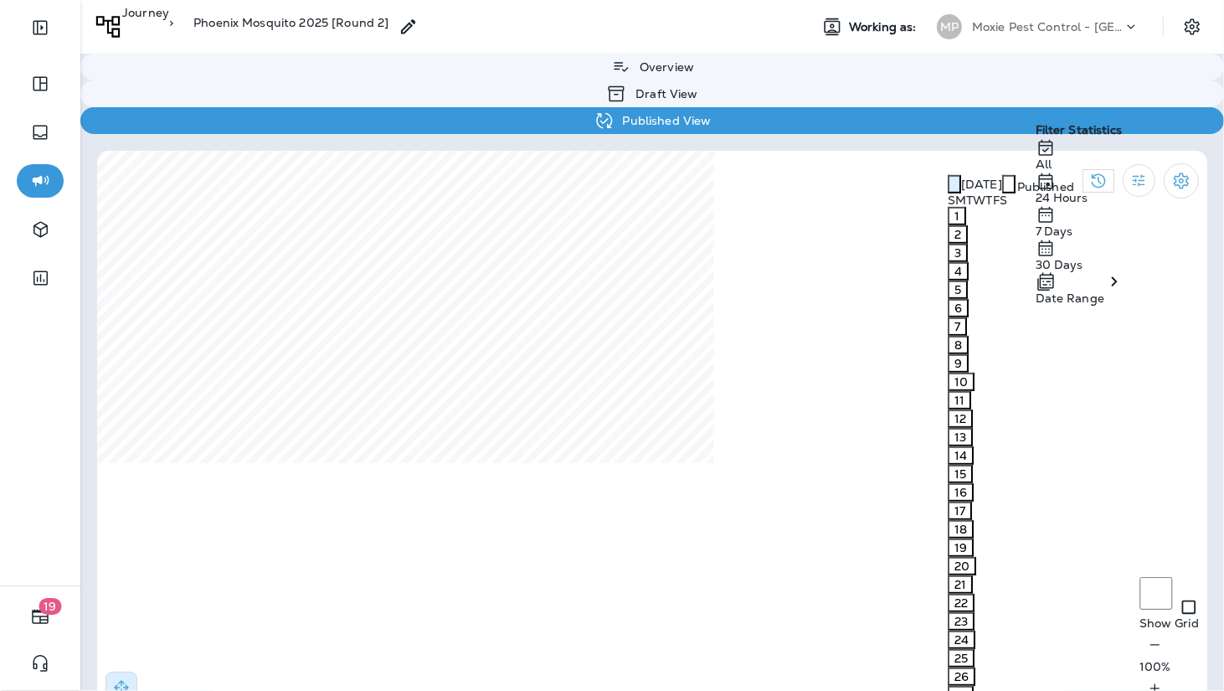
click at [954, 185] on icon "Previous month" at bounding box center [954, 185] width 0 height 0
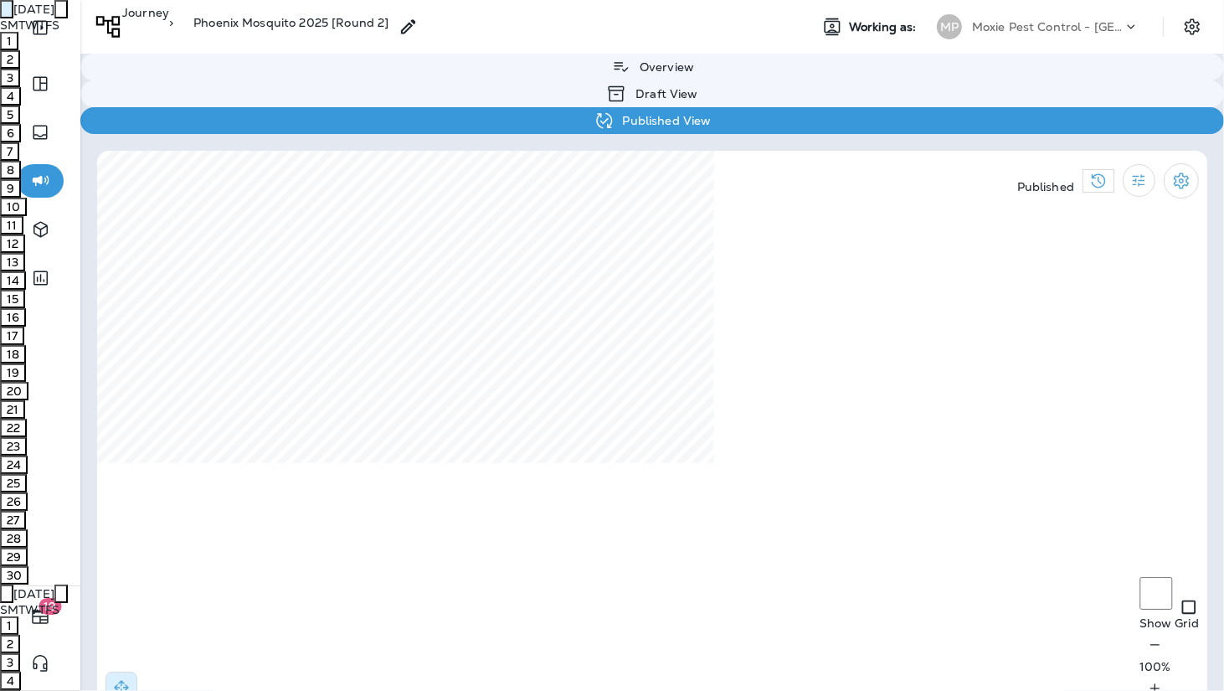
click at [7, 11] on icon "Previous month" at bounding box center [7, 11] width 0 height 0
click at [18, 50] on button "1" at bounding box center [9, 41] width 18 height 18
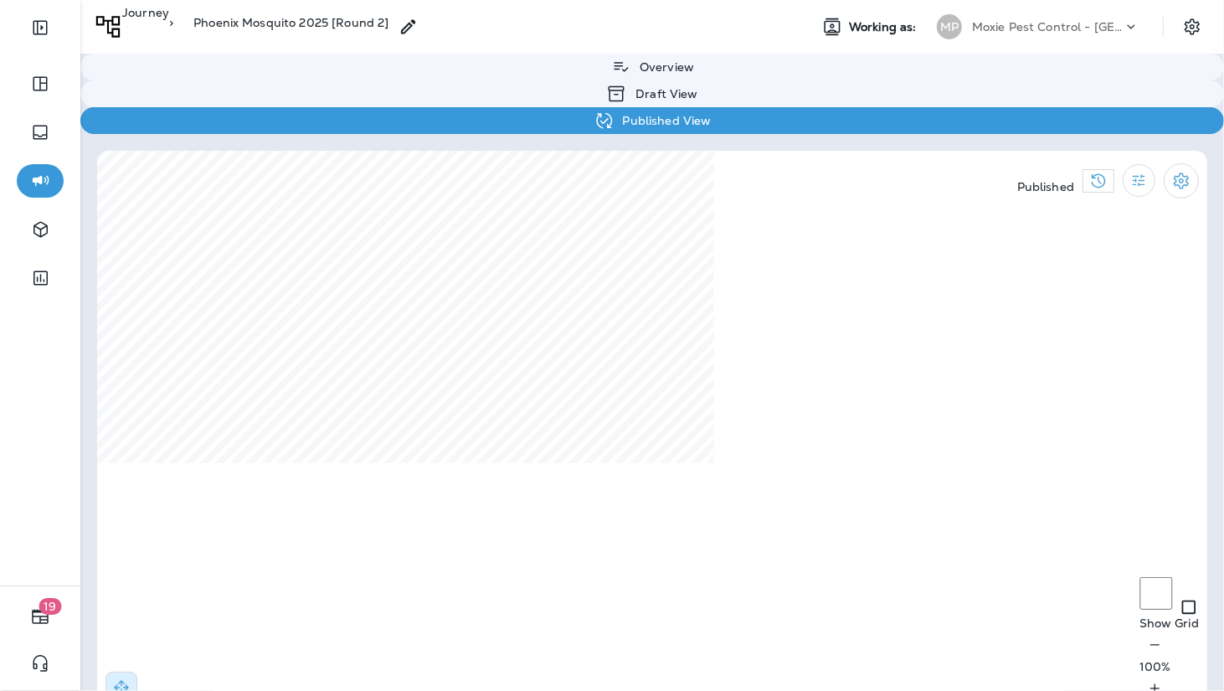
click at [959, 95] on div "Journey > Phoenix Mosquito 2025 [Round 2] Working as: MP Moxie Pest Control - P…" at bounding box center [652, 345] width 1144 height 691
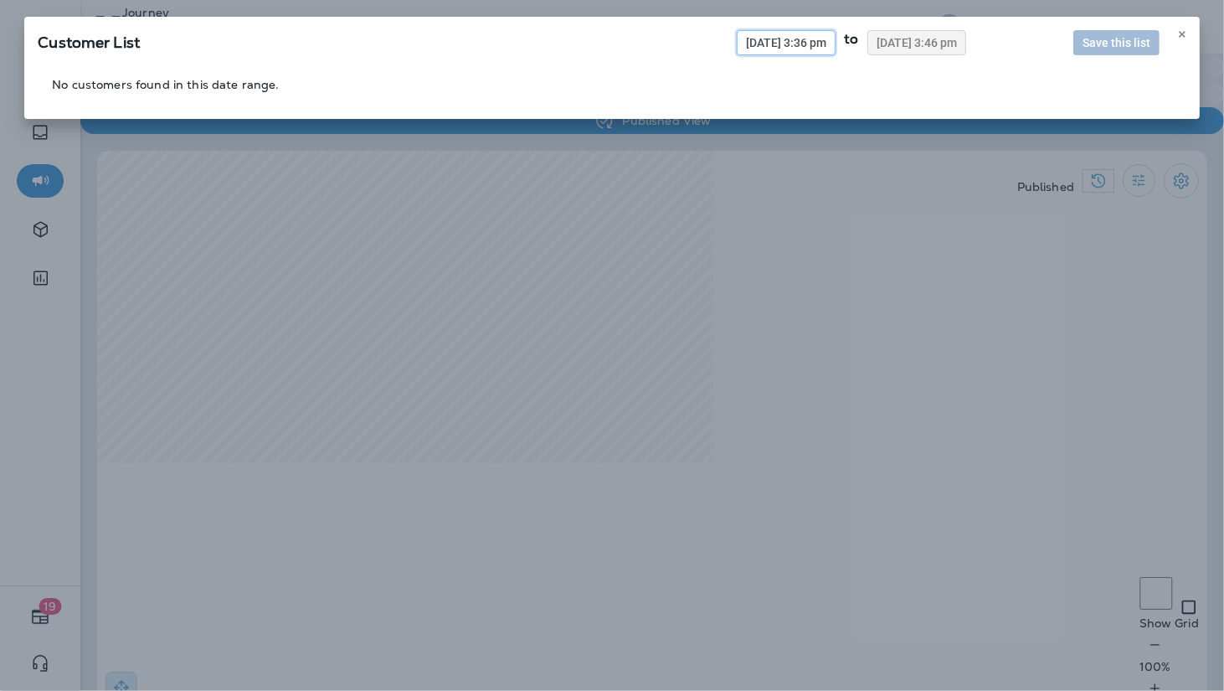
click at [763, 41] on span "[DATE] 3:36 pm" at bounding box center [786, 43] width 80 height 12
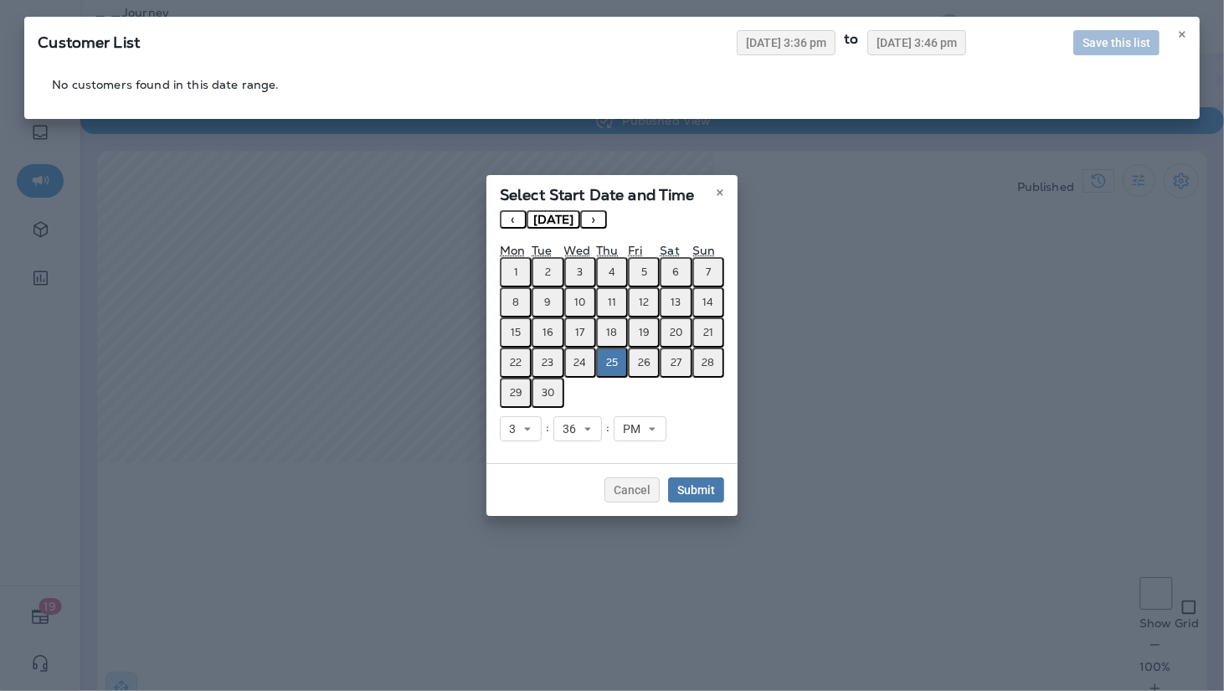
click at [517, 220] on button "‹" at bounding box center [513, 219] width 27 height 18
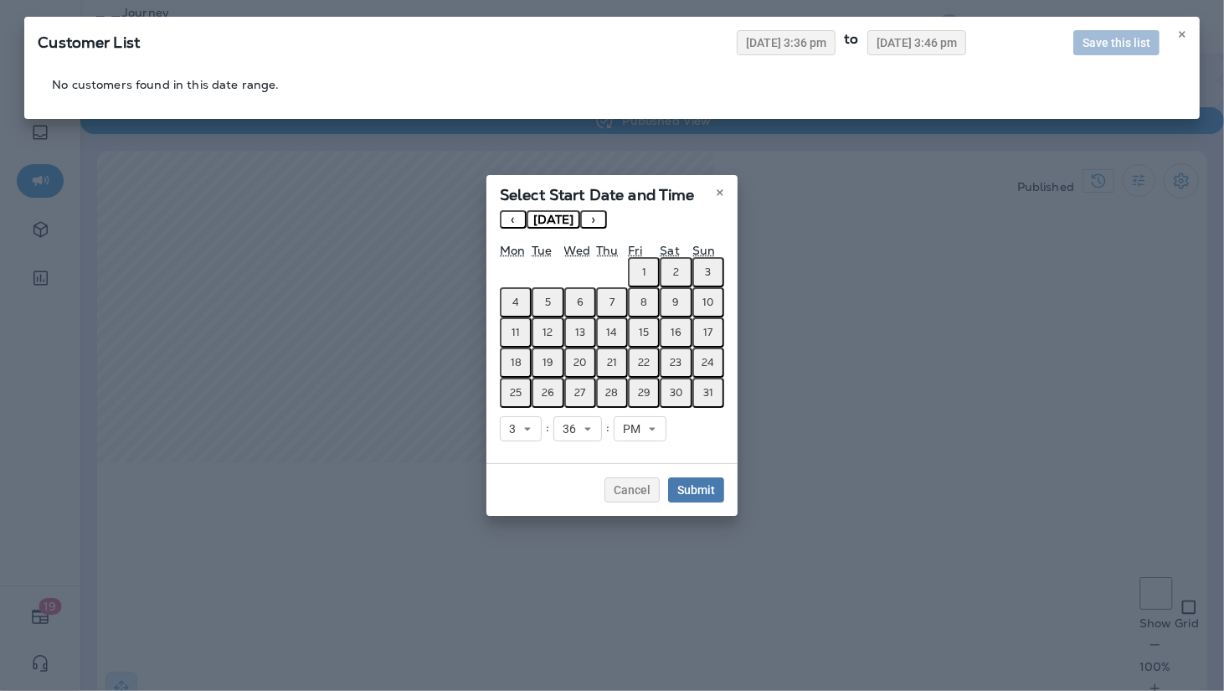
click at [635, 279] on button "1" at bounding box center [644, 272] width 32 height 30
click at [681, 484] on span "Submit" at bounding box center [696, 490] width 38 height 12
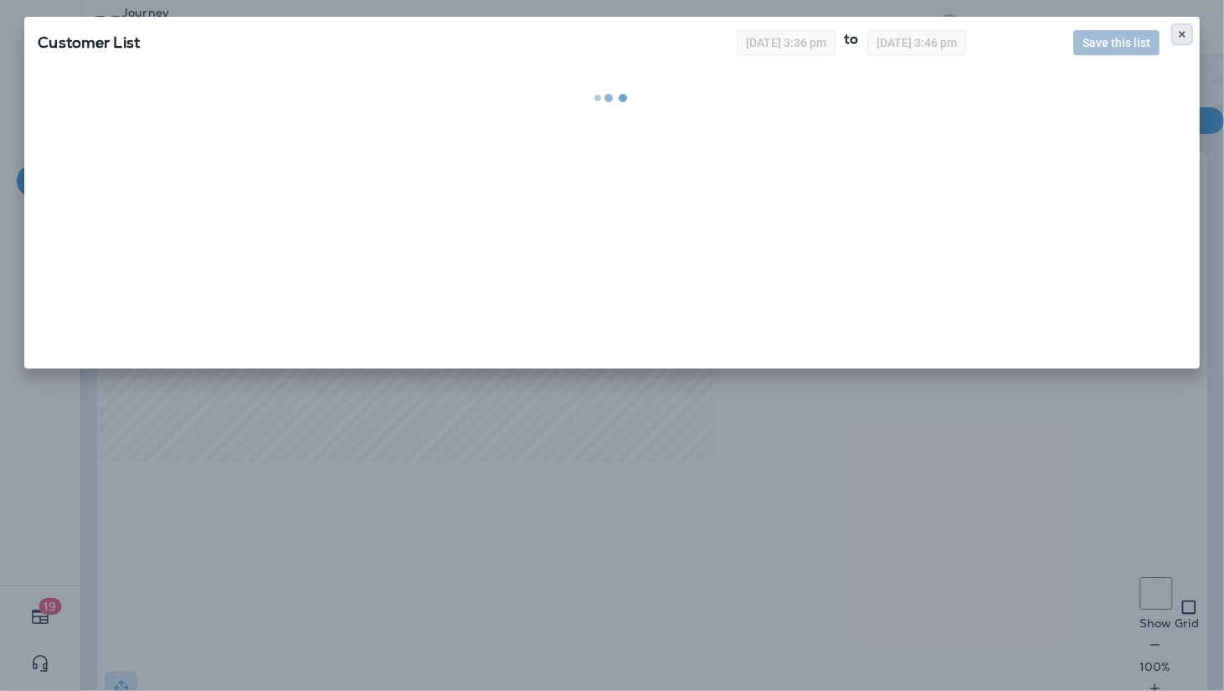
click at [1185, 36] on use at bounding box center [1182, 34] width 6 height 7
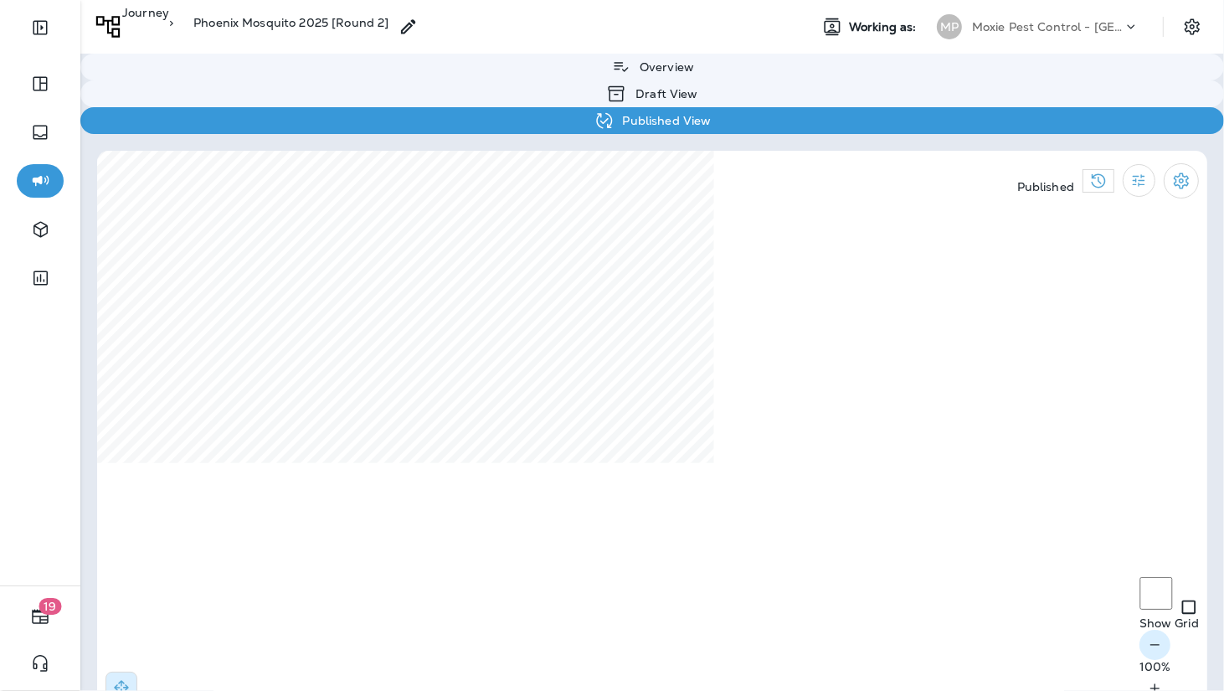
click at [1146, 650] on icon "button" at bounding box center [1155, 644] width 18 height 17
click at [169, 28] on p "Journey" at bounding box center [145, 22] width 47 height 33
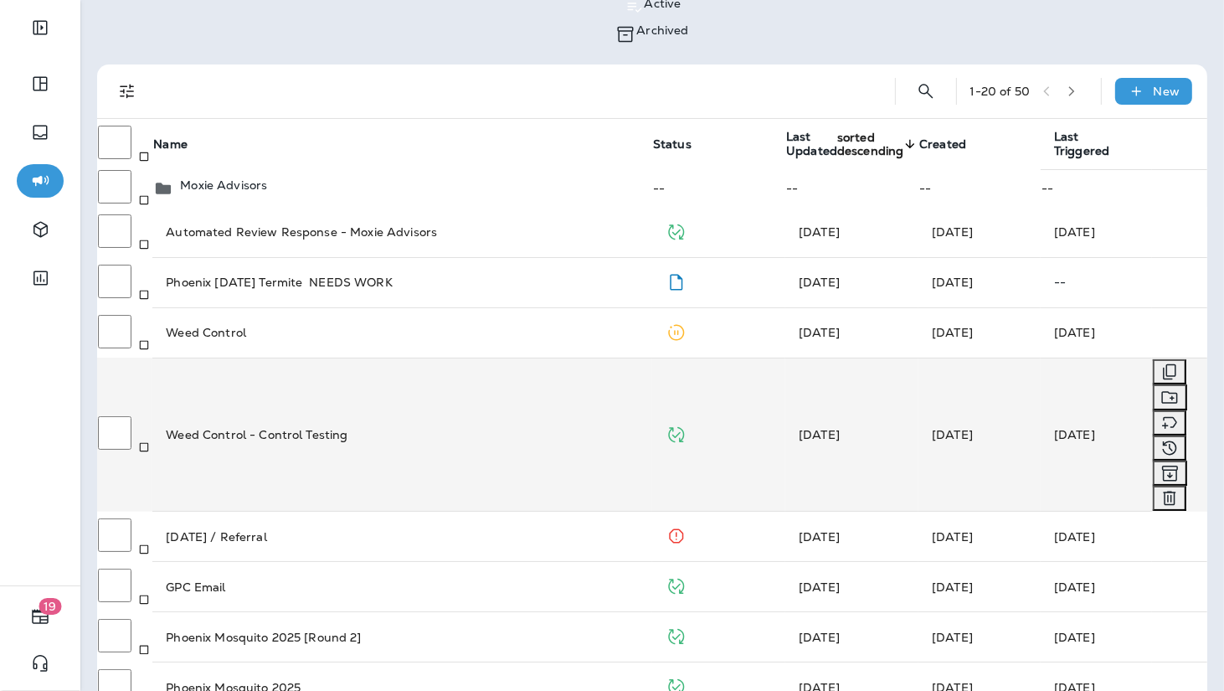
scroll to position [80, 0]
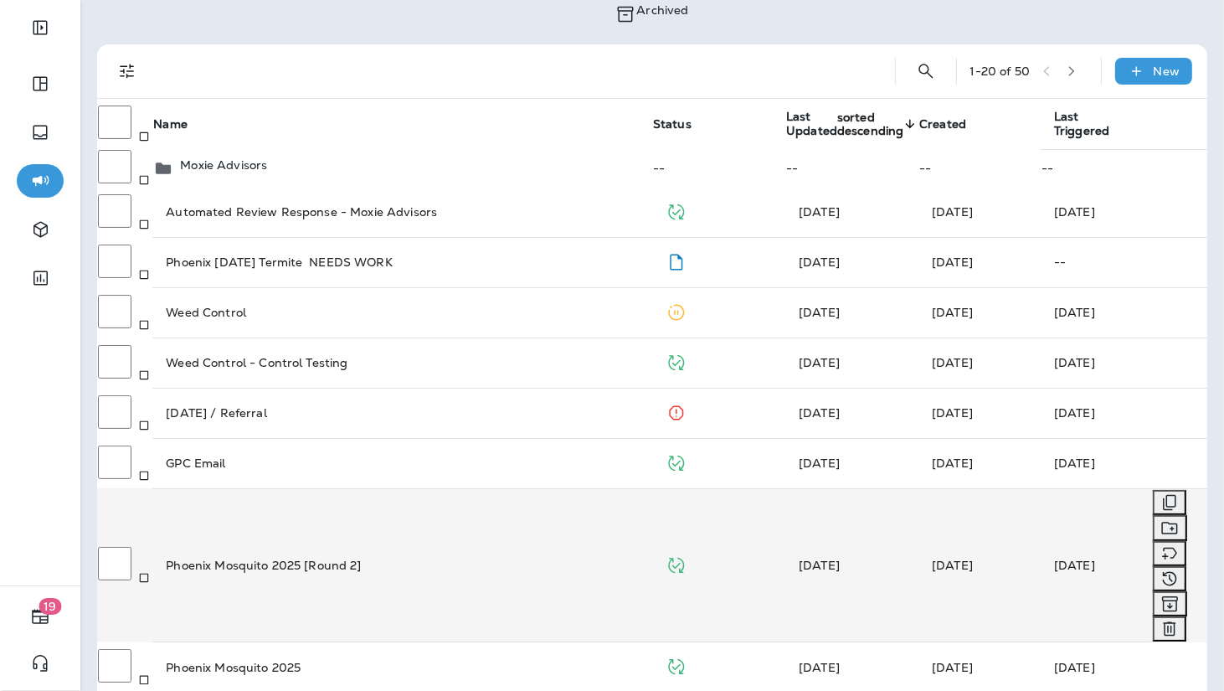
click at [446, 506] on td "Phoenix Mosquito 2025 [Round 2]" at bounding box center [402, 565] width 500 height 154
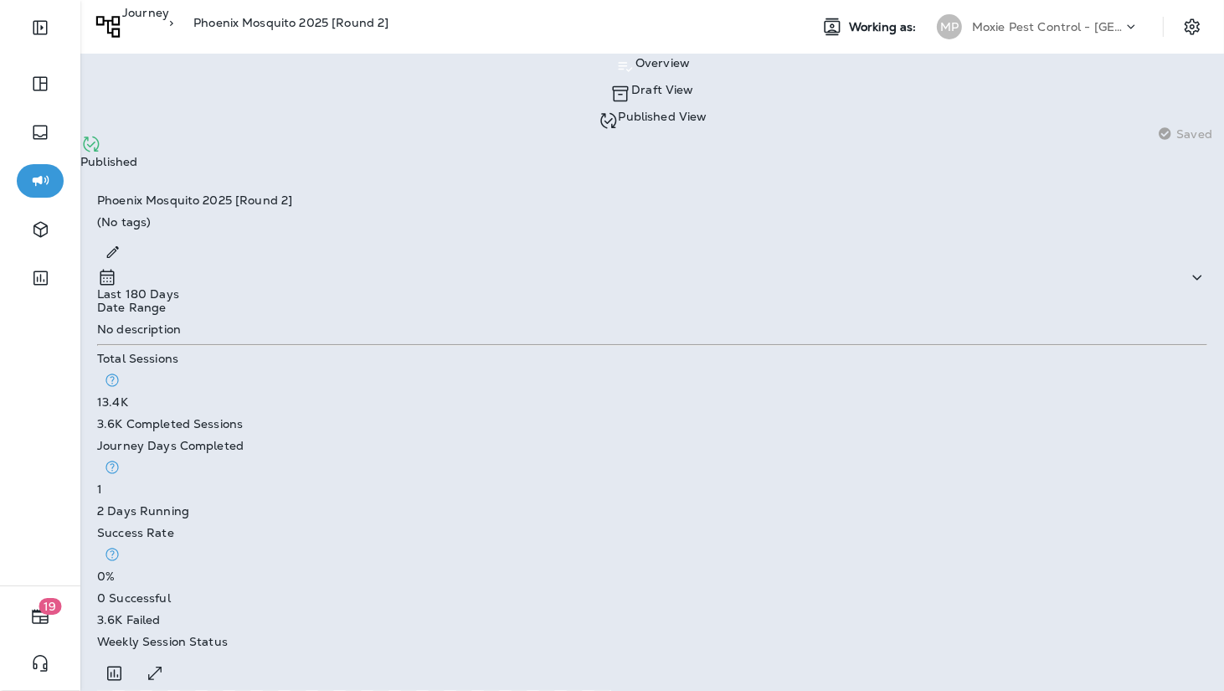
click at [434, 107] on div "Published View" at bounding box center [652, 120] width 1144 height 27
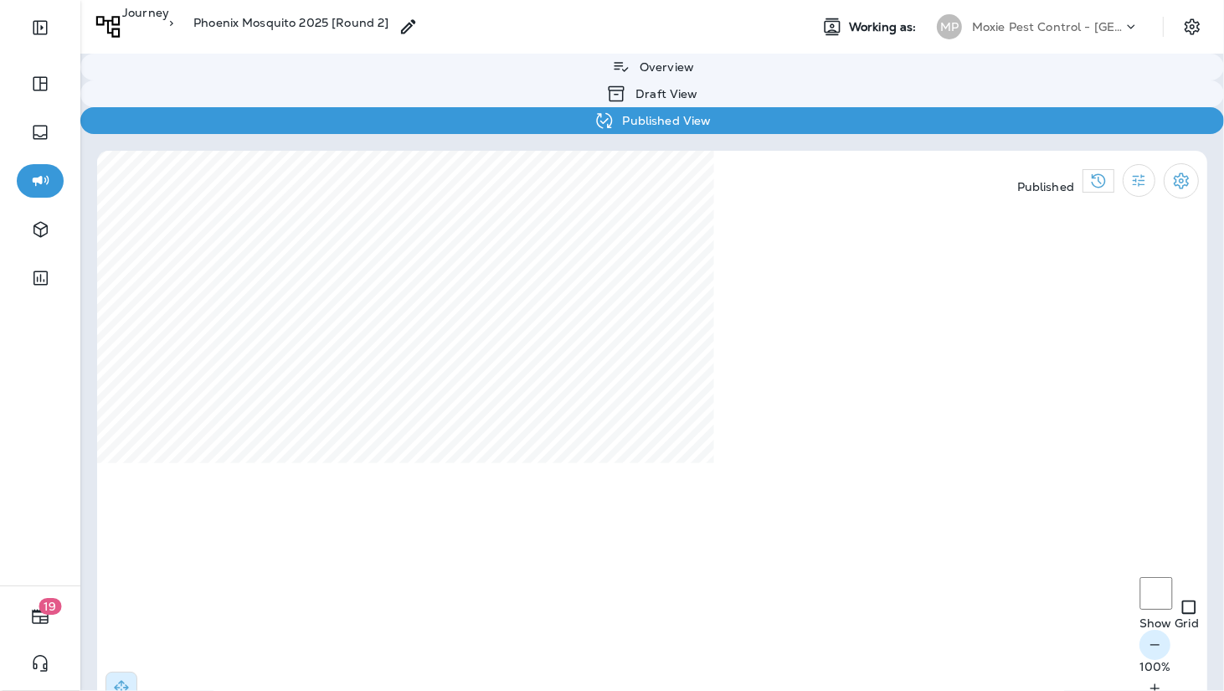
click at [1146, 644] on icon "button" at bounding box center [1155, 644] width 18 height 17
click at [1139, 644] on button "button" at bounding box center [1154, 645] width 31 height 30
click at [722, 110] on div "Journey > Phoenix Mosquito 2025 [Round 2] Working as: MP Moxie Pest Control - P…" at bounding box center [652, 345] width 1144 height 691
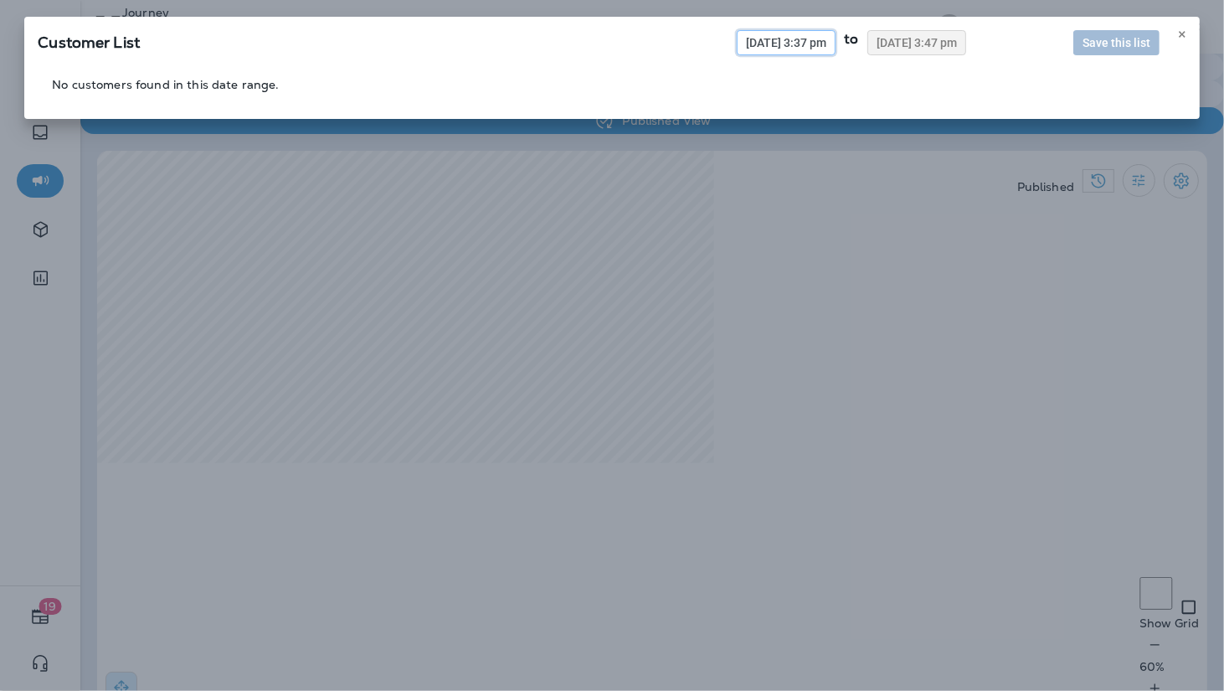
click at [771, 43] on span "[DATE] 3:37 pm" at bounding box center [786, 43] width 80 height 12
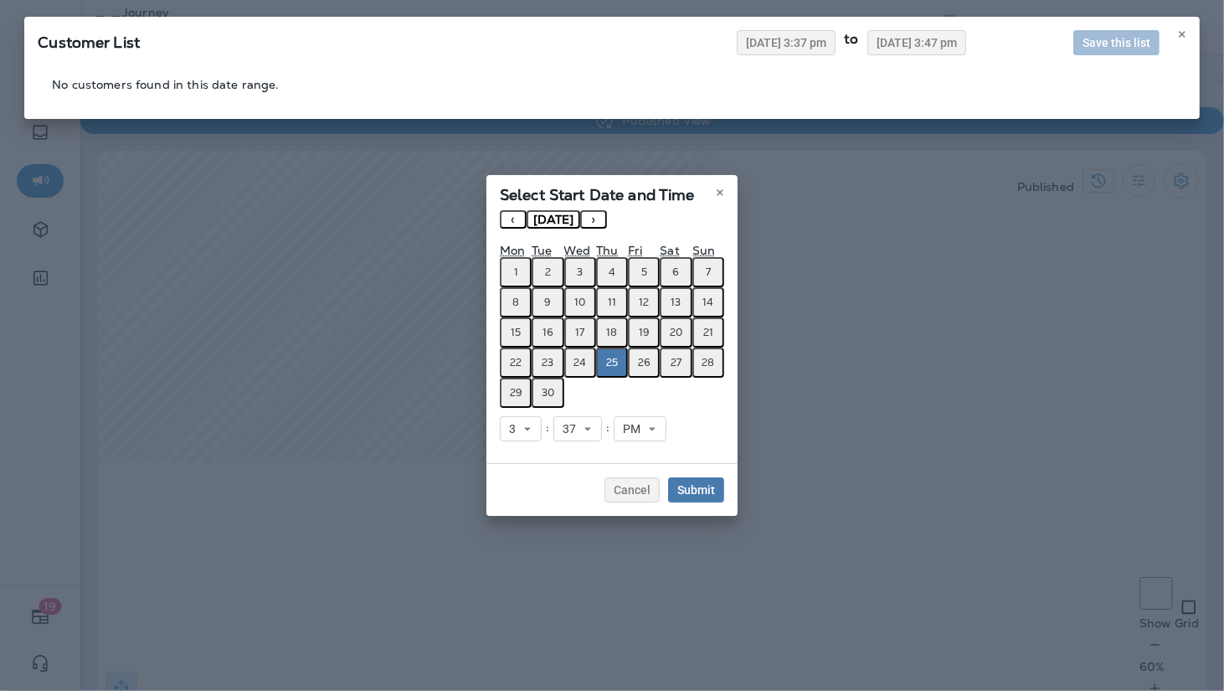
click at [515, 276] on abbr "1" at bounding box center [516, 271] width 4 height 13
click at [544, 396] on abbr "30" at bounding box center [548, 392] width 13 height 13
click at [515, 280] on button "1" at bounding box center [516, 272] width 32 height 30
click at [700, 488] on span "Submit" at bounding box center [696, 490] width 38 height 12
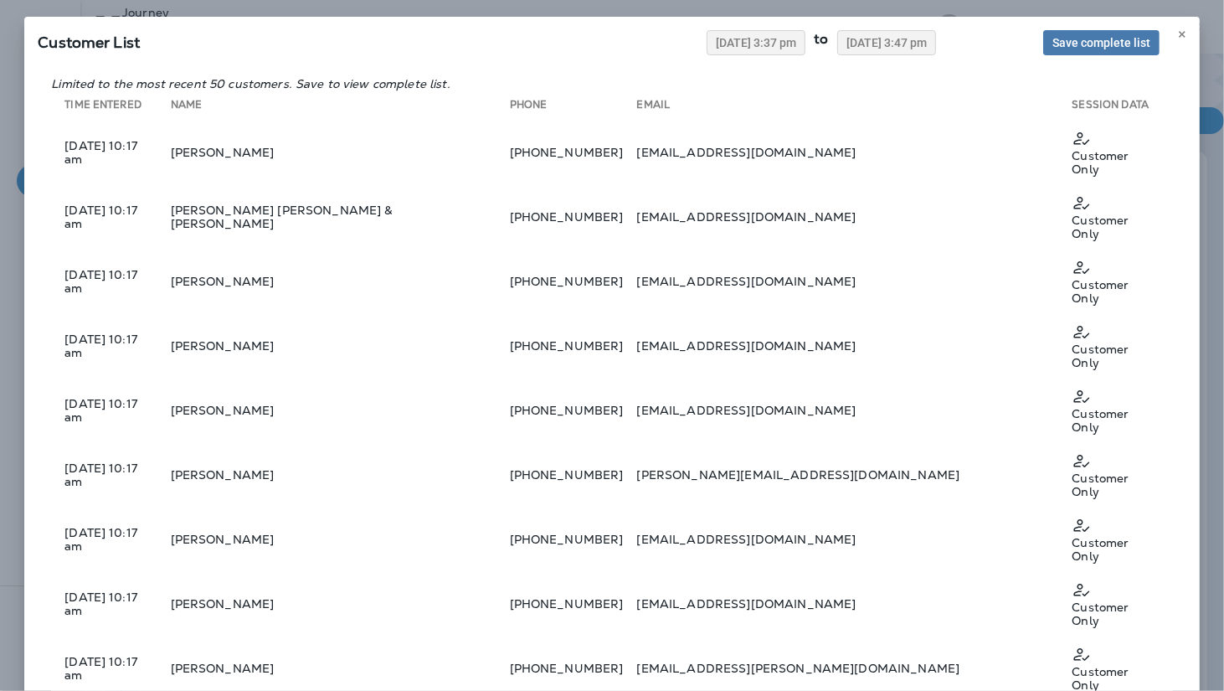
click at [1169, 33] on div "Save complete list" at bounding box center [1101, 42] width 170 height 25
click at [1170, 33] on div "Save complete list" at bounding box center [1101, 42] width 170 height 25
click at [1178, 34] on icon at bounding box center [1182, 34] width 10 height 10
click at [1182, 35] on use at bounding box center [1182, 34] width 6 height 7
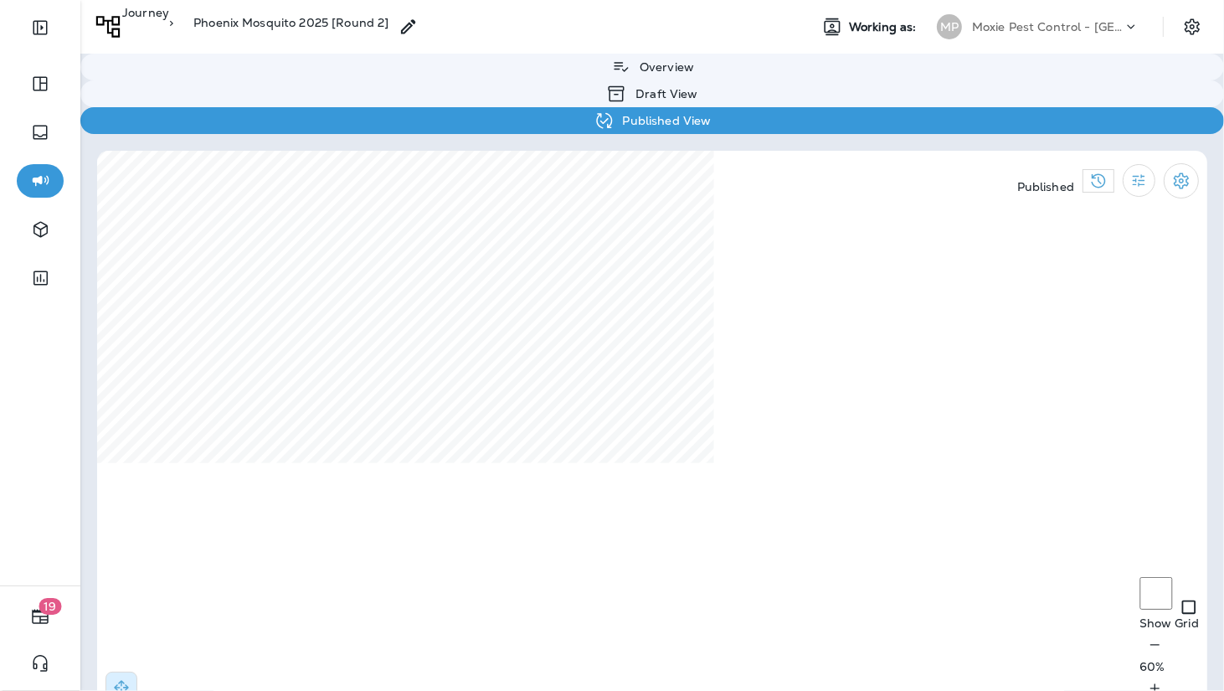
click at [154, 11] on div "Journey > Phoenix Mosquito 2025 [Round 2]" at bounding box center [249, 27] width 338 height 42
click at [154, 30] on p "Journey" at bounding box center [145, 22] width 47 height 33
